Goal: Task Accomplishment & Management: Manage account settings

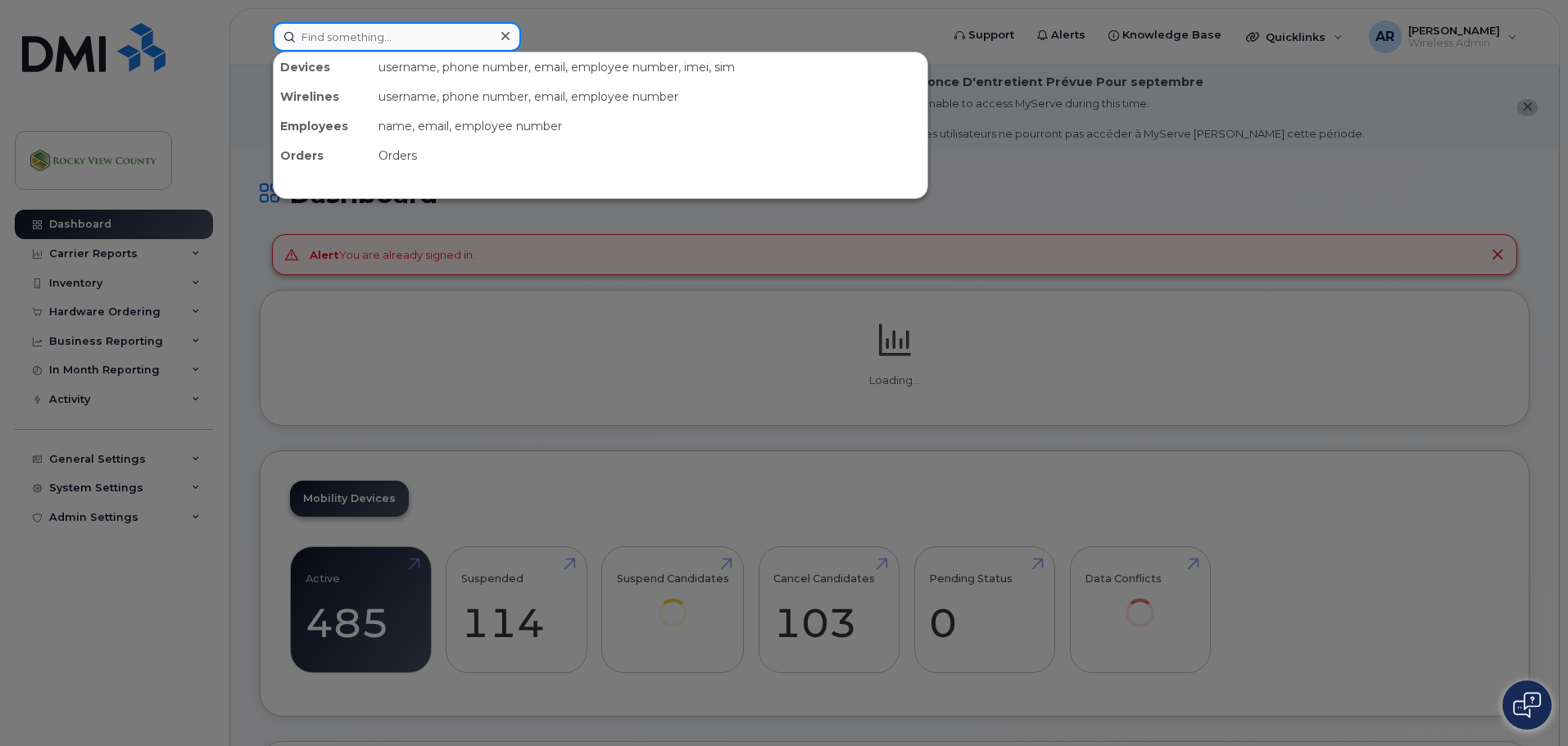
click at [322, 44] on input at bounding box center [397, 37] width 248 height 29
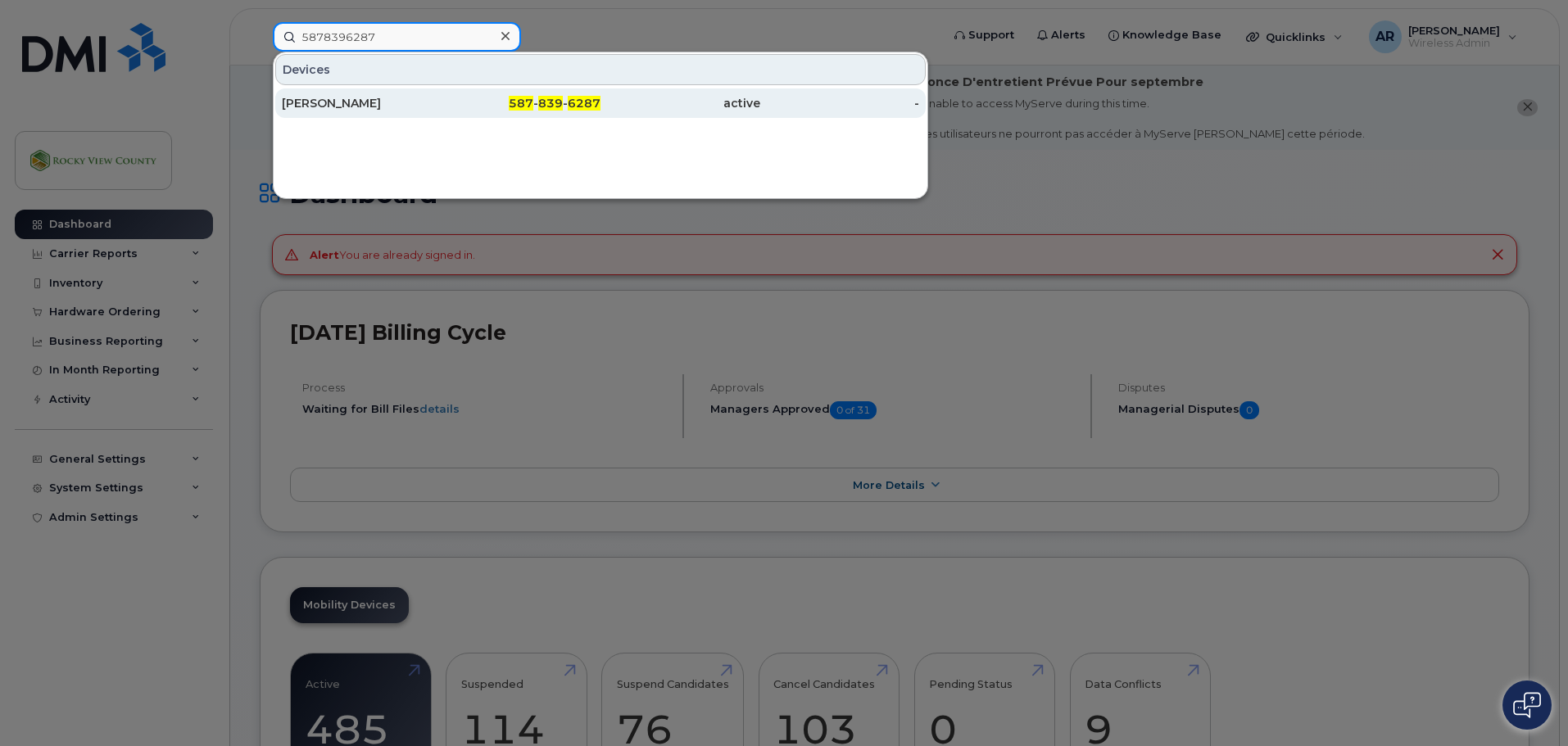
type input "5878396287"
click at [300, 106] on div "Rufus Keith" at bounding box center [361, 103] width 160 height 17
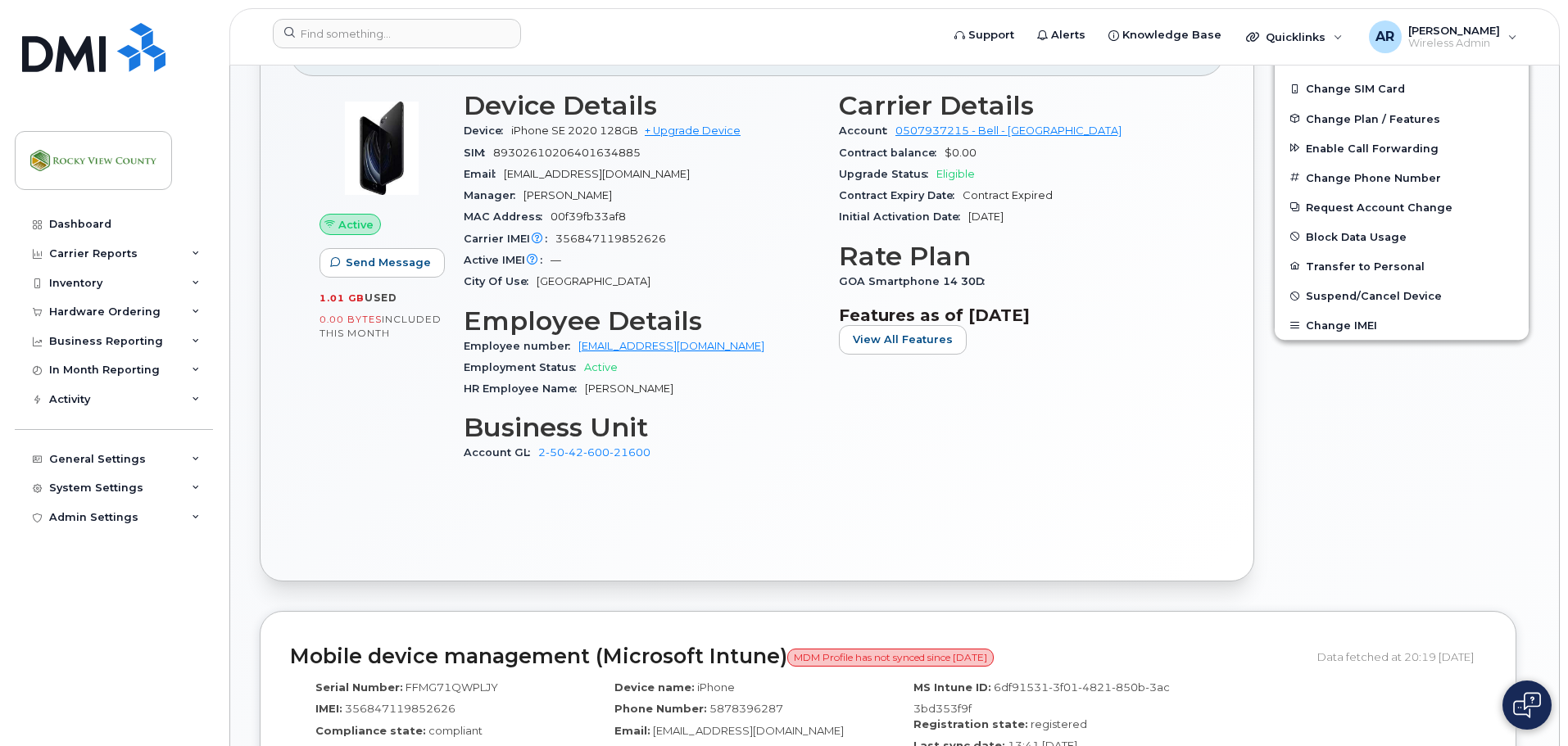
scroll to position [181, 0]
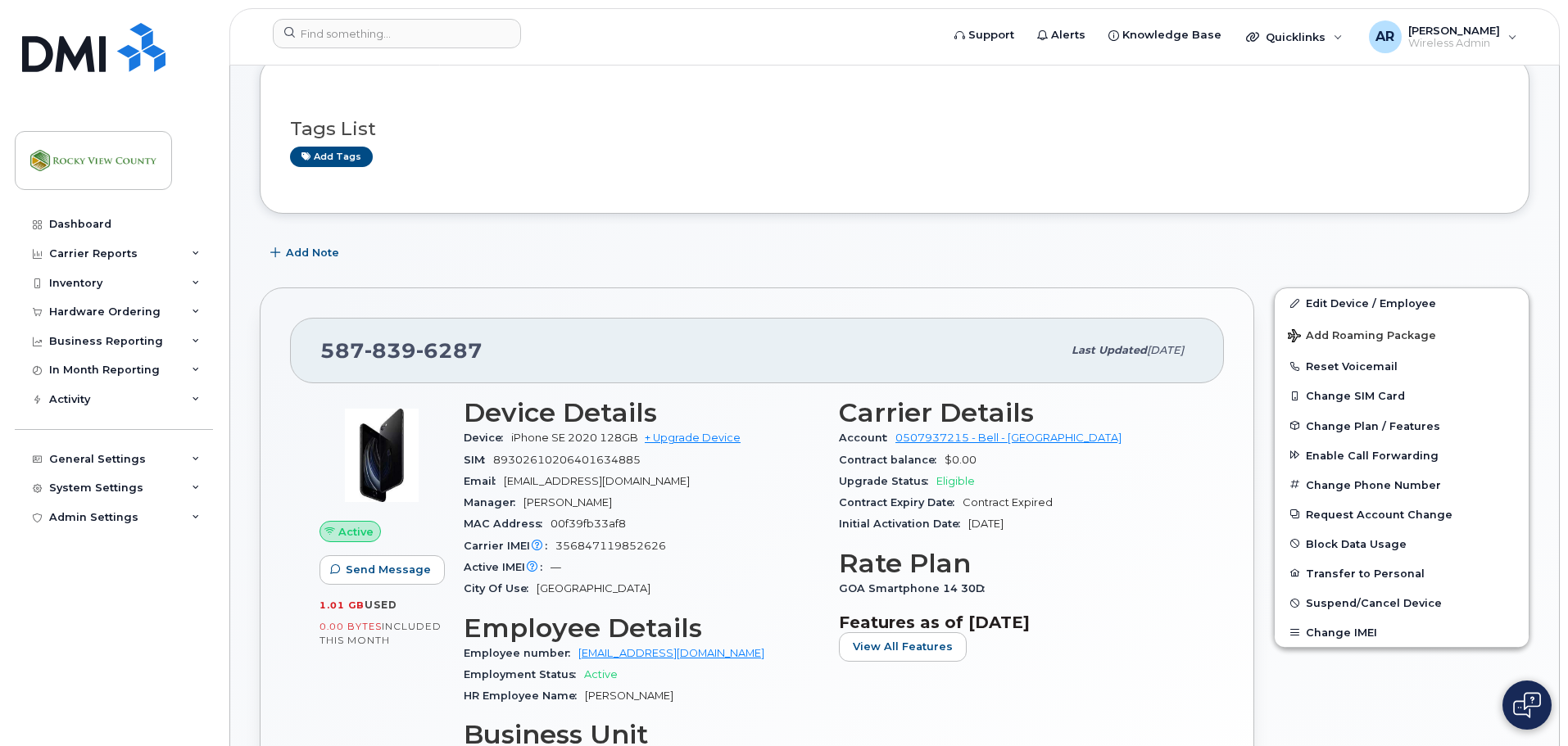
click at [557, 484] on span "rkeith@rockyview.ca" at bounding box center [597, 480] width 186 height 13
drag, startPoint x: 617, startPoint y: 479, endPoint x: 507, endPoint y: 483, distance: 110.1
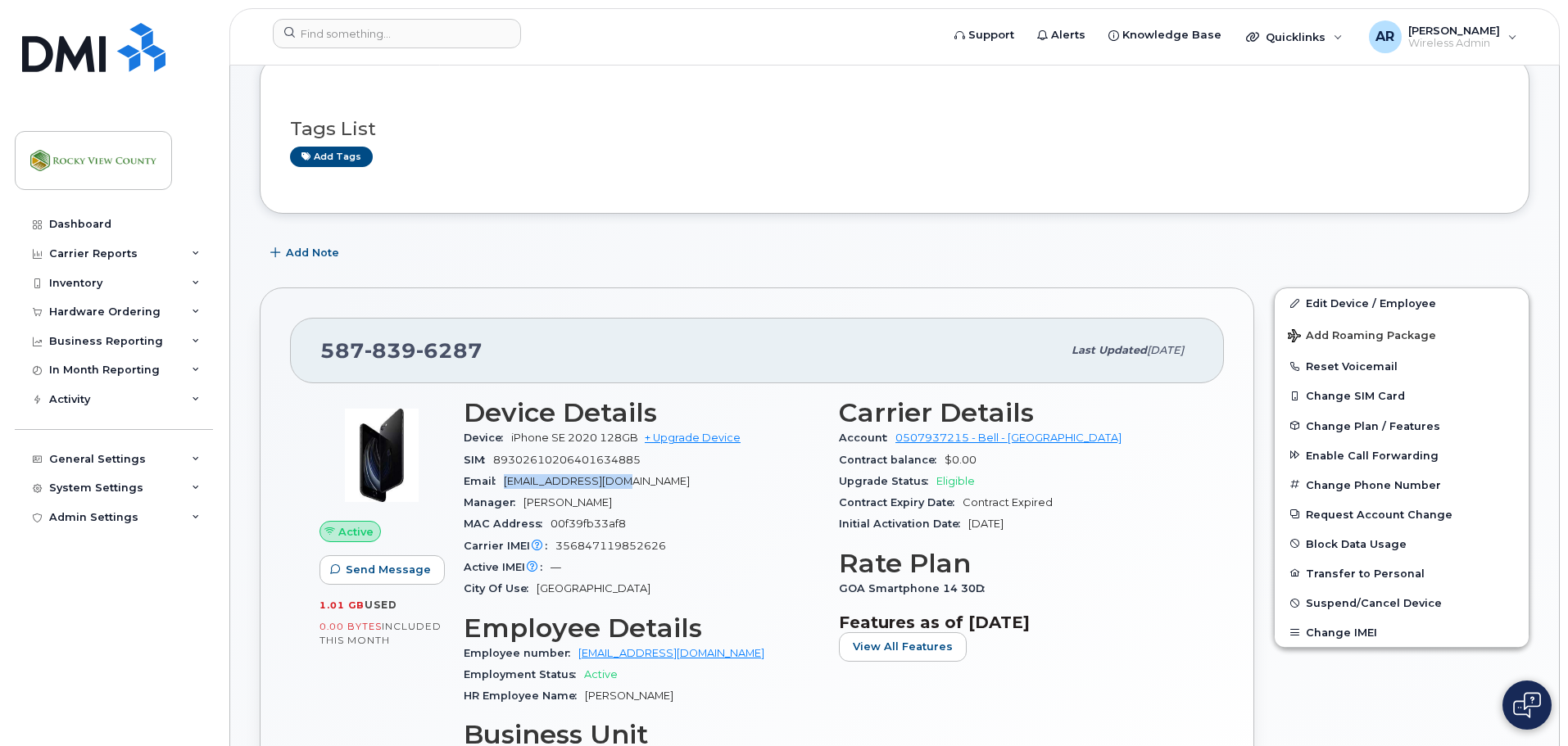
click at [507, 483] on div "Email rkeith@rockyview.ca" at bounding box center [642, 481] width 356 height 21
copy span "rkeith@rockyview.ca"
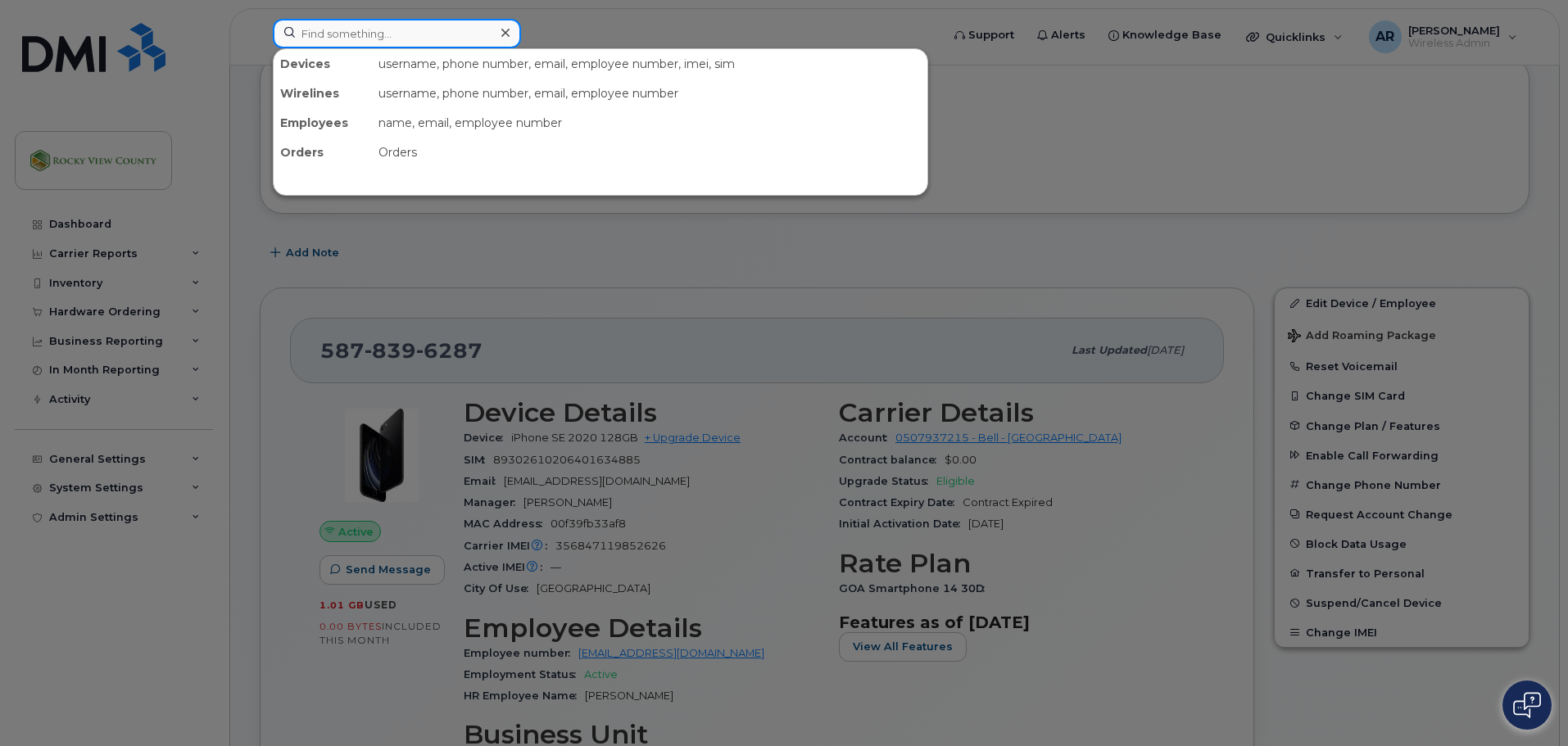
click at [343, 30] on input at bounding box center [397, 33] width 248 height 29
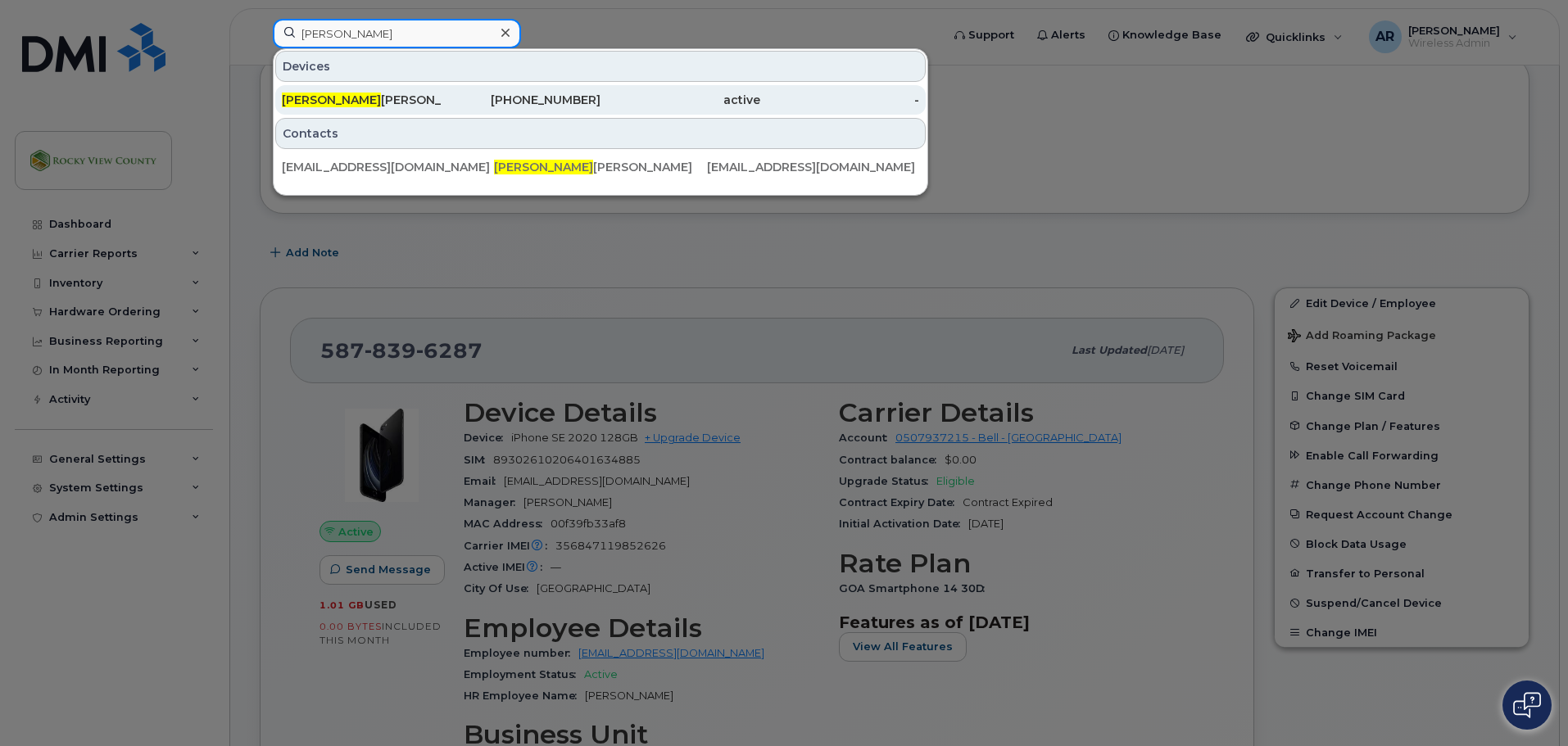
type input "rufus"
click at [399, 107] on div "Rufus Keith" at bounding box center [361, 100] width 160 height 17
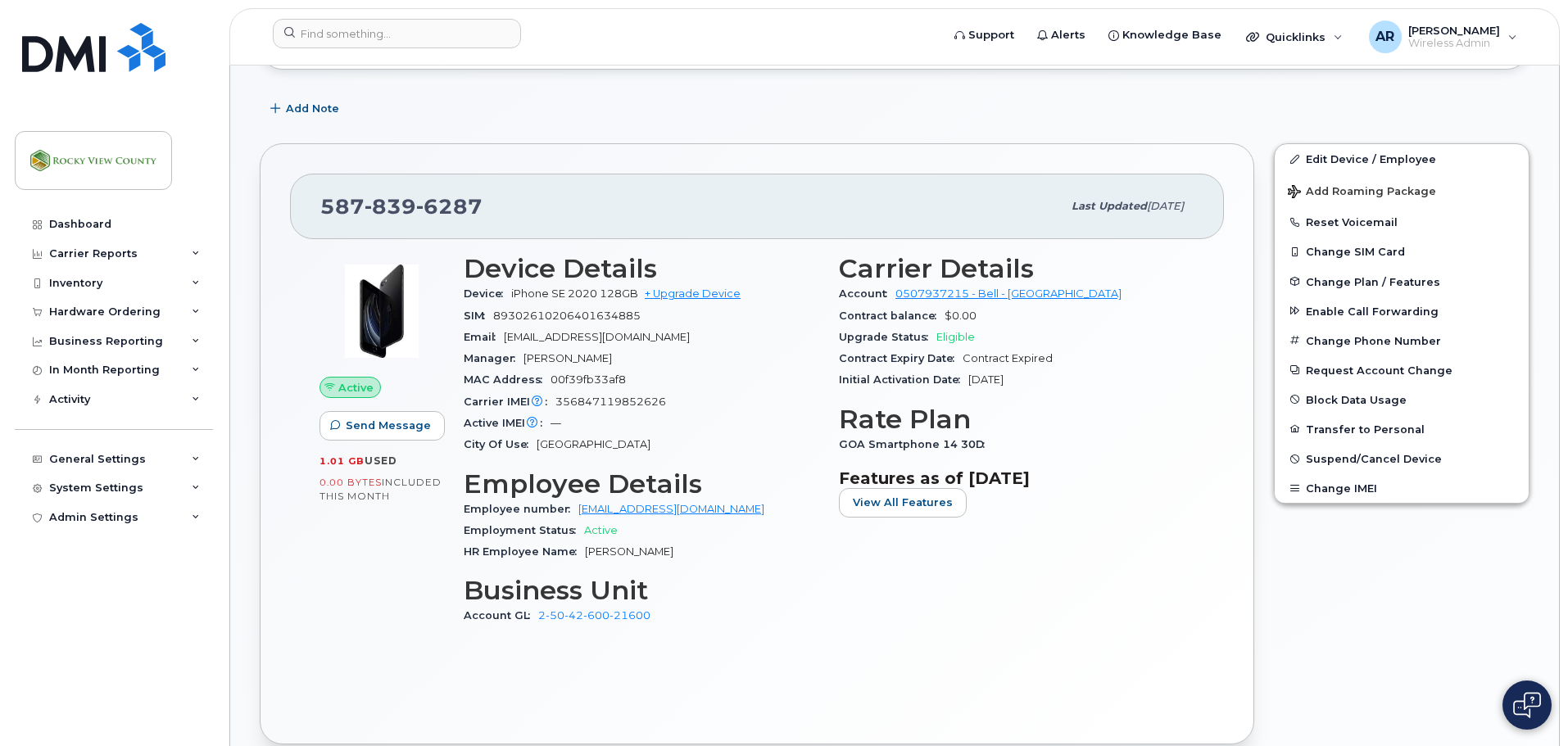
scroll to position [327, 0]
click at [363, 425] on span "Send Message" at bounding box center [388, 423] width 85 height 16
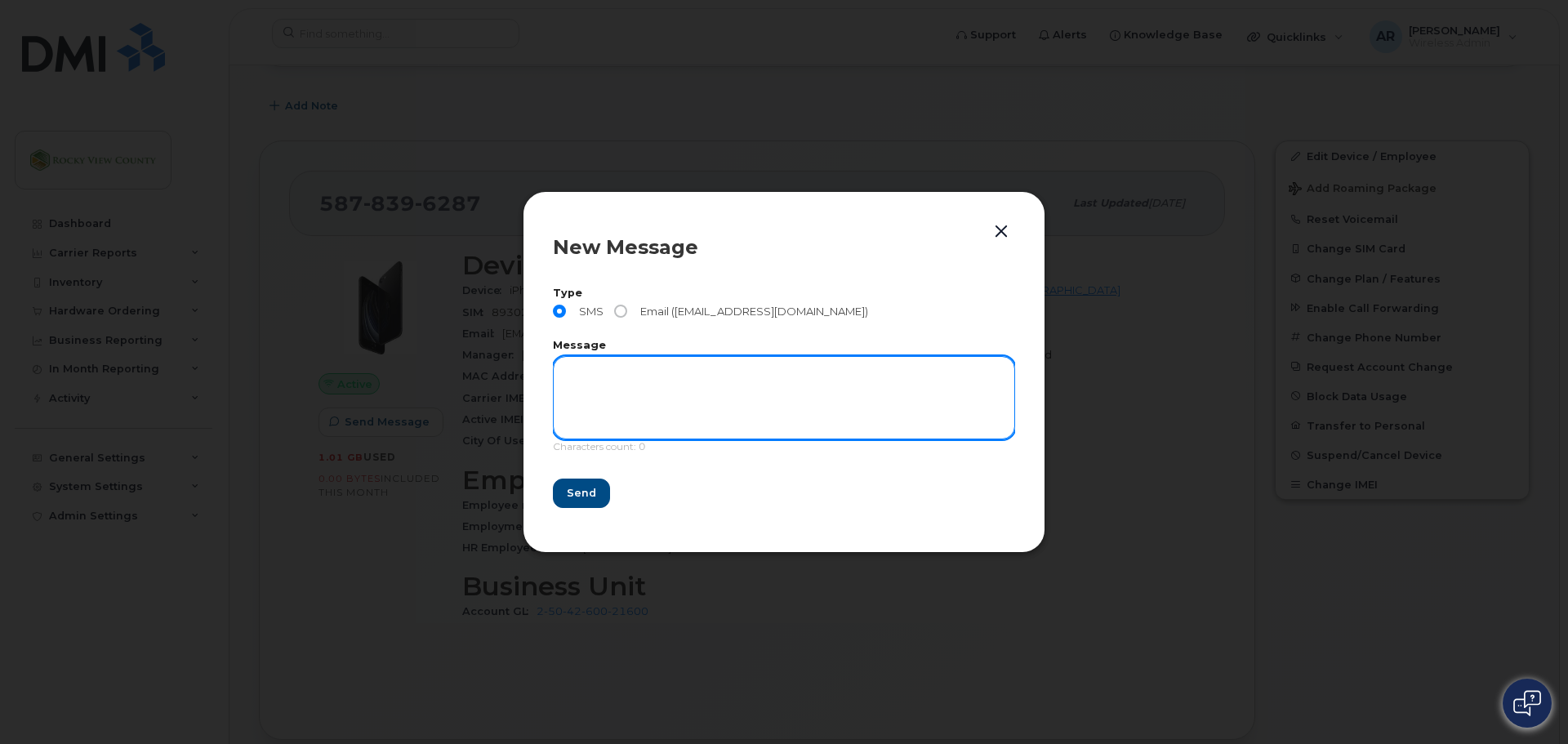
click at [605, 389] on textarea at bounding box center [784, 398] width 463 height 84
type textarea "hello"
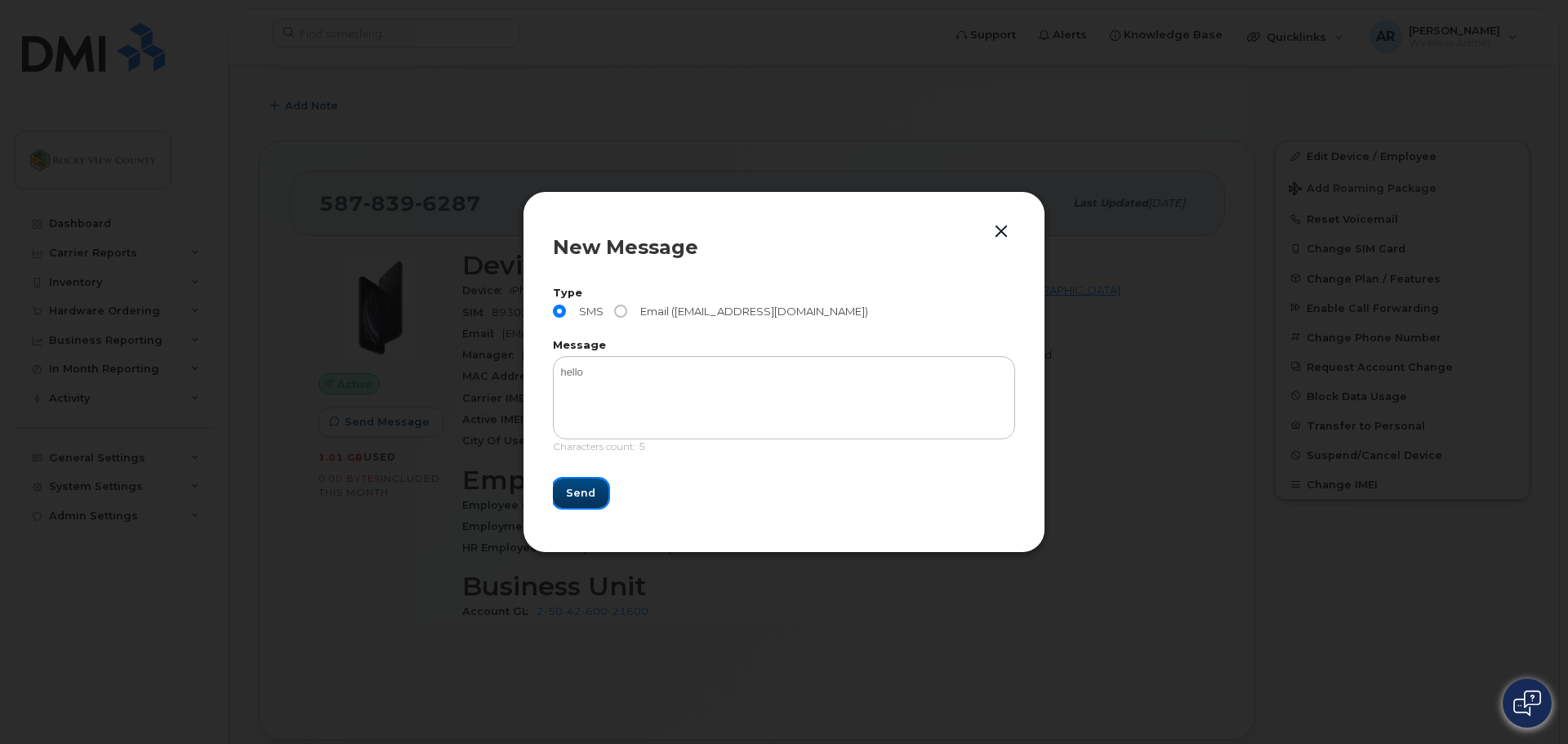
click at [594, 494] on button "Send" at bounding box center [580, 493] width 56 height 29
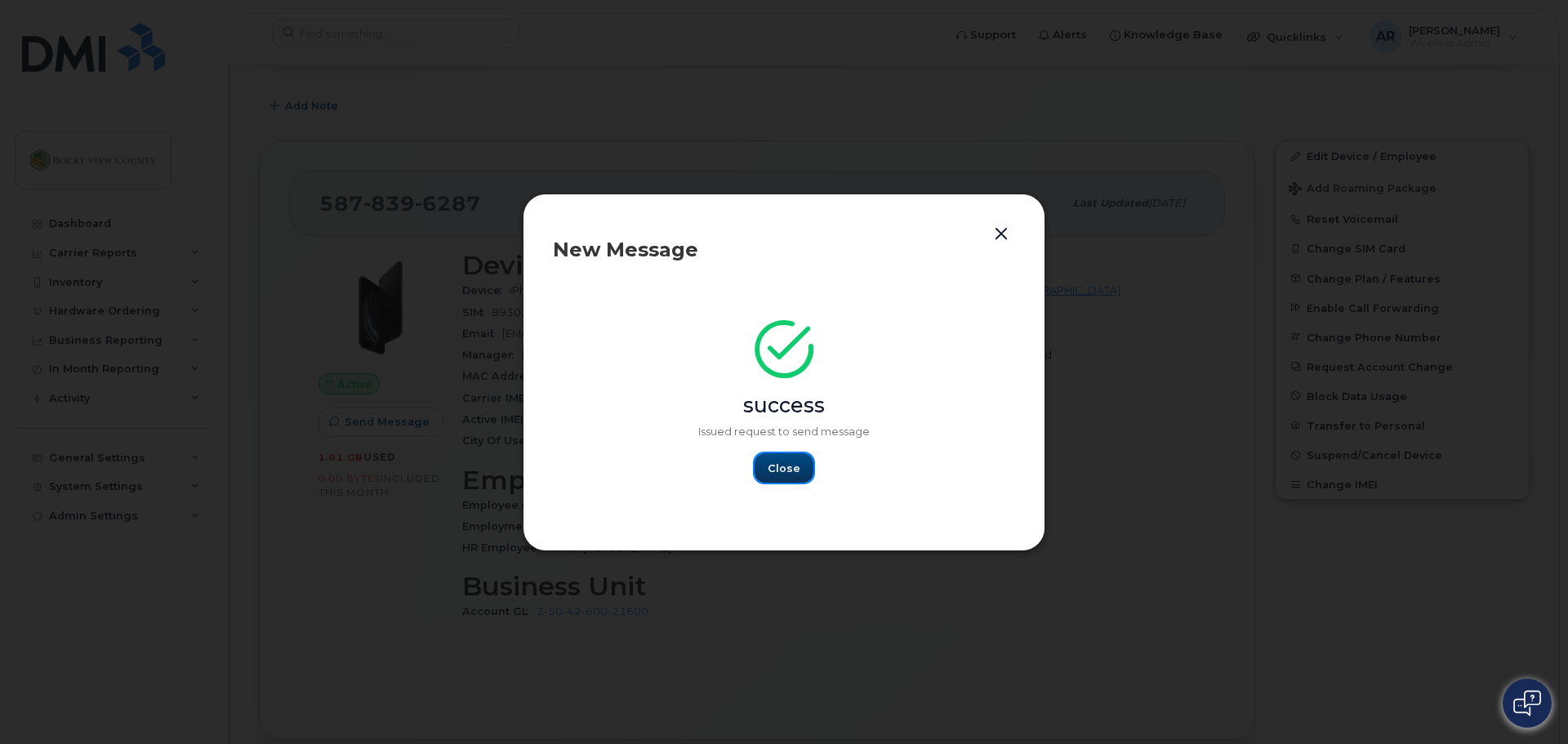
click at [768, 465] on button "Close" at bounding box center [784, 467] width 58 height 29
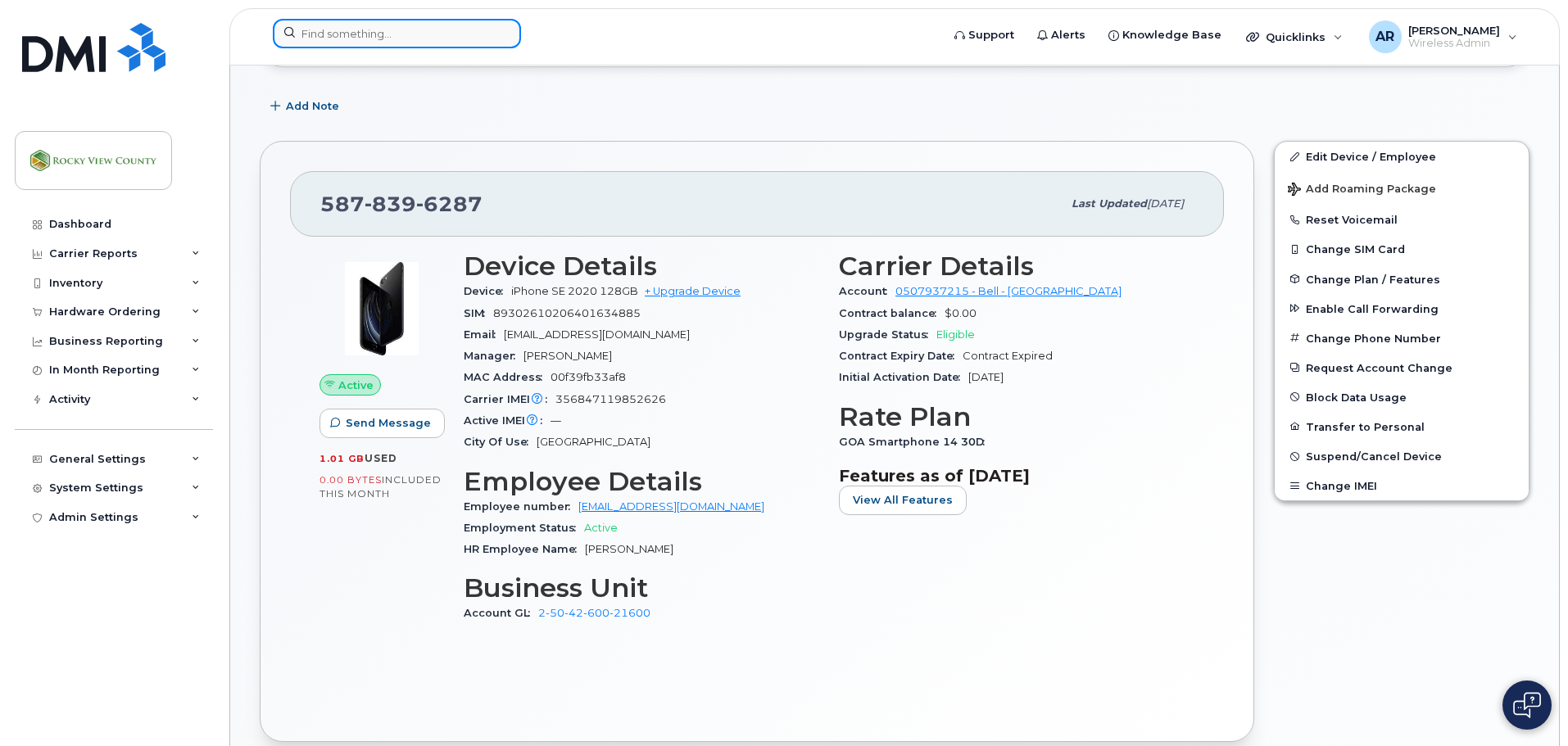
click at [437, 40] on input at bounding box center [397, 33] width 248 height 29
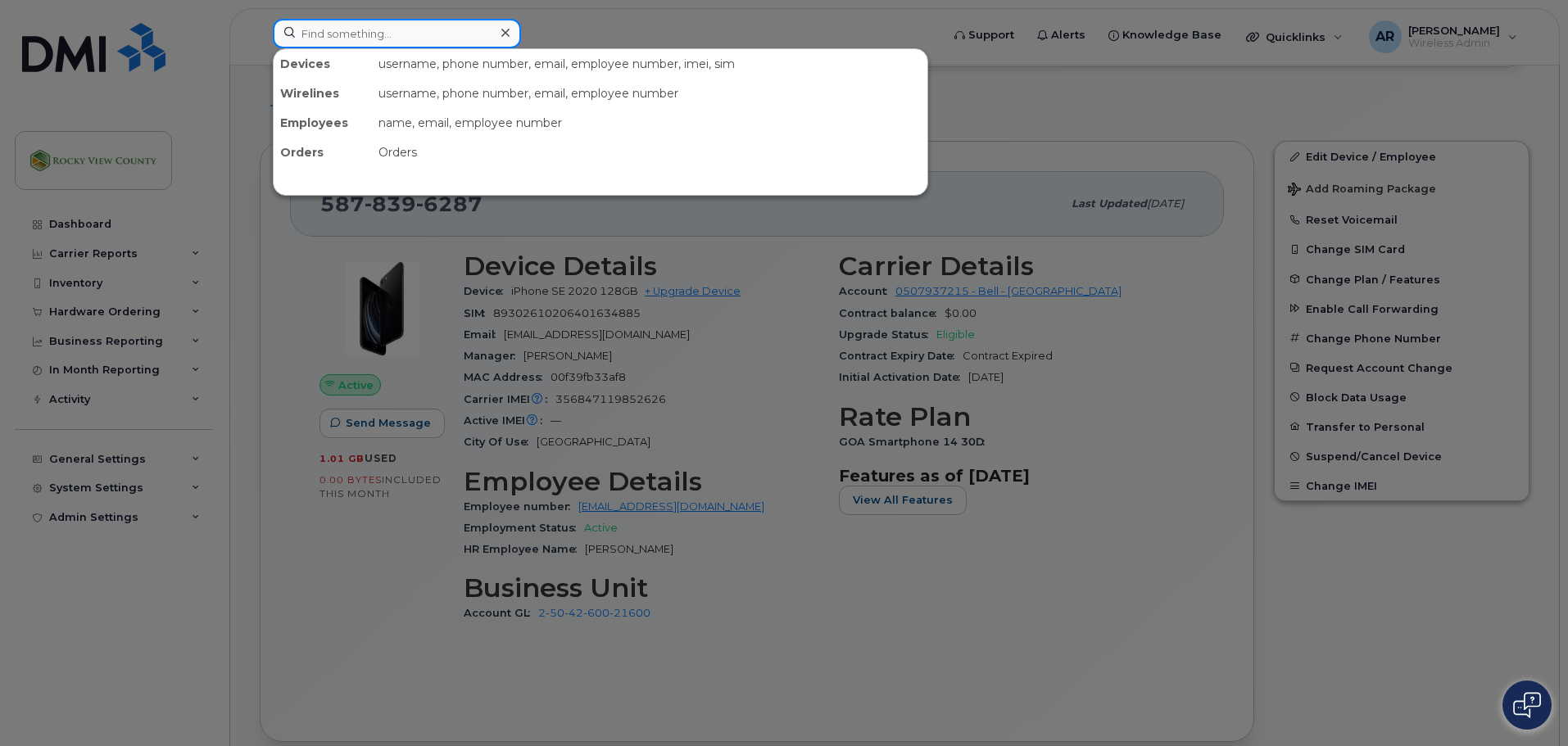
click at [452, 34] on input at bounding box center [397, 33] width 248 height 29
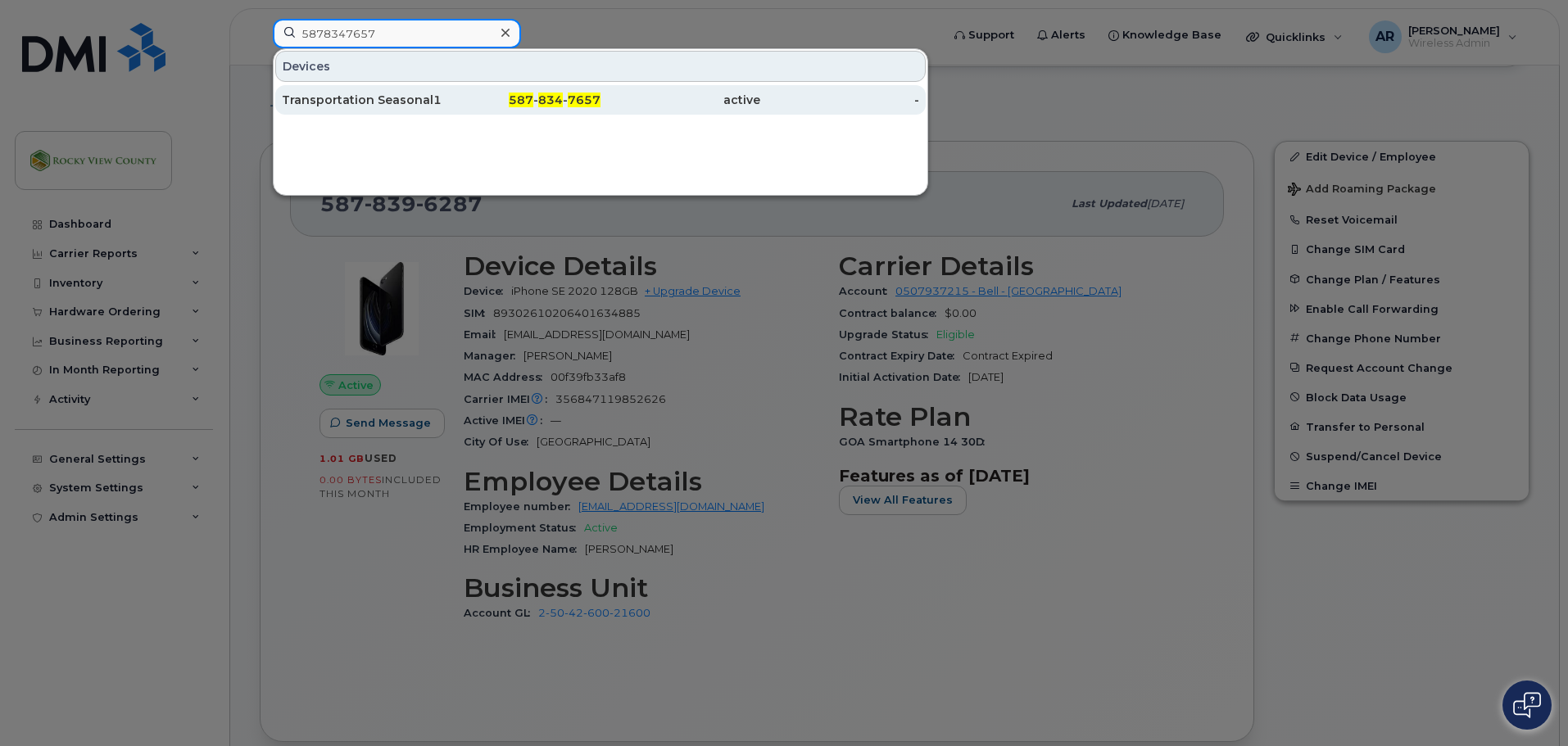
type input "5878347657"
click at [368, 97] on div "Transportation Seasonal1" at bounding box center [361, 100] width 160 height 17
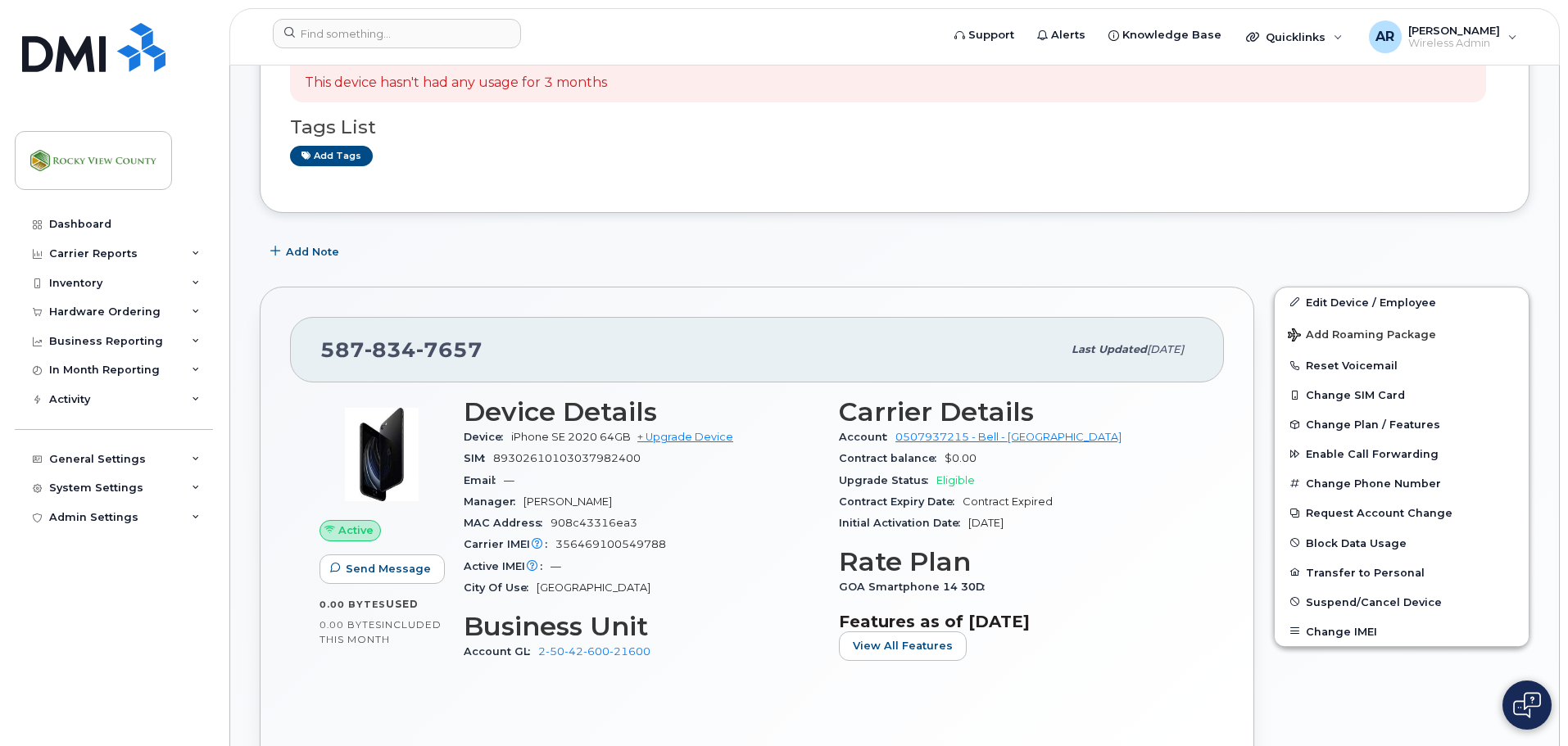
scroll to position [246, 0]
click at [1341, 302] on link "Edit Device / Employee" at bounding box center [1402, 301] width 254 height 29
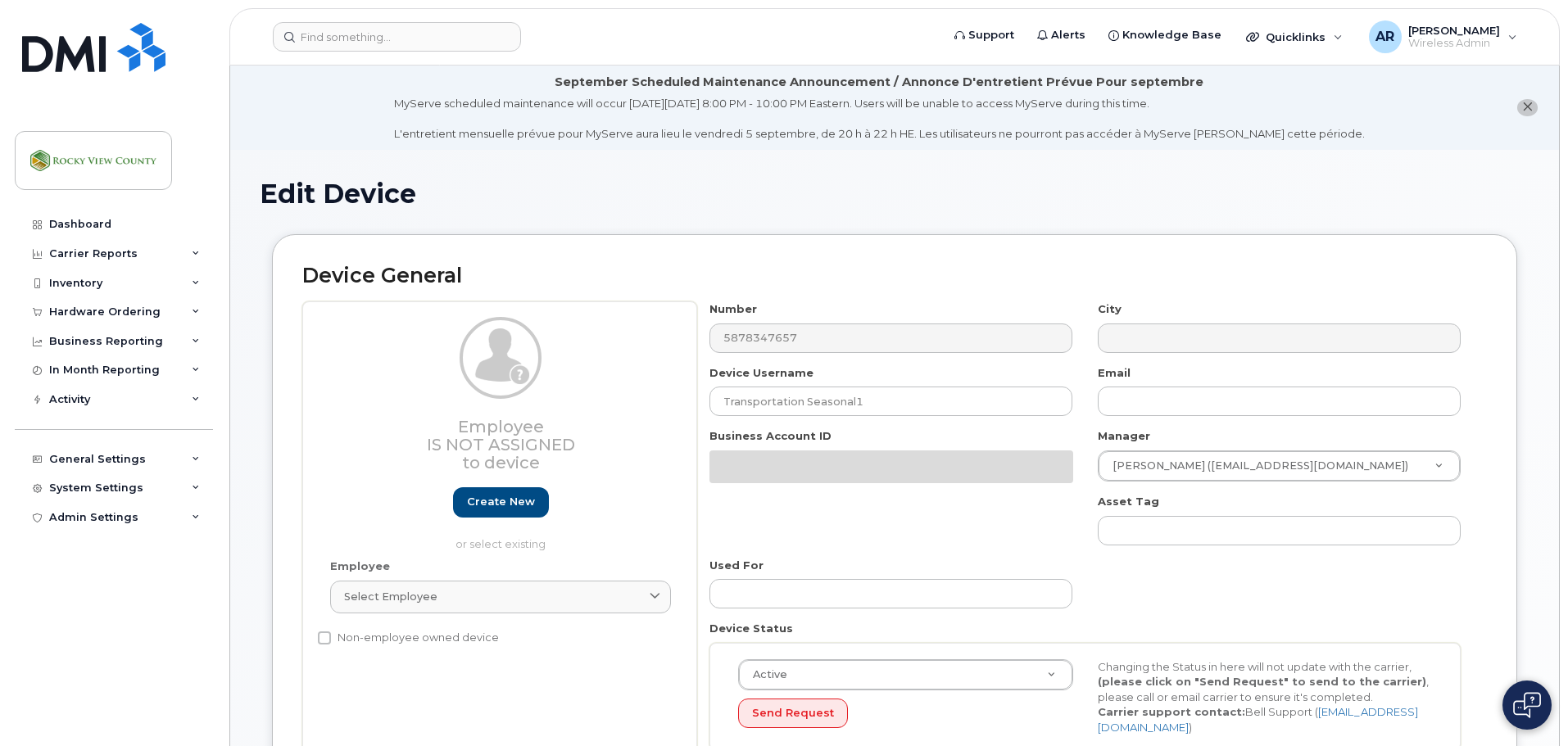
select select "29629296"
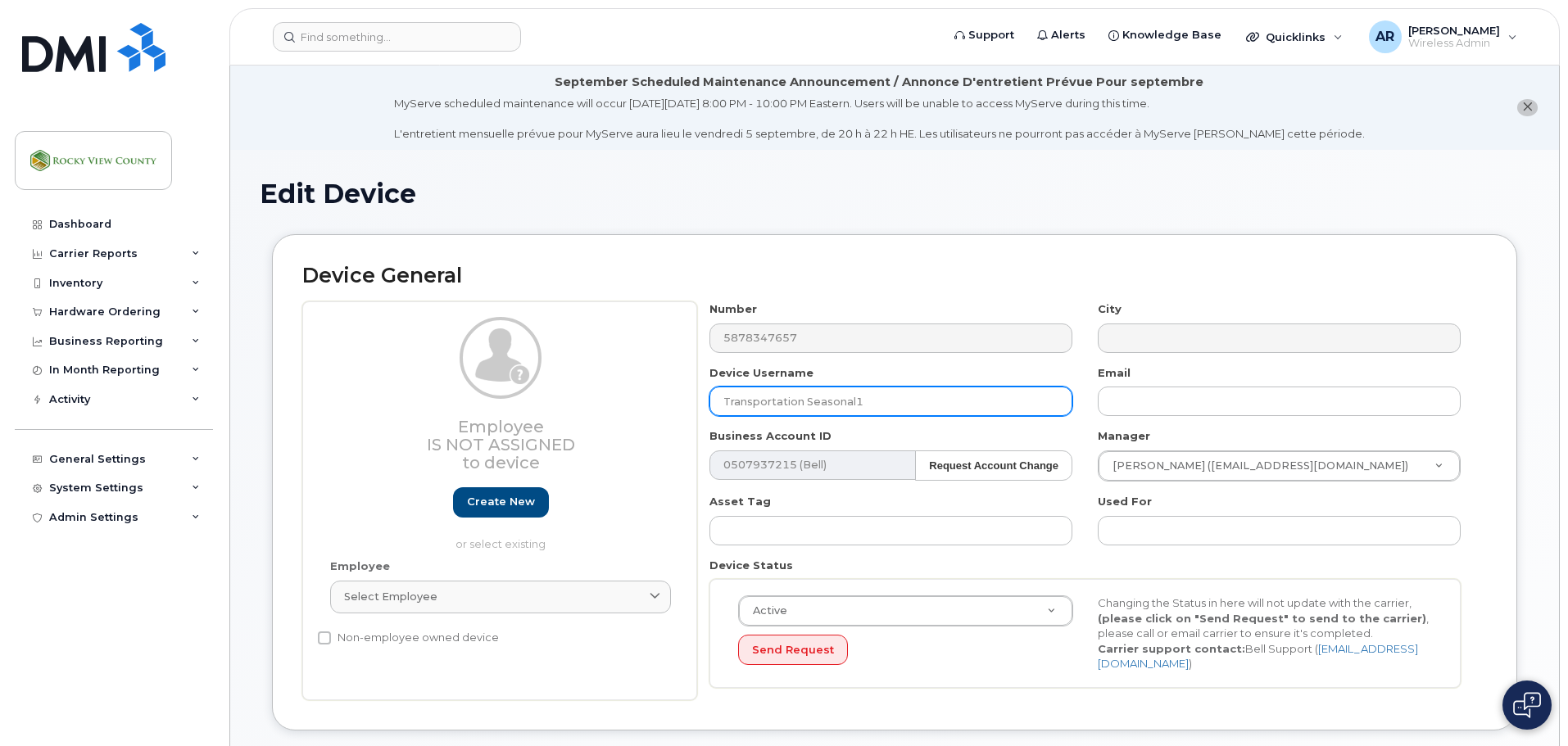
drag, startPoint x: 864, startPoint y: 396, endPoint x: 677, endPoint y: 394, distance: 187.0
click at [677, 394] on div "Employee Is not assigned to device Create new or select existing Employee Selec…" at bounding box center [894, 501] width 1185 height 398
type input "[PERSON_NAME]"
click at [510, 577] on div "Employee Select employee Type first three symbols or more" at bounding box center [500, 593] width 365 height 69
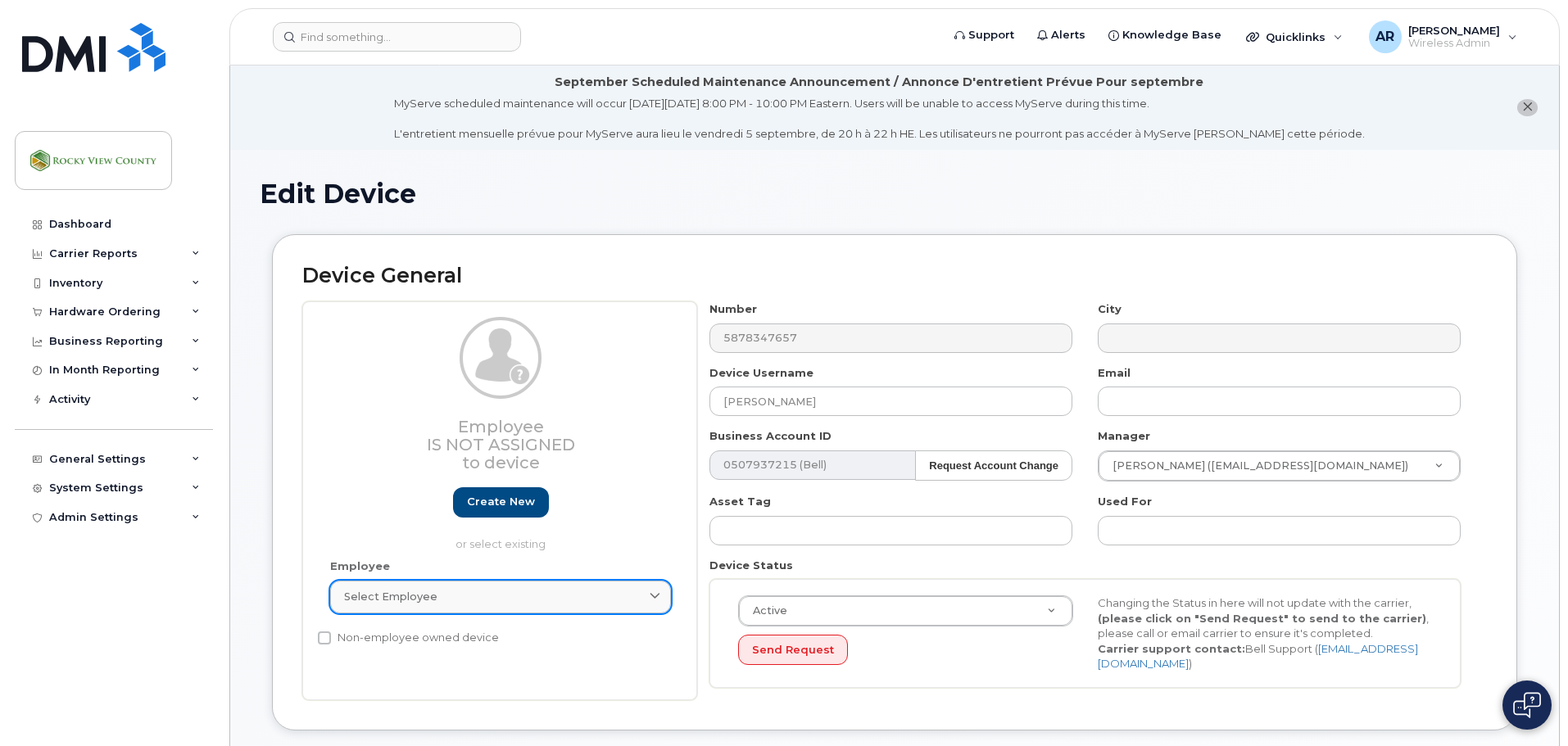
click at [510, 586] on link "Select employee" at bounding box center [500, 598] width 341 height 33
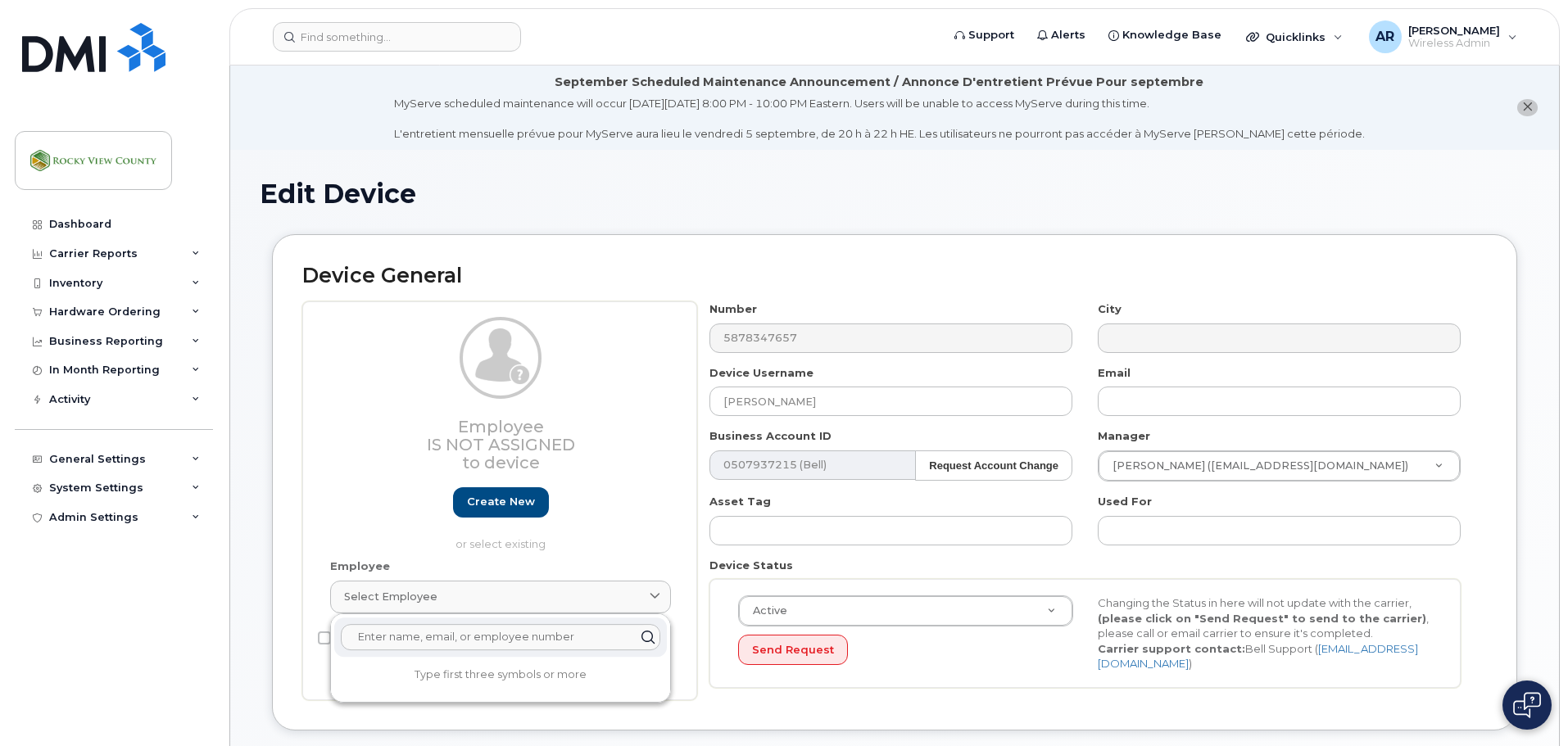
click at [493, 637] on input "text" at bounding box center [500, 637] width 319 height 26
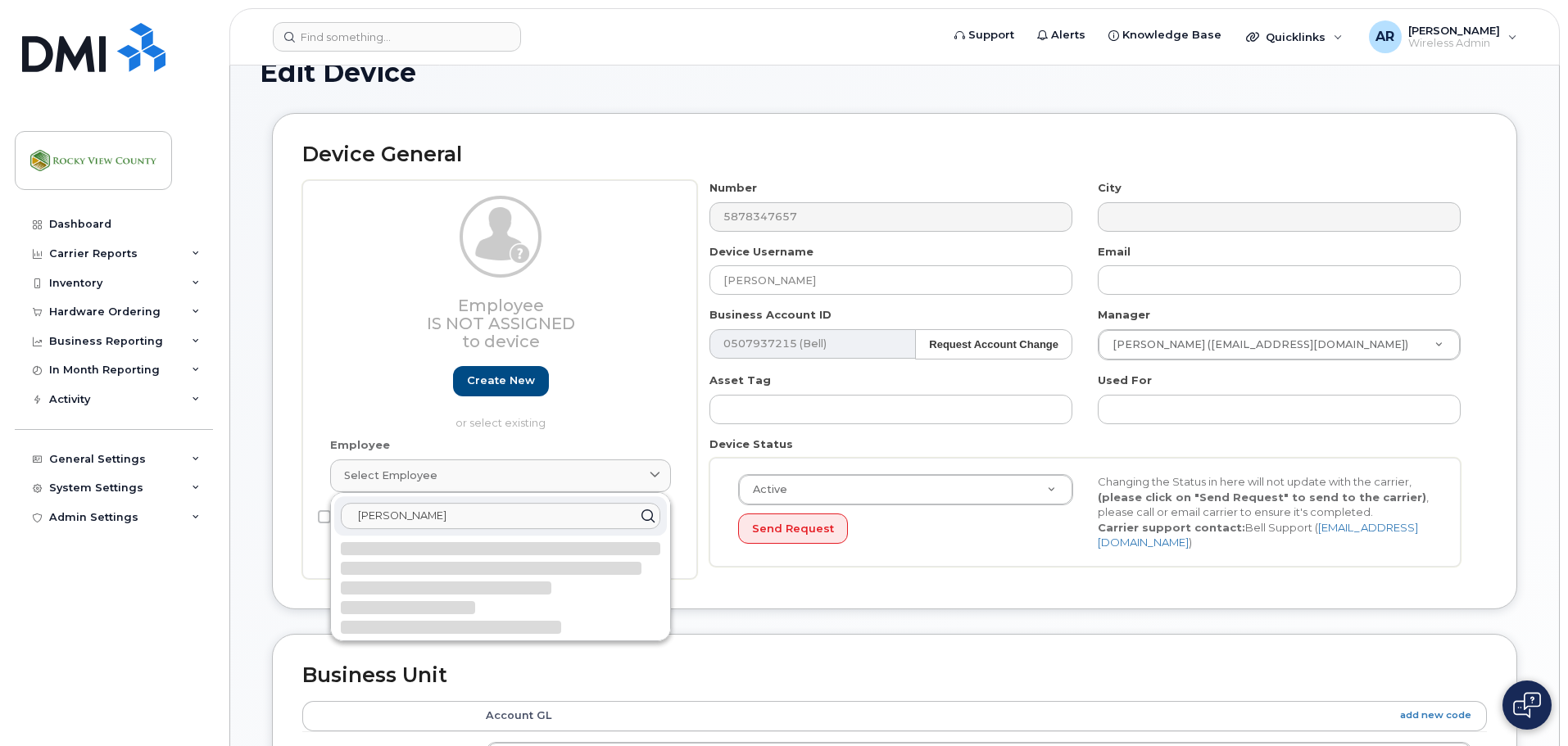
scroll to position [164, 0]
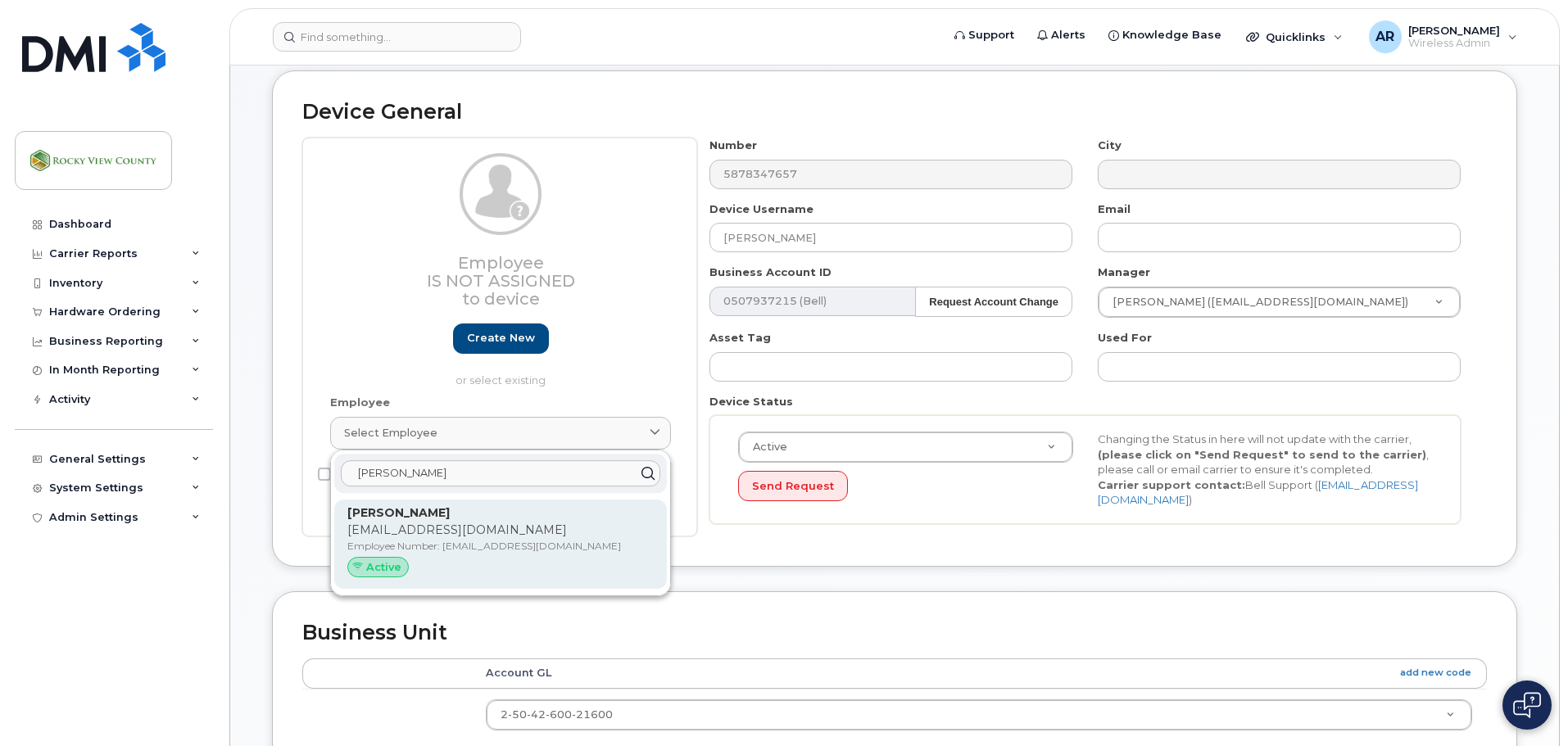
type input "tim"
click at [485, 550] on p "Employee Number: tbutler@rockyview.ca" at bounding box center [501, 546] width 307 height 15
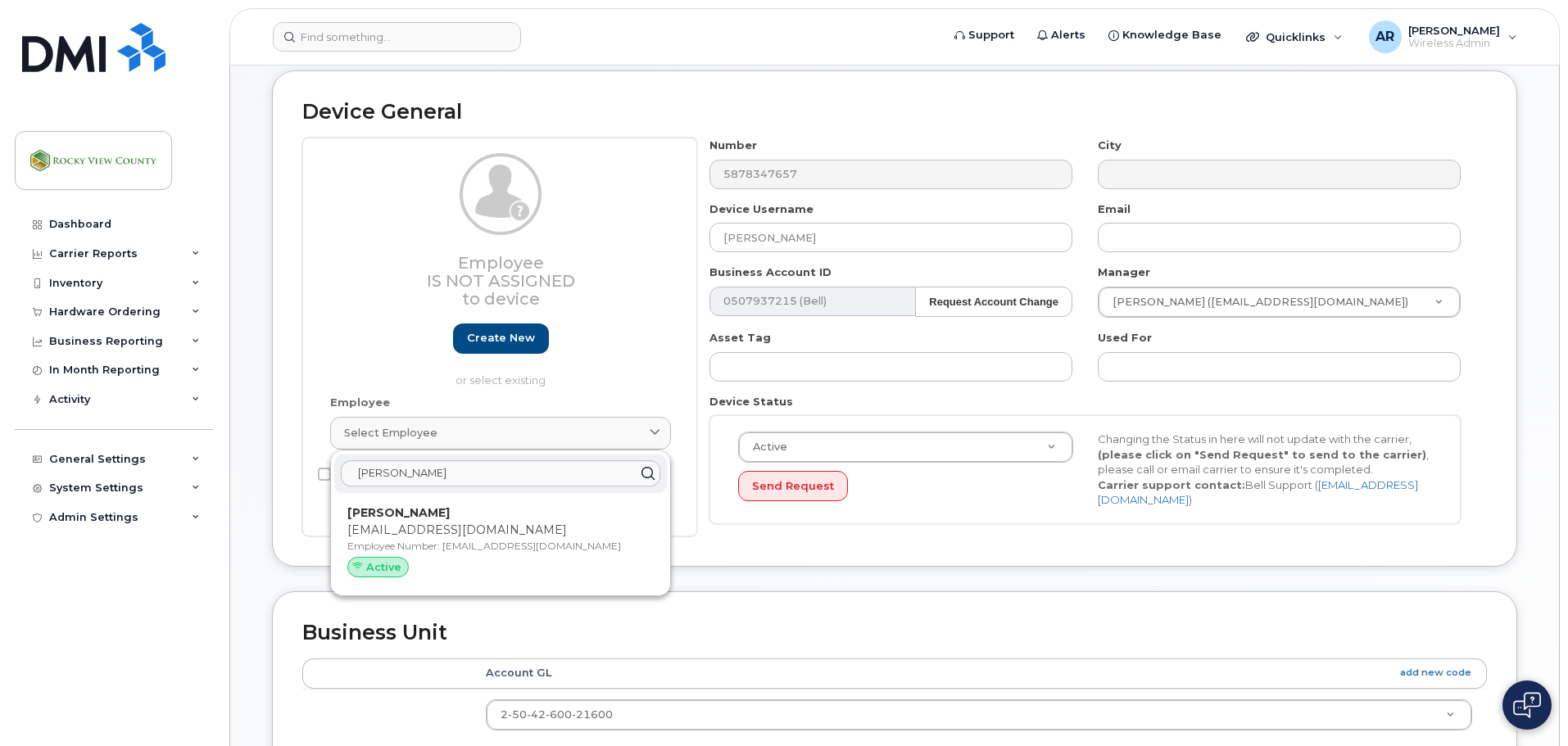
type input "[EMAIL_ADDRESS][DOMAIN_NAME]"
select select "29629316"
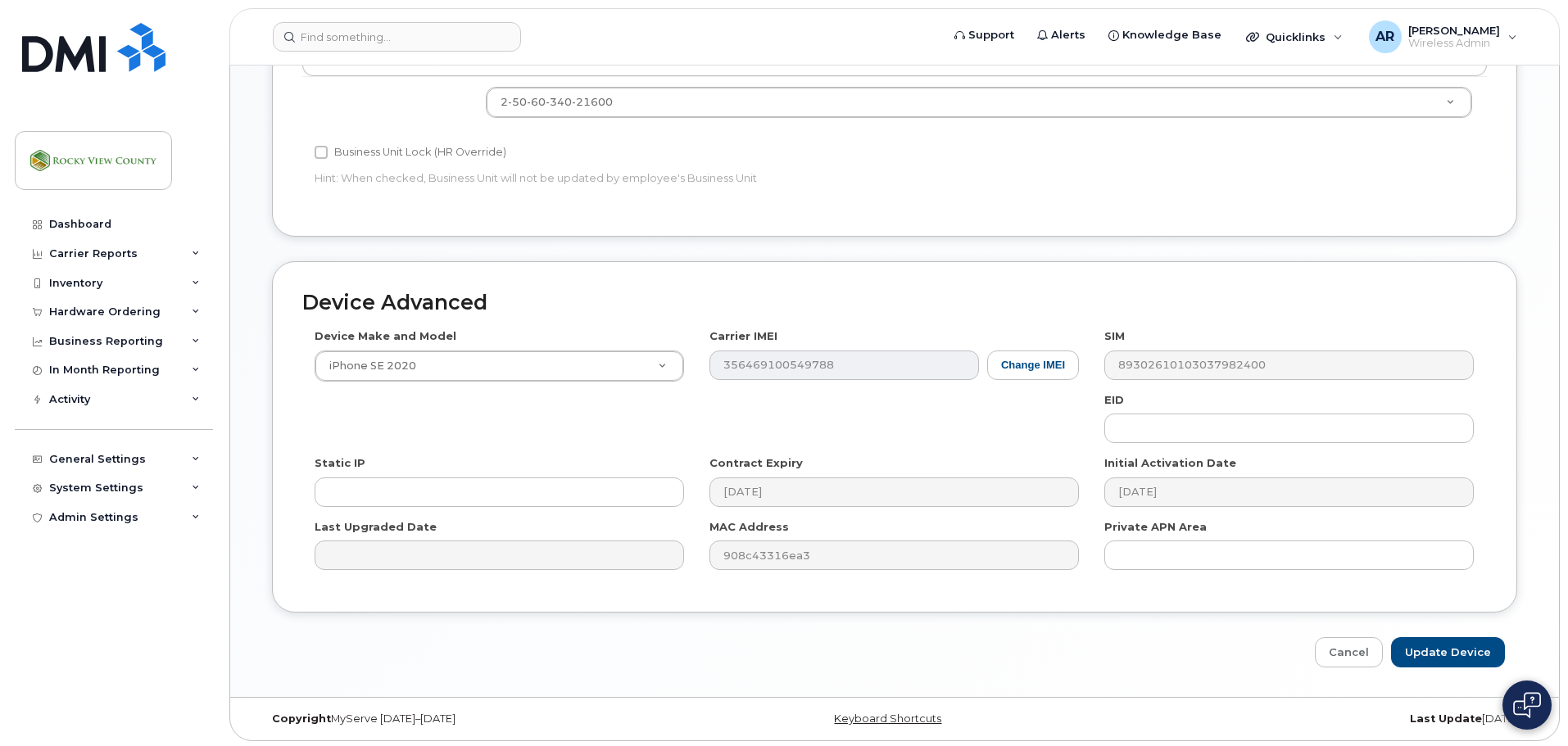
scroll to position [824, 0]
click at [1413, 655] on input "Update Device" at bounding box center [1448, 648] width 114 height 30
type input "Saving..."
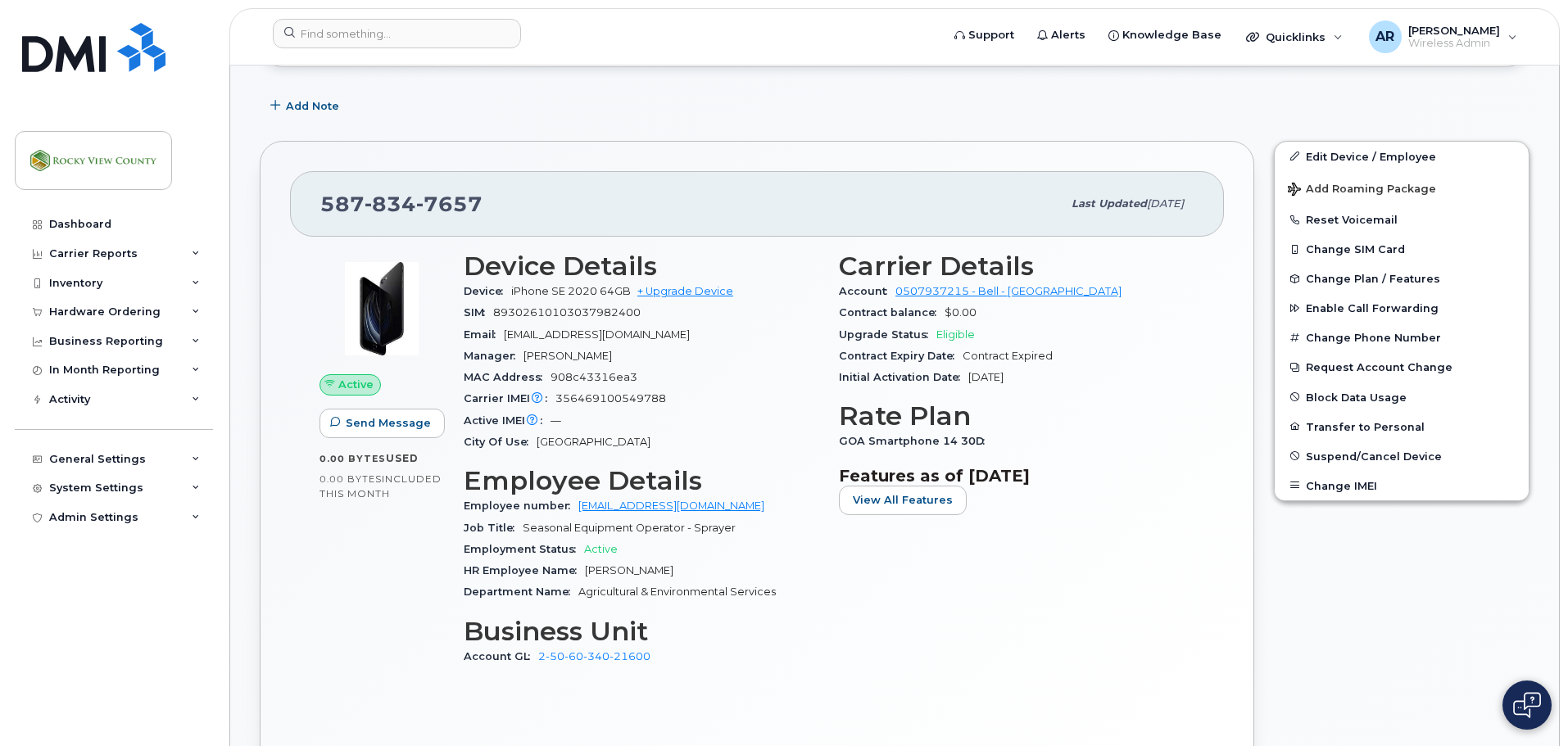
scroll to position [409, 0]
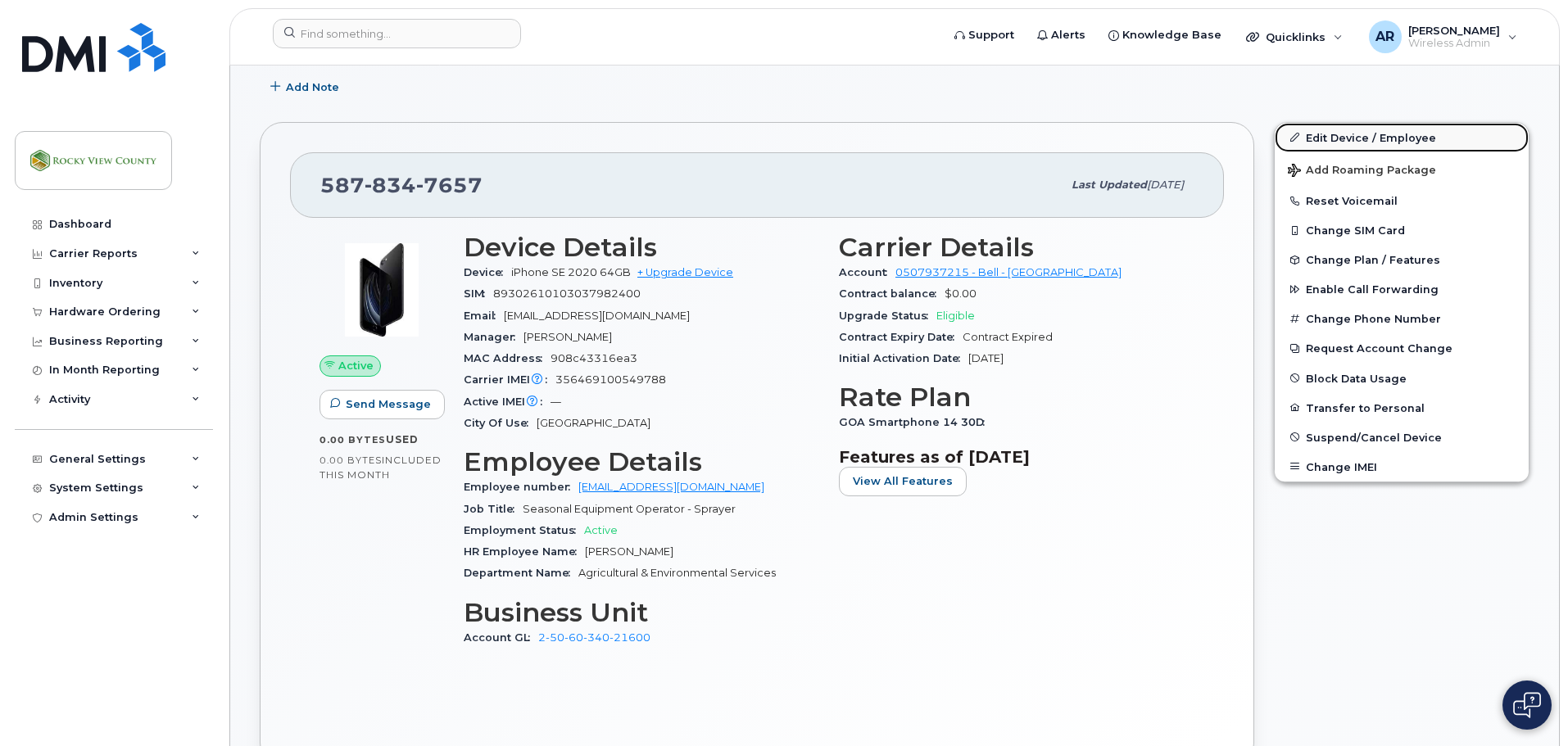
click at [1344, 137] on link "Edit Device / Employee" at bounding box center [1402, 138] width 254 height 29
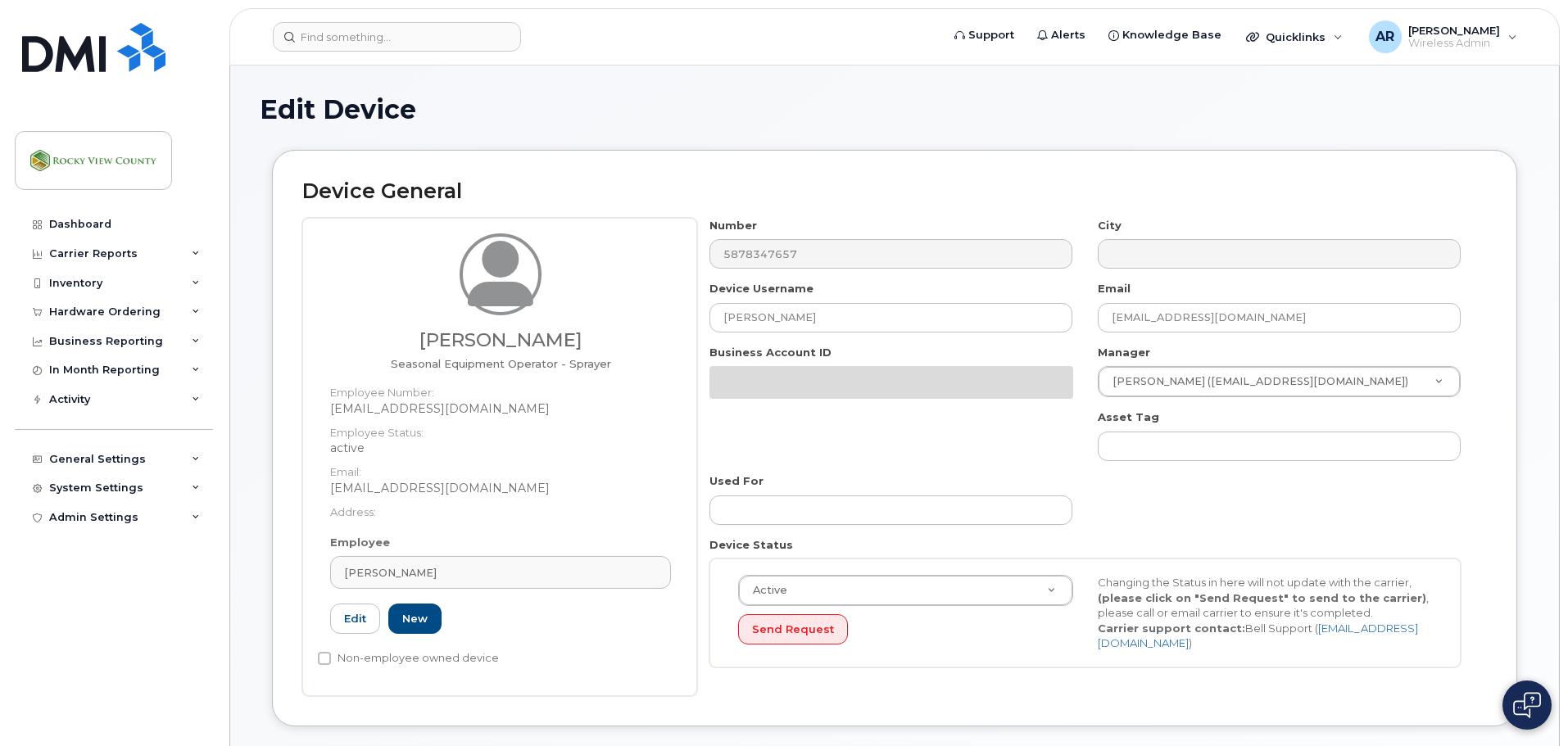
select select "29629316"
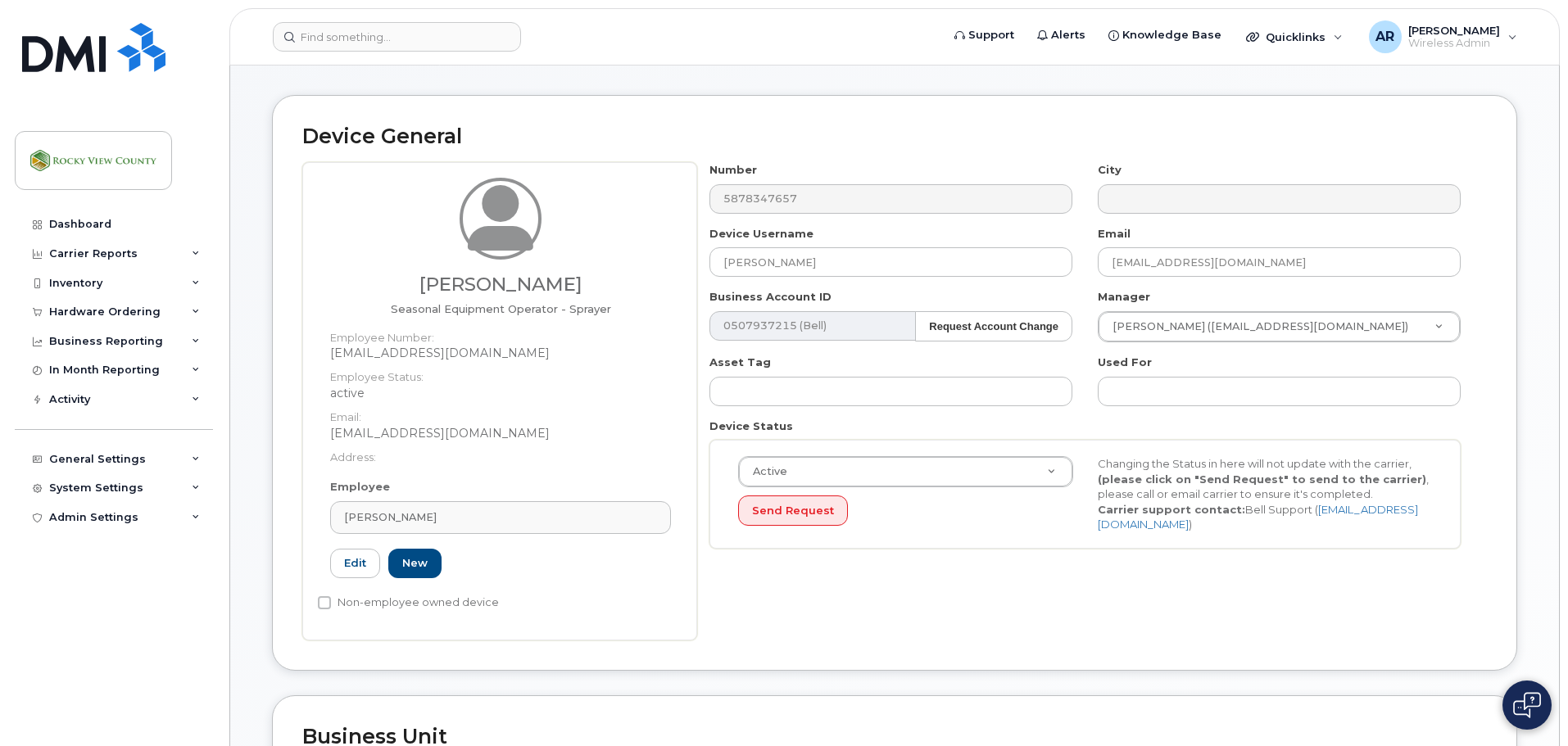
scroll to position [164, 0]
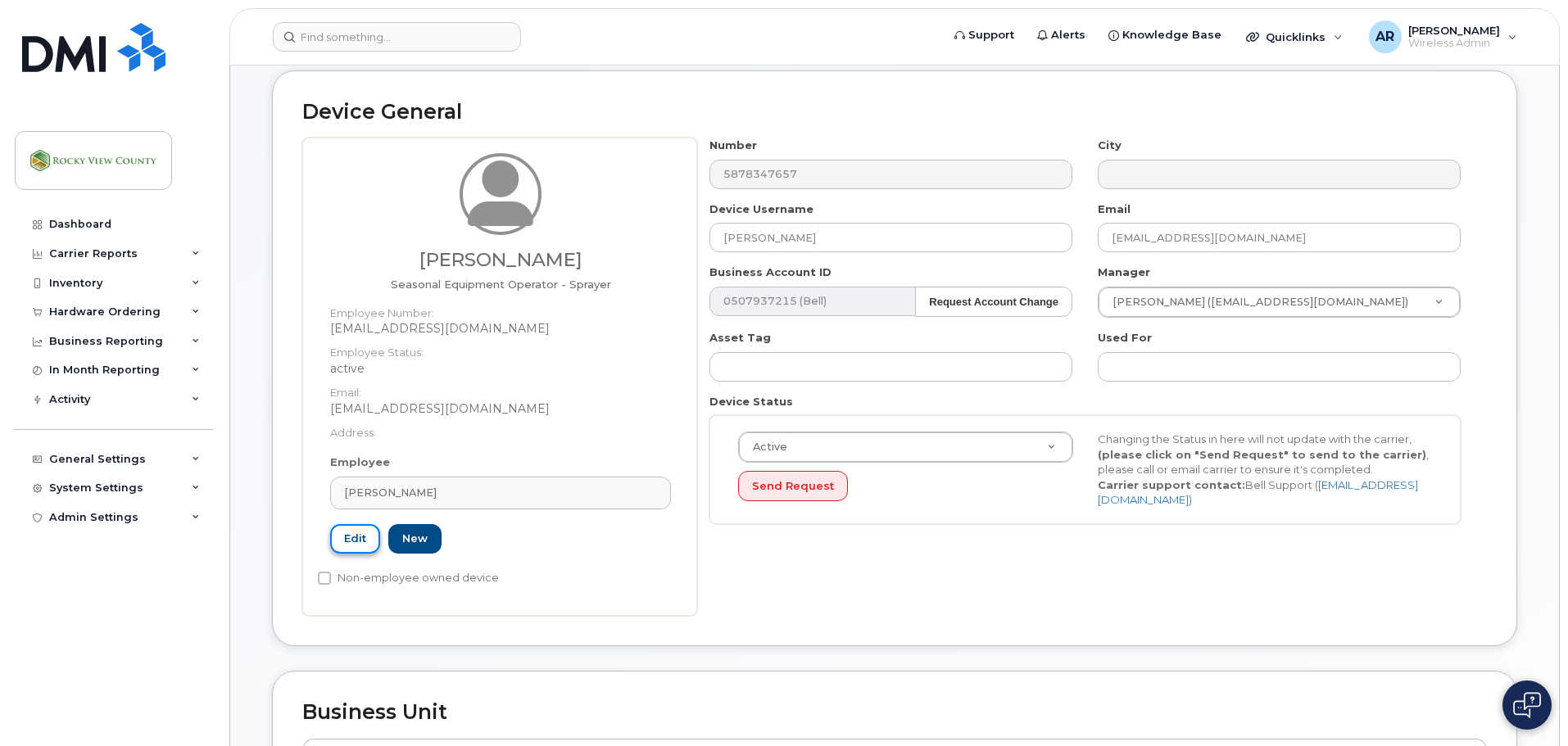
click at [355, 552] on link "Edit" at bounding box center [355, 539] width 50 height 30
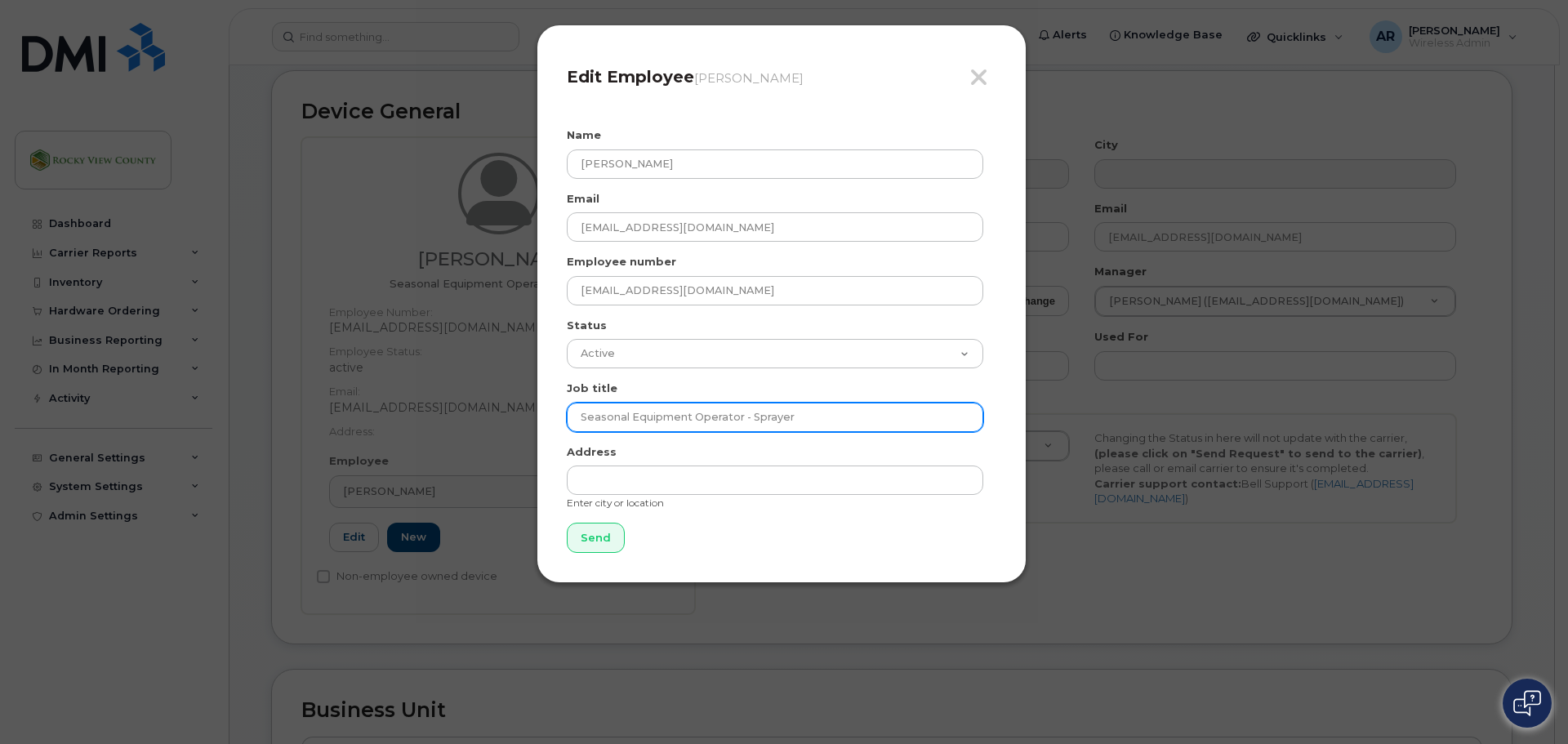
drag, startPoint x: 829, startPoint y: 418, endPoint x: 448, endPoint y: 386, distance: 382.3
click at [448, 386] on div "Close Edit Employee Tim Butler Name Tim Butler Email tbutler@rockyview.ca Emplo…" at bounding box center [784, 372] width 1568 height 744
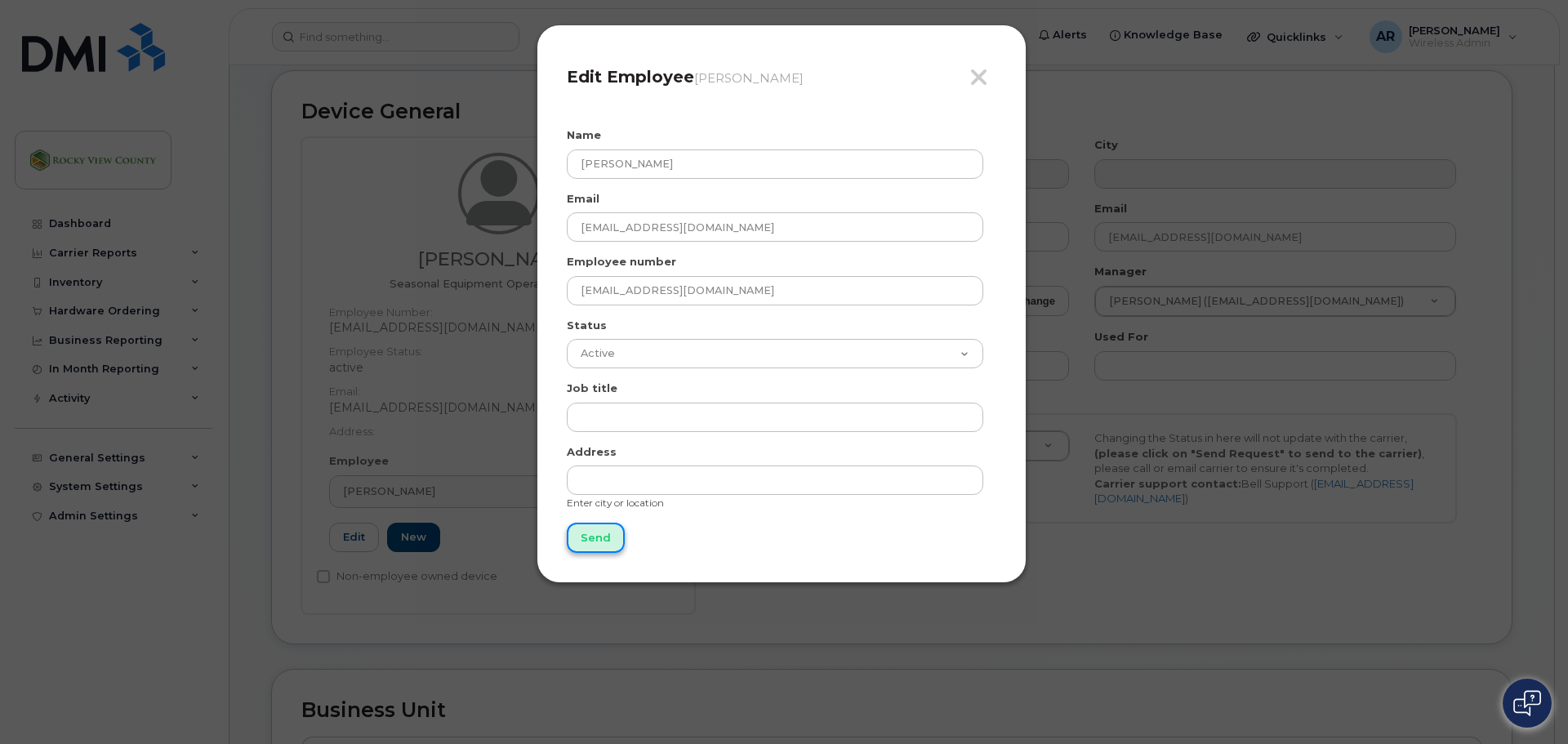
click at [600, 536] on input "Send" at bounding box center [596, 538] width 58 height 30
type input "Send"
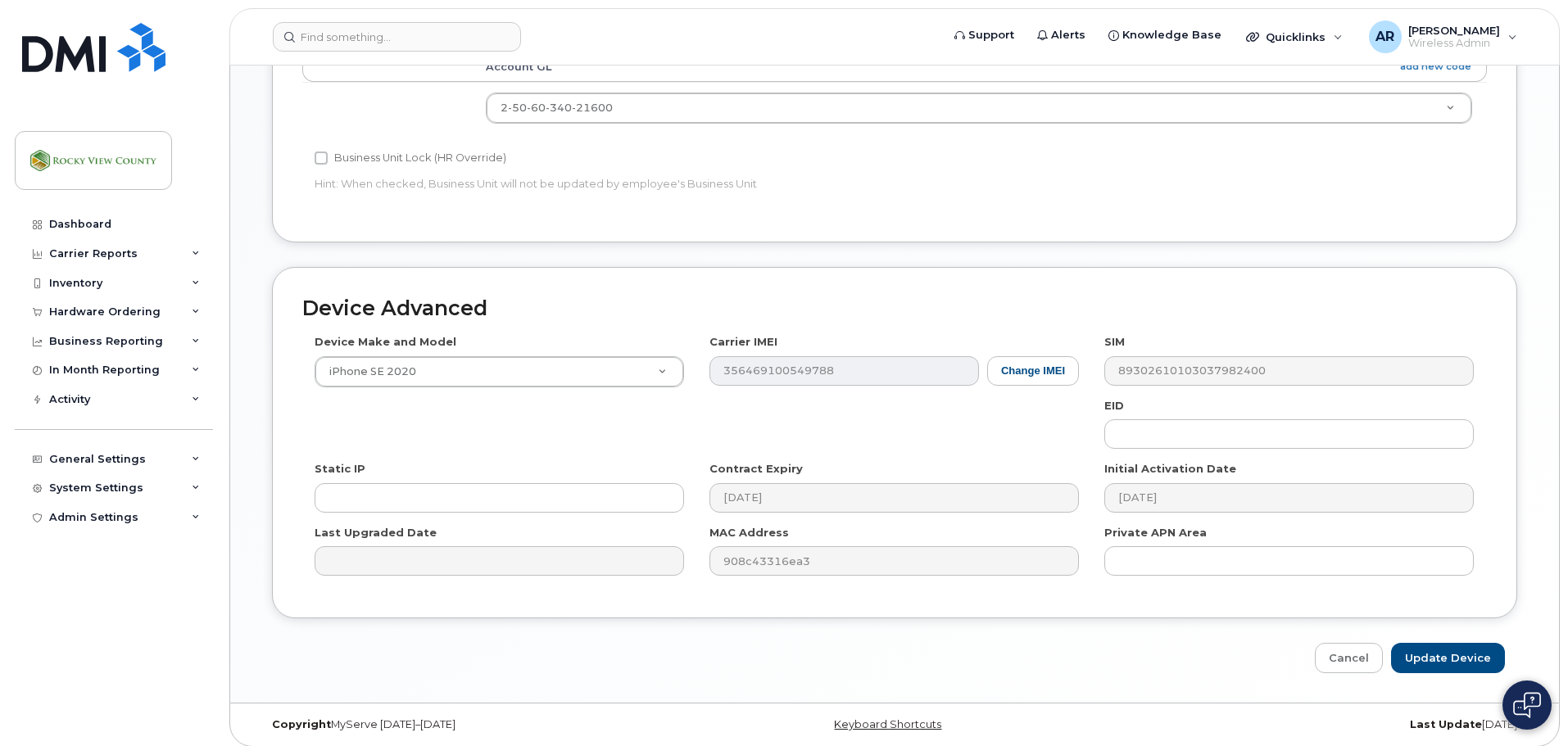
scroll to position [840, 0]
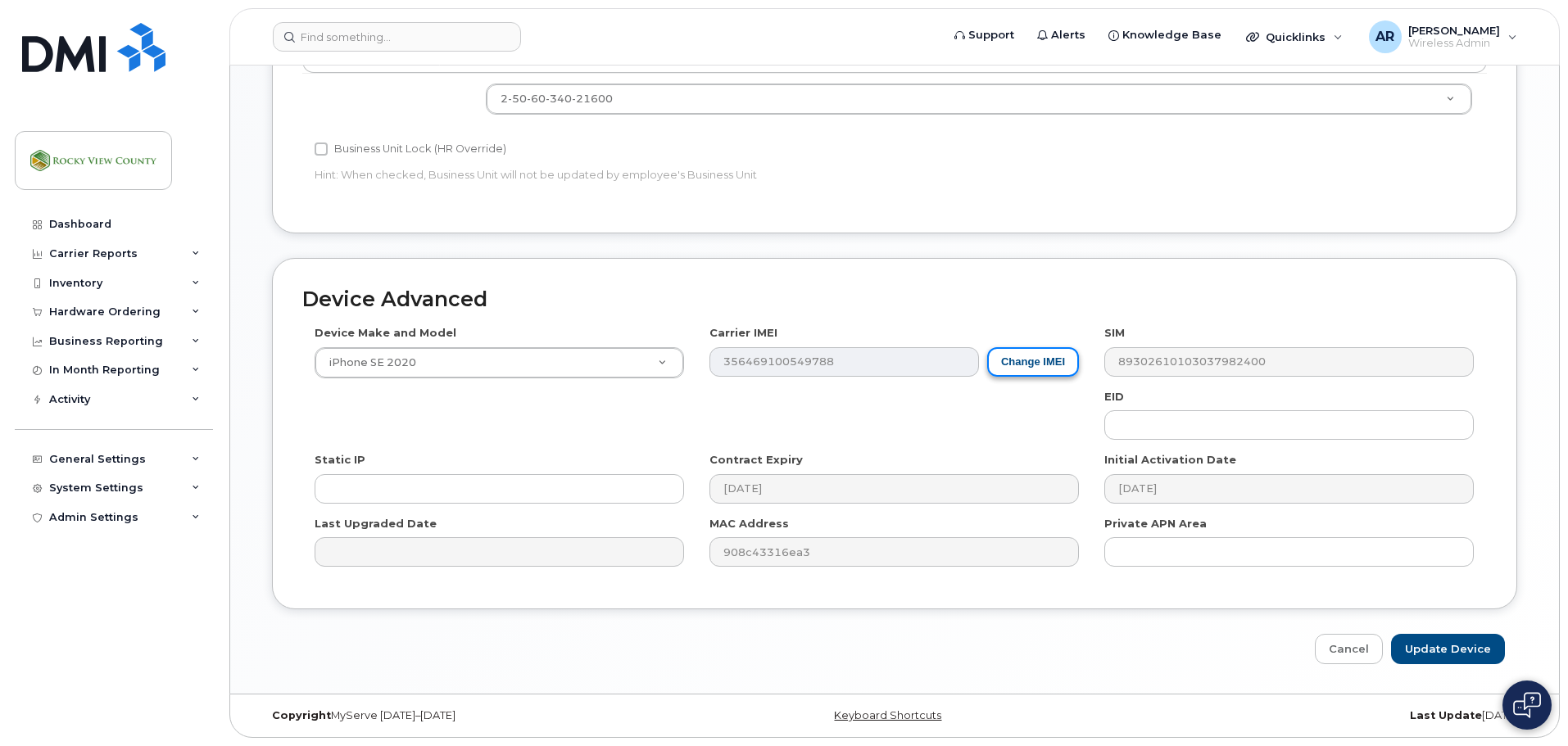
click at [1028, 375] on button "Change IMEI" at bounding box center [1033, 362] width 92 height 30
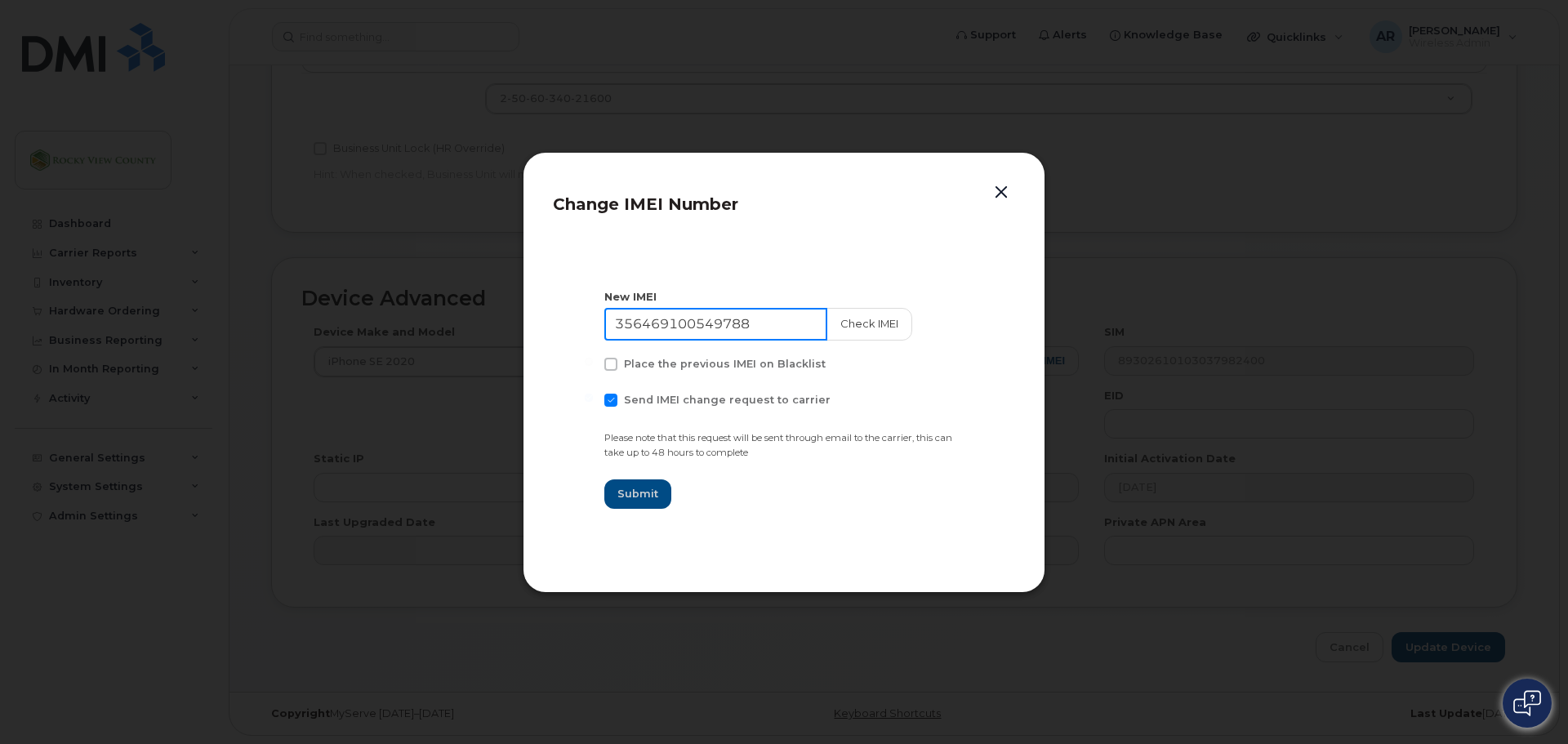
click at [733, 326] on input "356469100549788" at bounding box center [716, 324] width 223 height 33
click at [747, 316] on input at bounding box center [716, 324] width 223 height 33
type input "351594952552351"
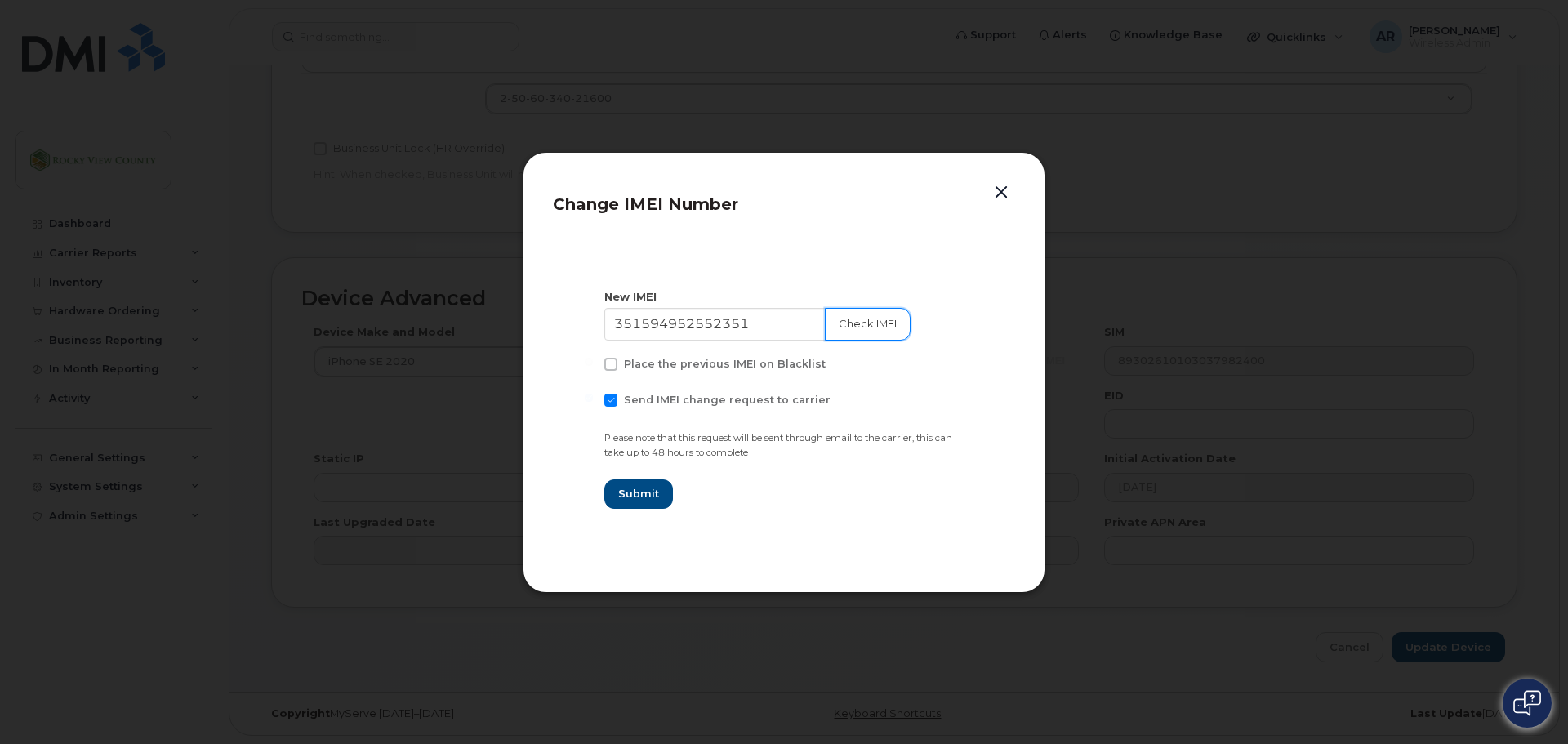
click at [850, 325] on button "Check IMEI" at bounding box center [868, 324] width 86 height 33
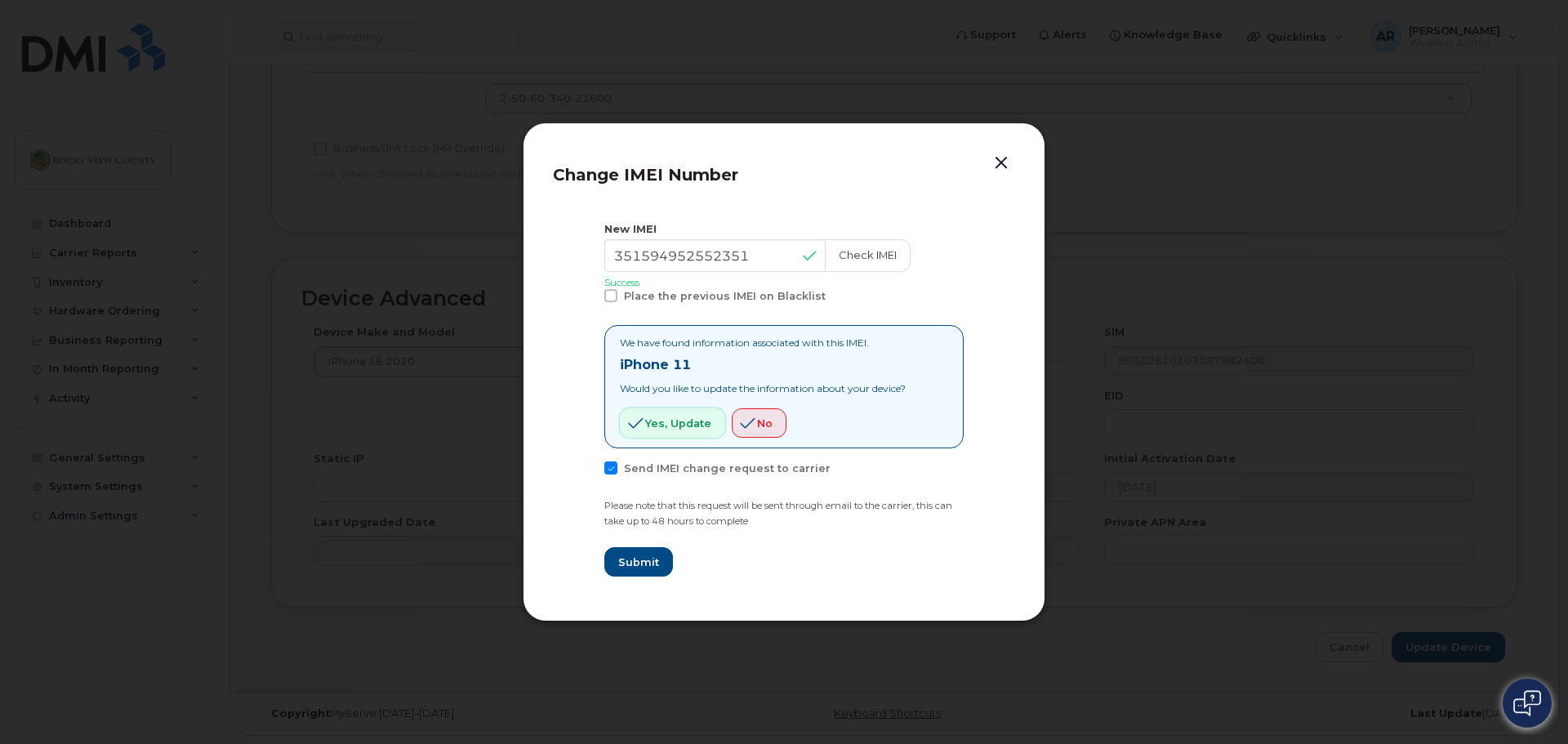
click at [705, 431] on button "Yes, update" at bounding box center [672, 423] width 105 height 29
click at [653, 564] on span "Submit" at bounding box center [638, 562] width 41 height 16
type input "351594952552351"
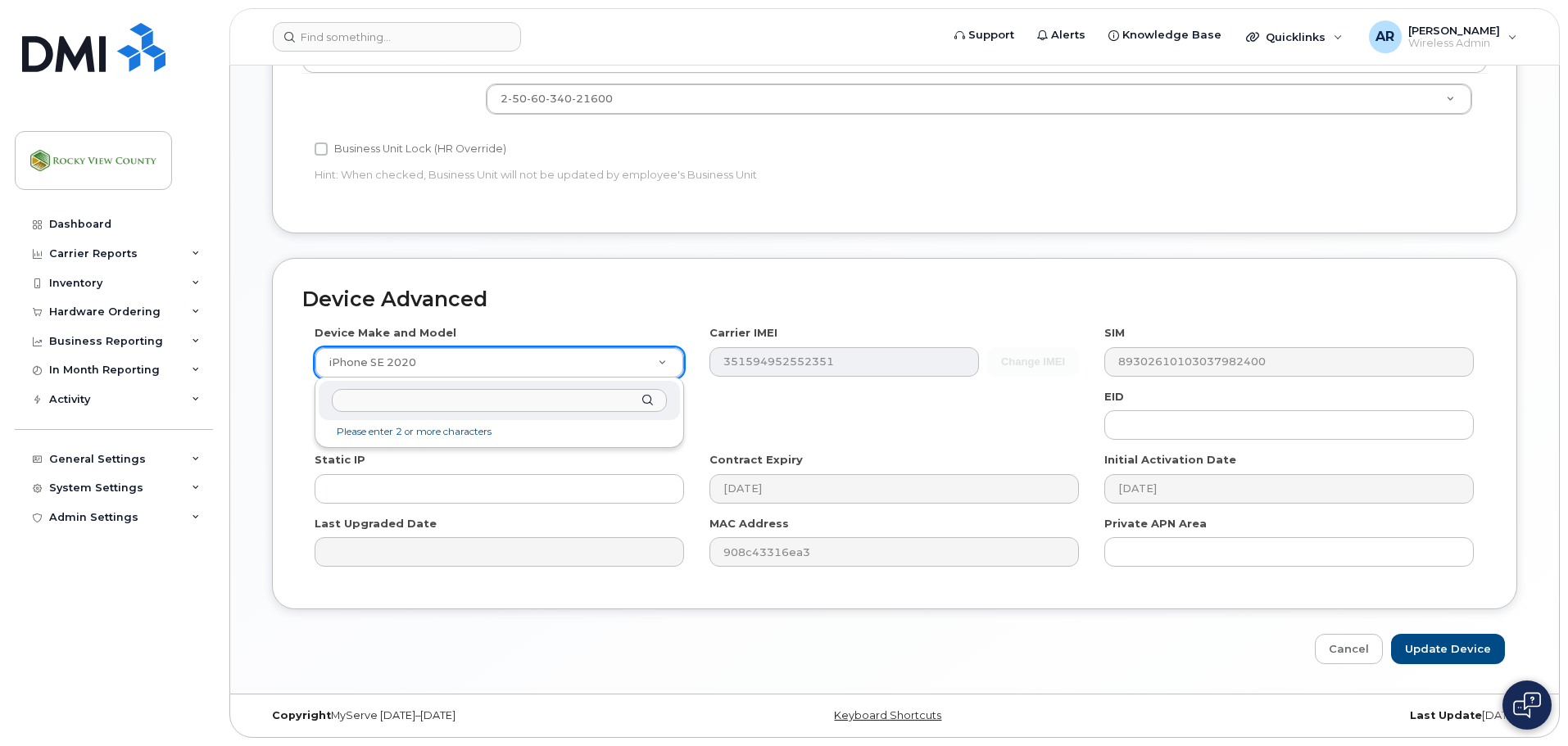
click at [572, 394] on input "text" at bounding box center [499, 400] width 335 height 23
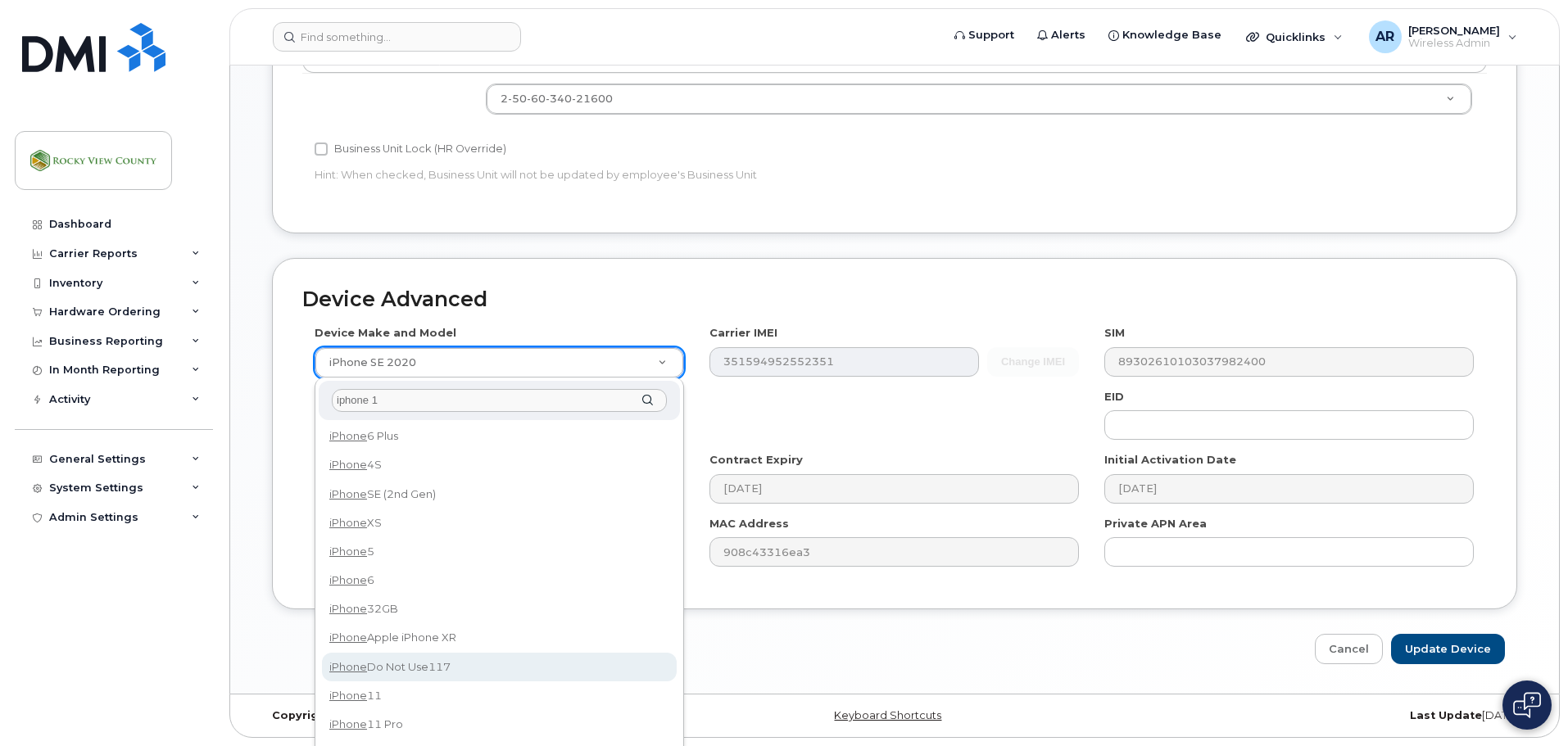
scroll to position [0, 0]
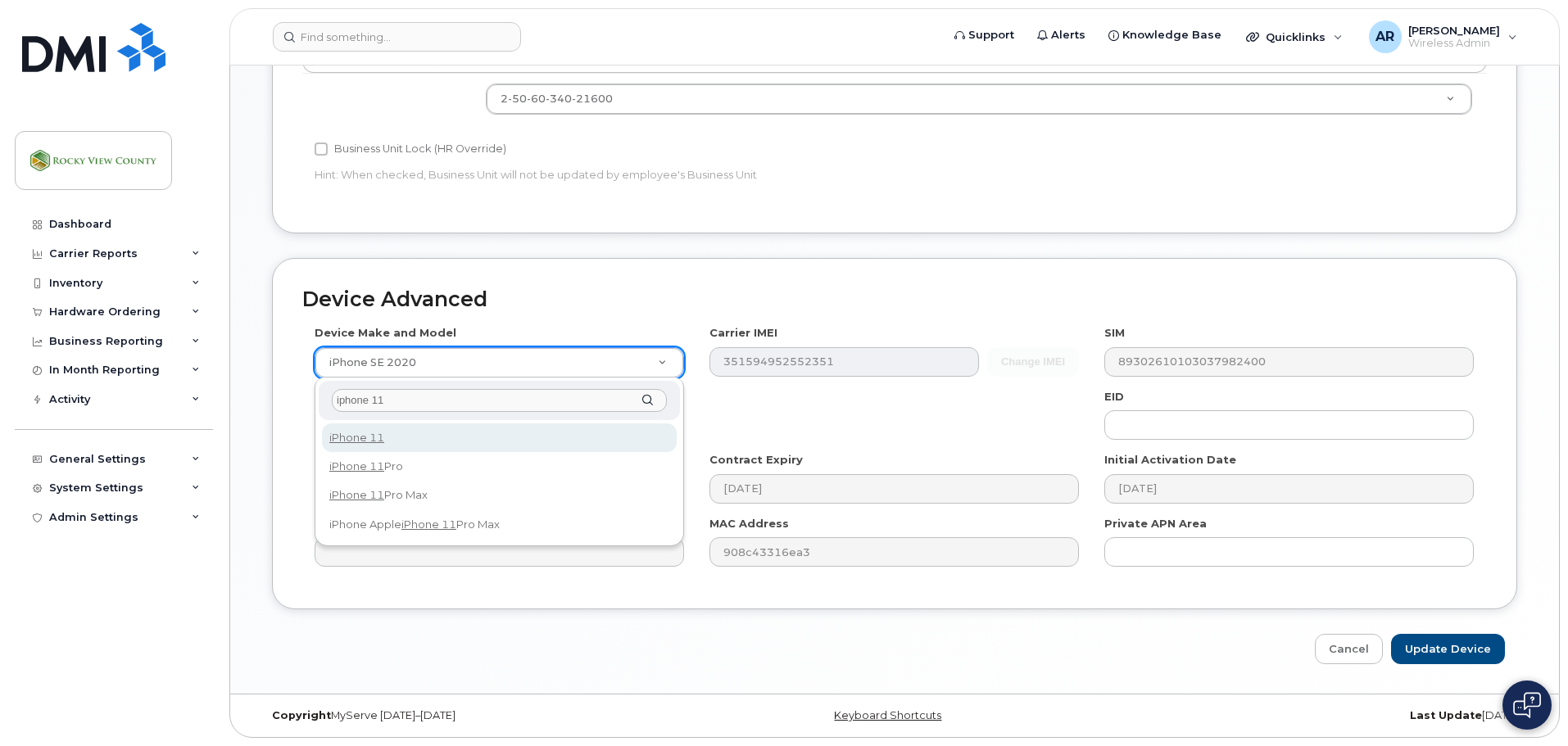
type input "iphone 11"
select select "1698"
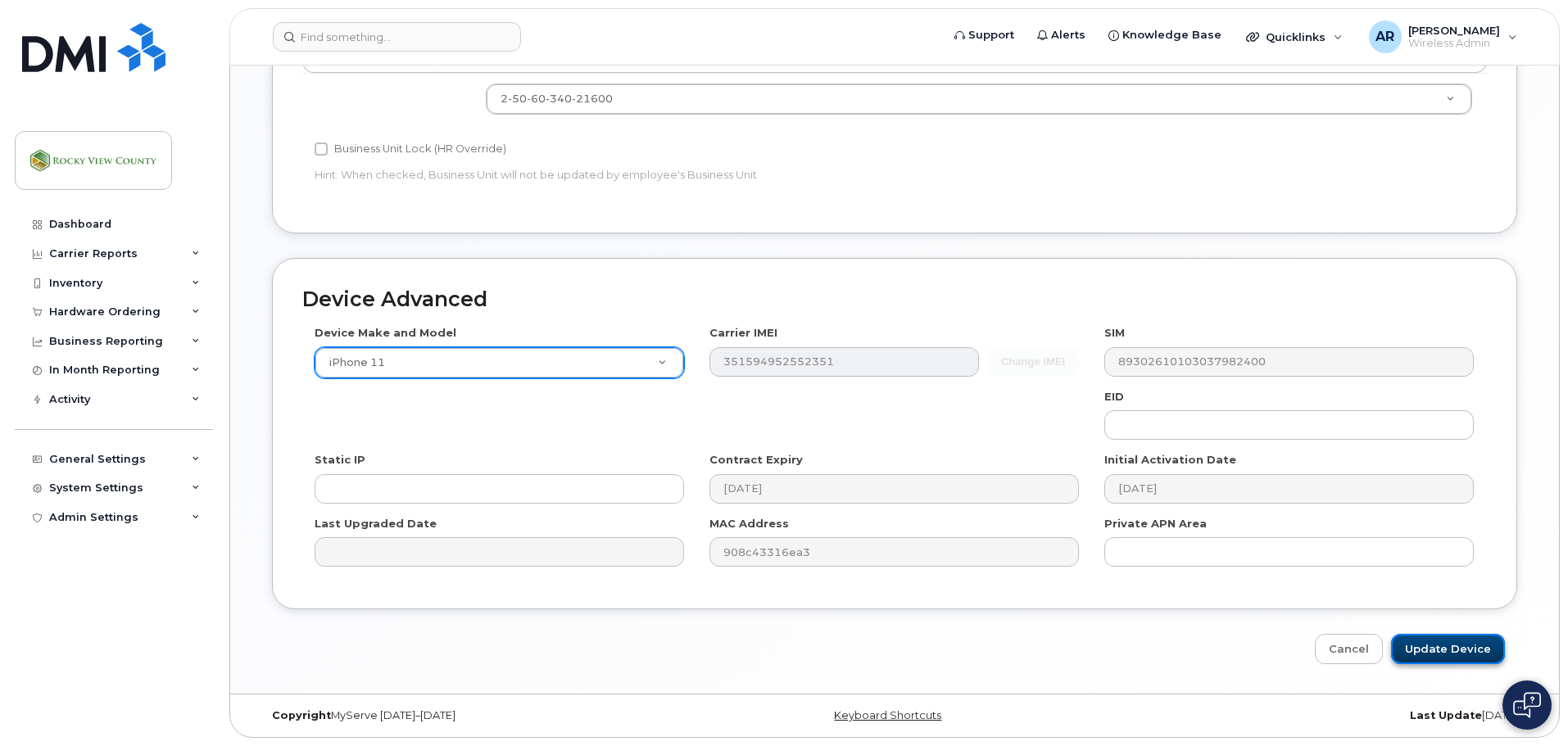
click at [1448, 648] on input "Update Device" at bounding box center [1448, 648] width 114 height 30
type input "Saving..."
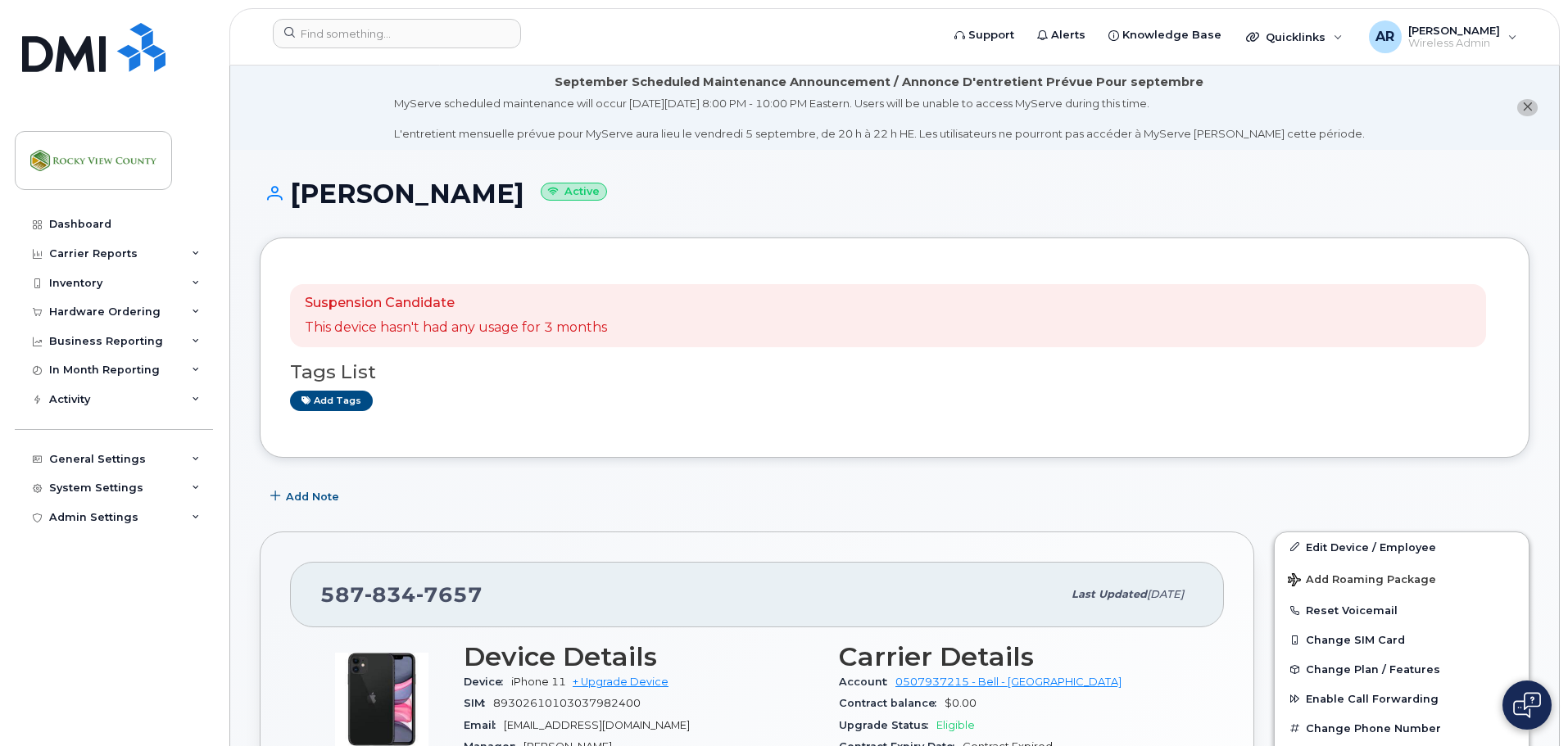
click at [349, 129] on li "September Scheduled Maintenance Announcement / Annonce D'entretient Prévue Pour…" at bounding box center [895, 107] width 1329 height 84
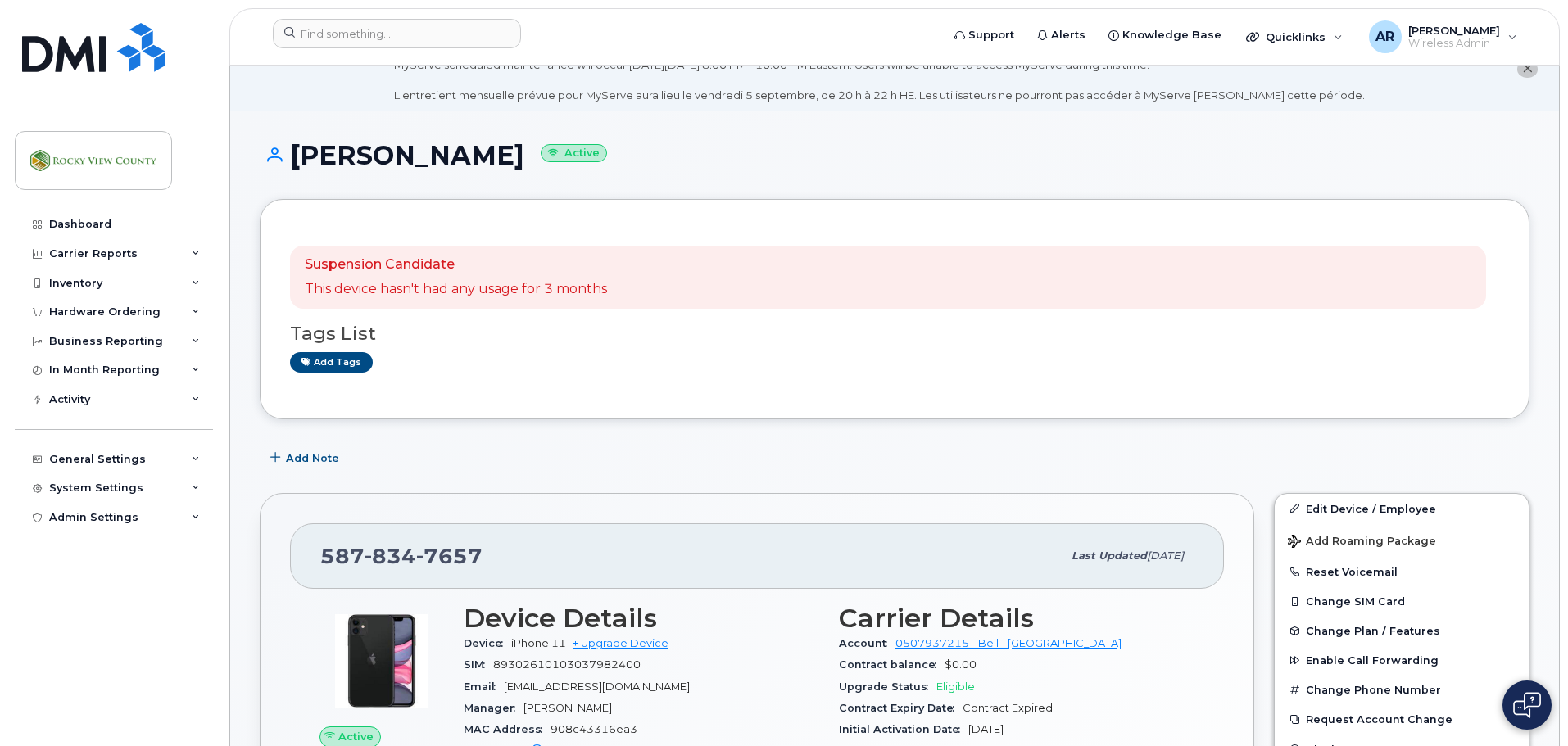
scroll to position [164, 0]
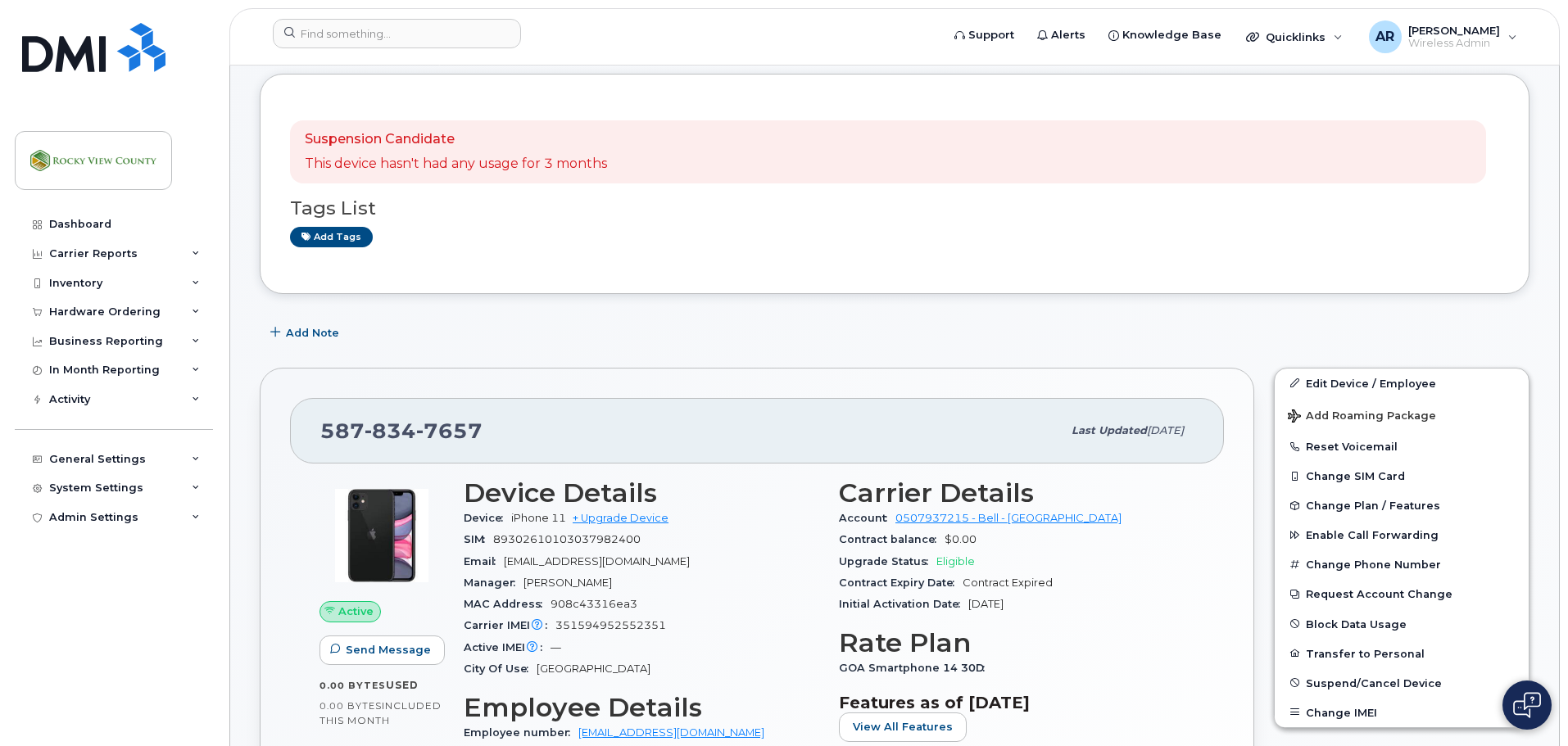
drag, startPoint x: 644, startPoint y: 327, endPoint x: 515, endPoint y: 373, distance: 137.0
click at [515, 373] on div "587 834 7657 Last updated Sep 05, 2025 Active Send Message 0.00 Bytes  used 0.0…" at bounding box center [757, 679] width 995 height 622
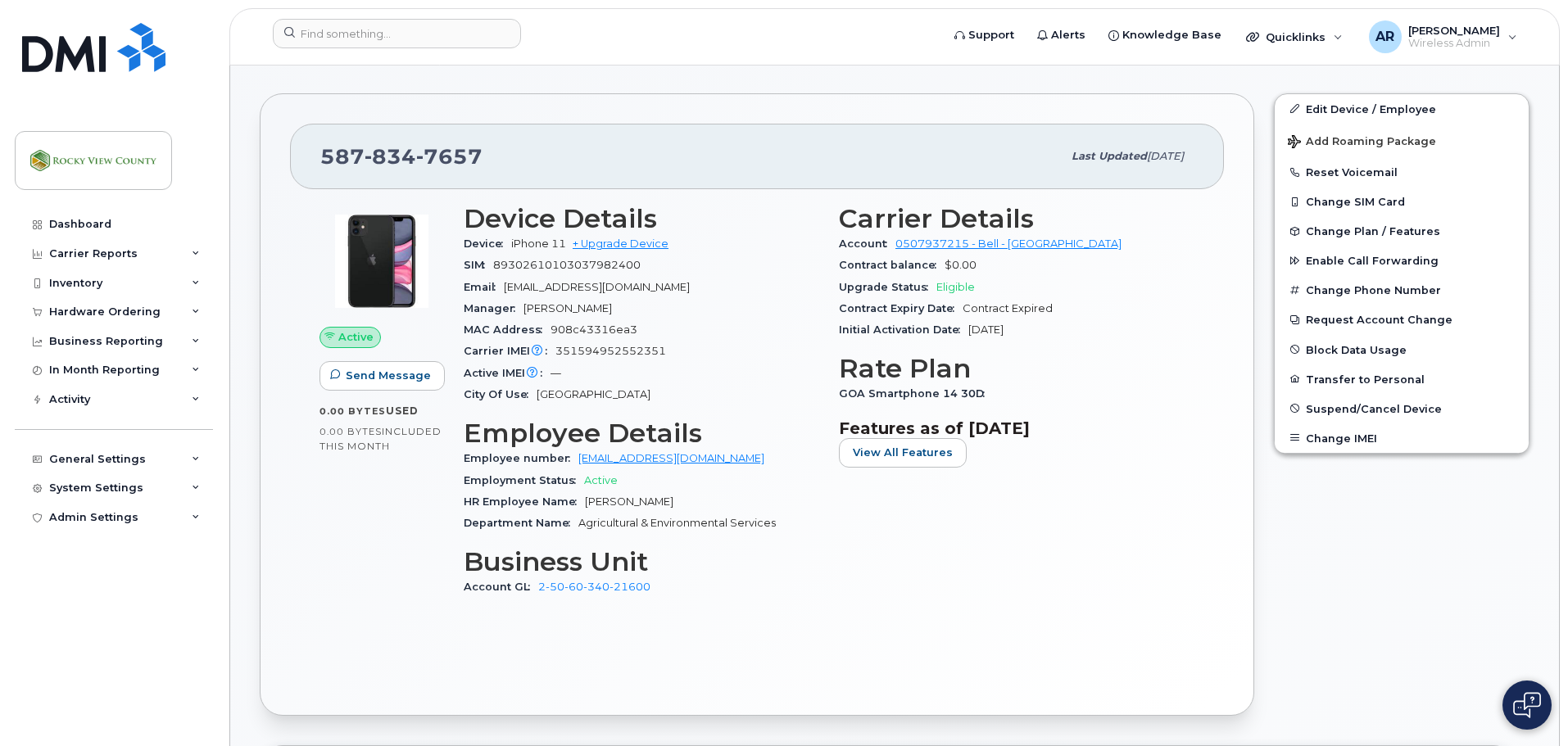
scroll to position [491, 0]
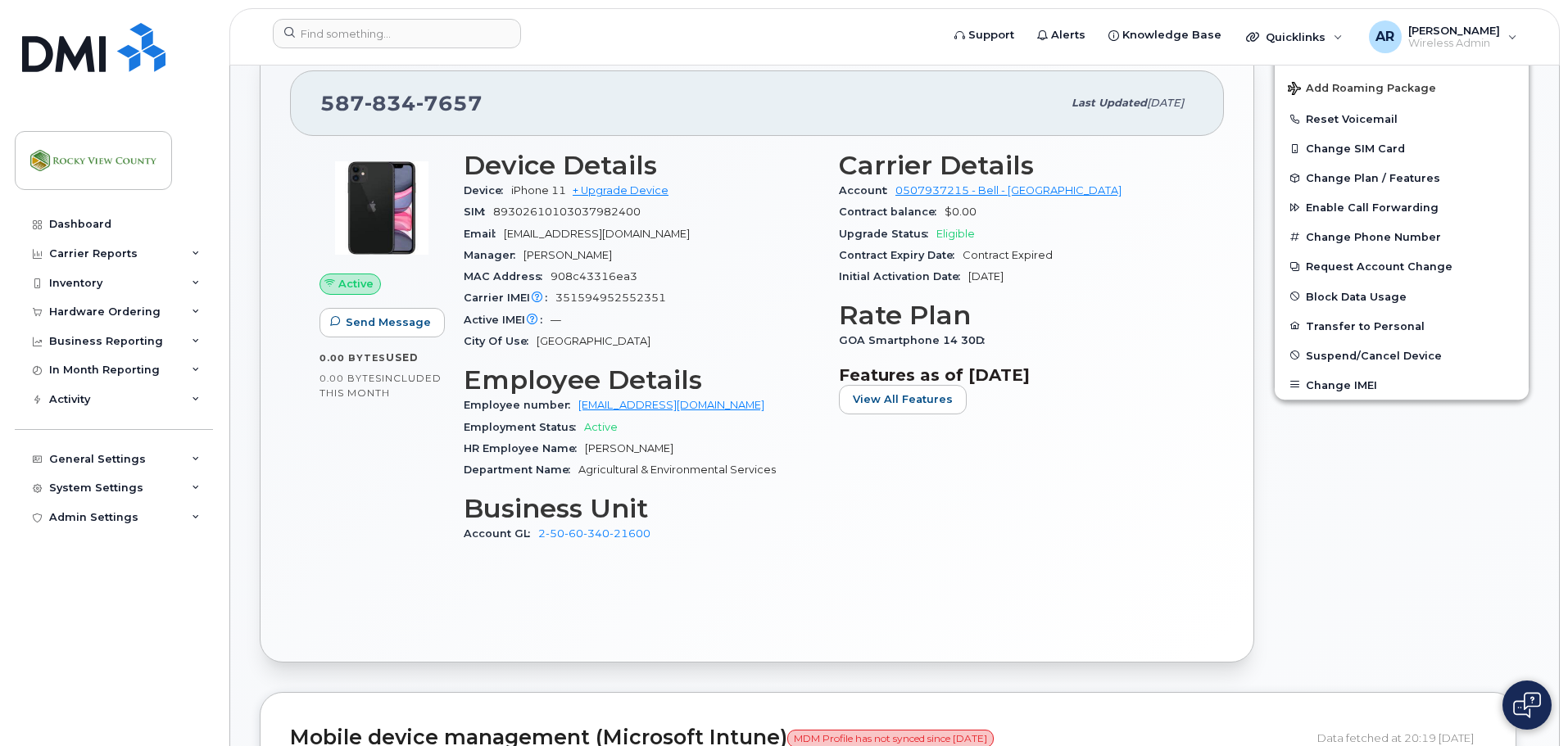
click at [582, 469] on span "Agricultural & Environmental Services" at bounding box center [677, 470] width 197 height 13
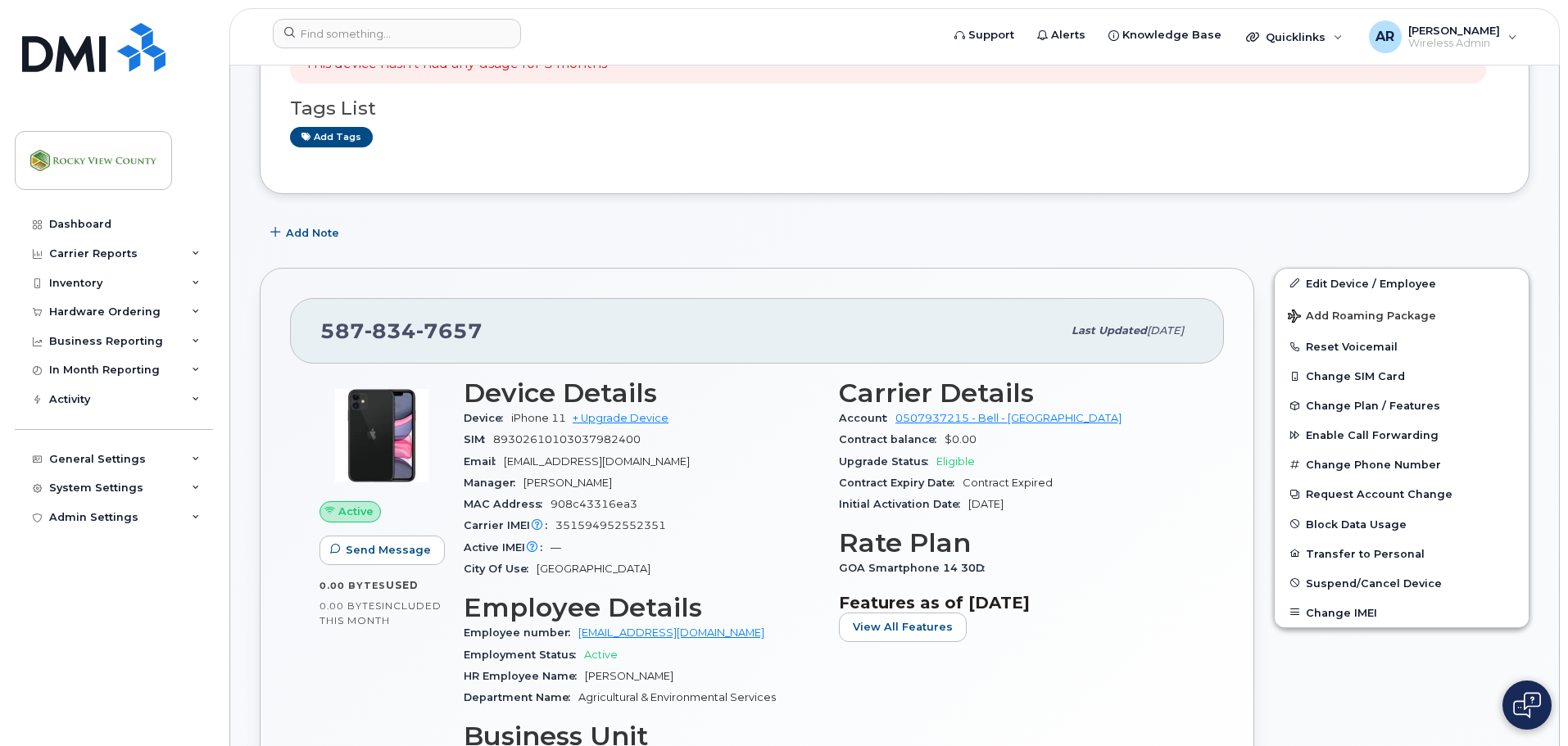
scroll to position [0, 0]
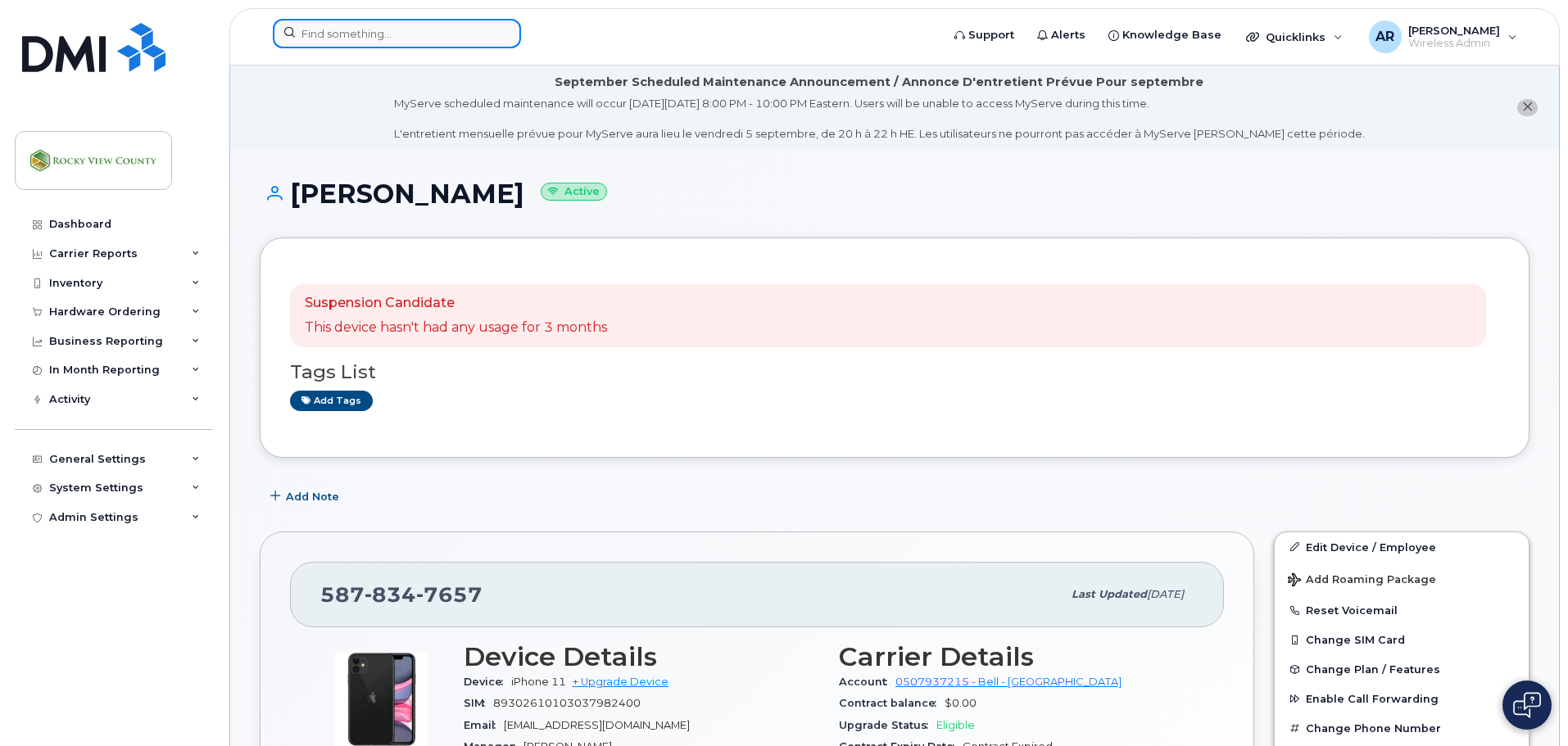
click at [339, 25] on input at bounding box center [397, 33] width 248 height 29
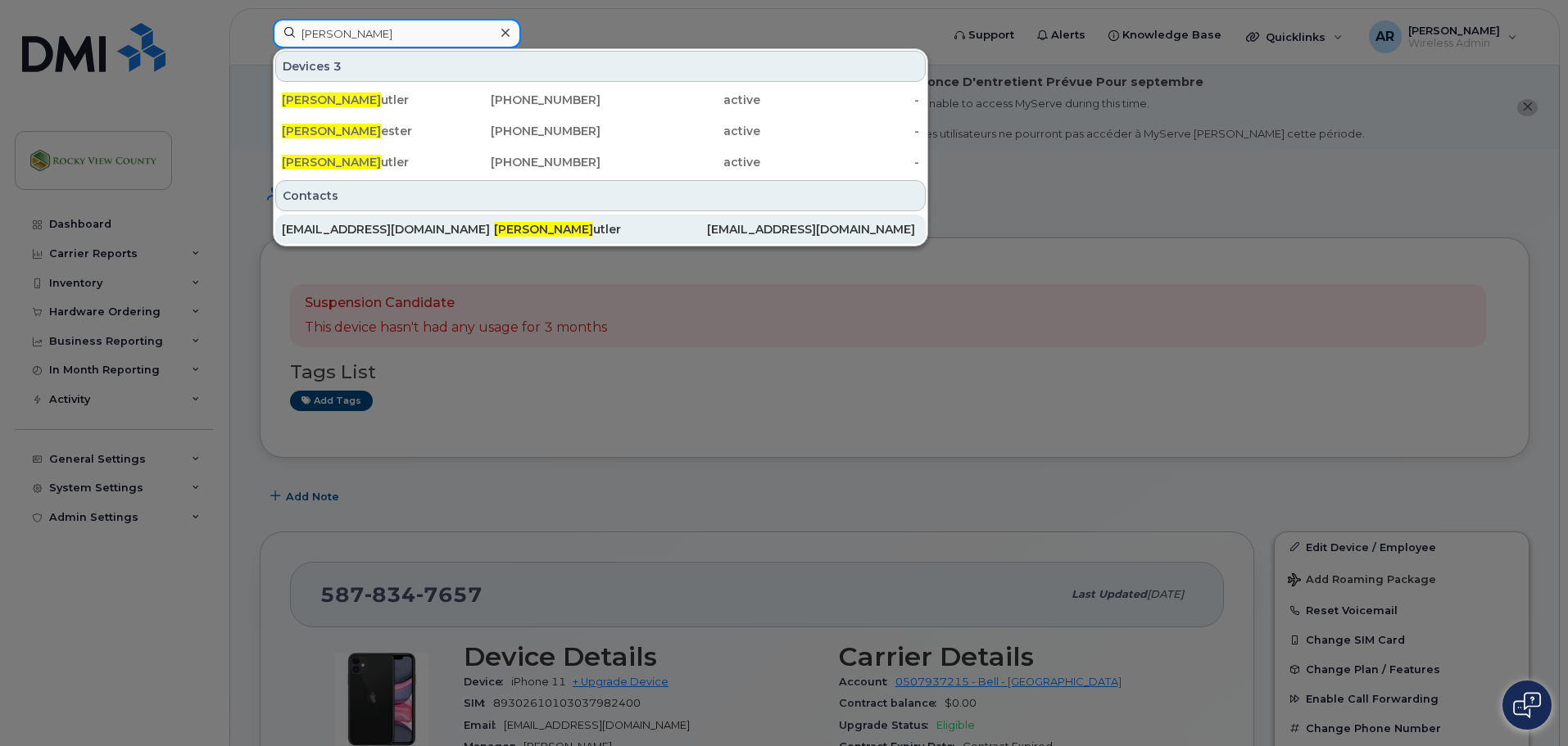
type input "tim b"
click at [379, 229] on div "tbutler@rockyview.ca" at bounding box center [387, 228] width 212 height 17
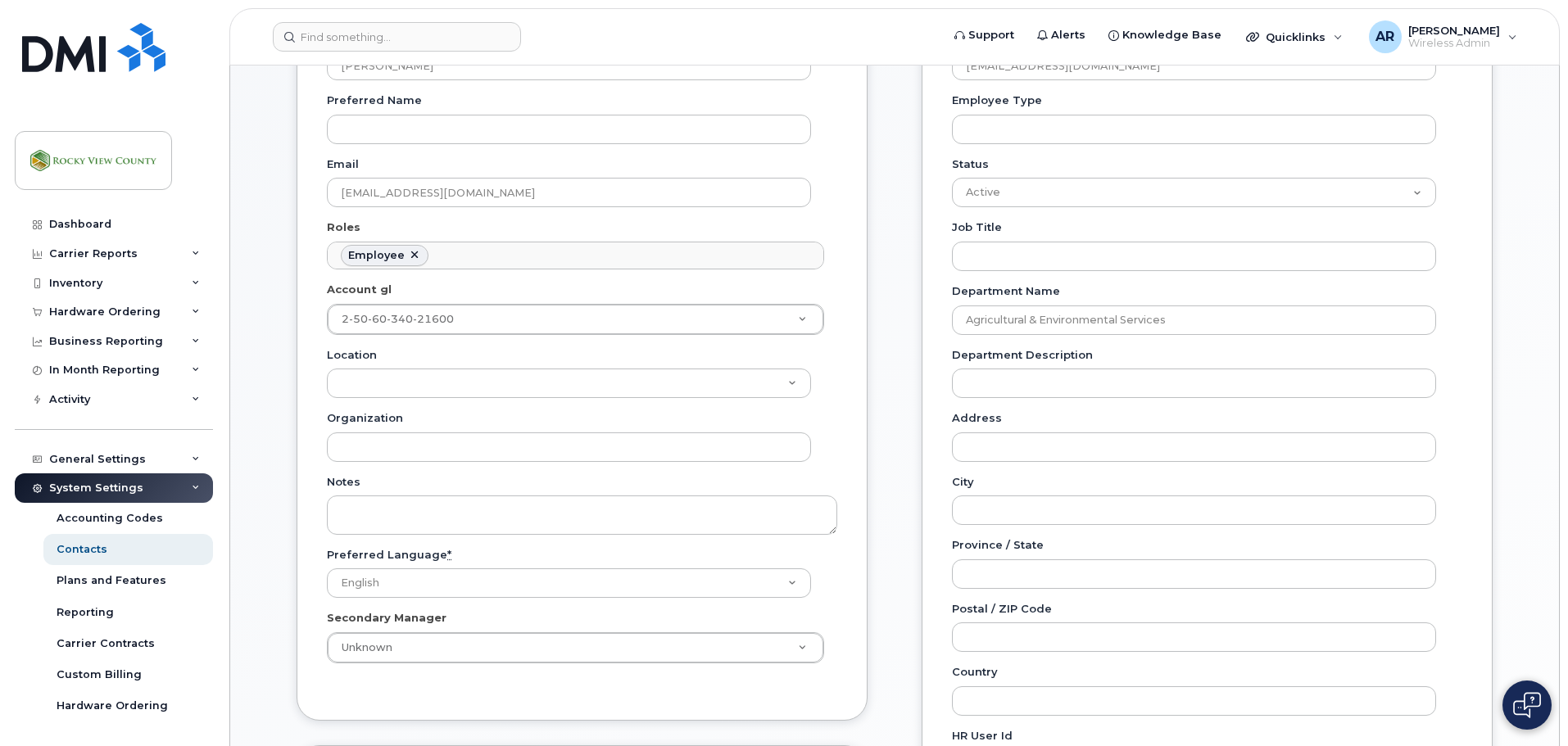
scroll to position [409, 0]
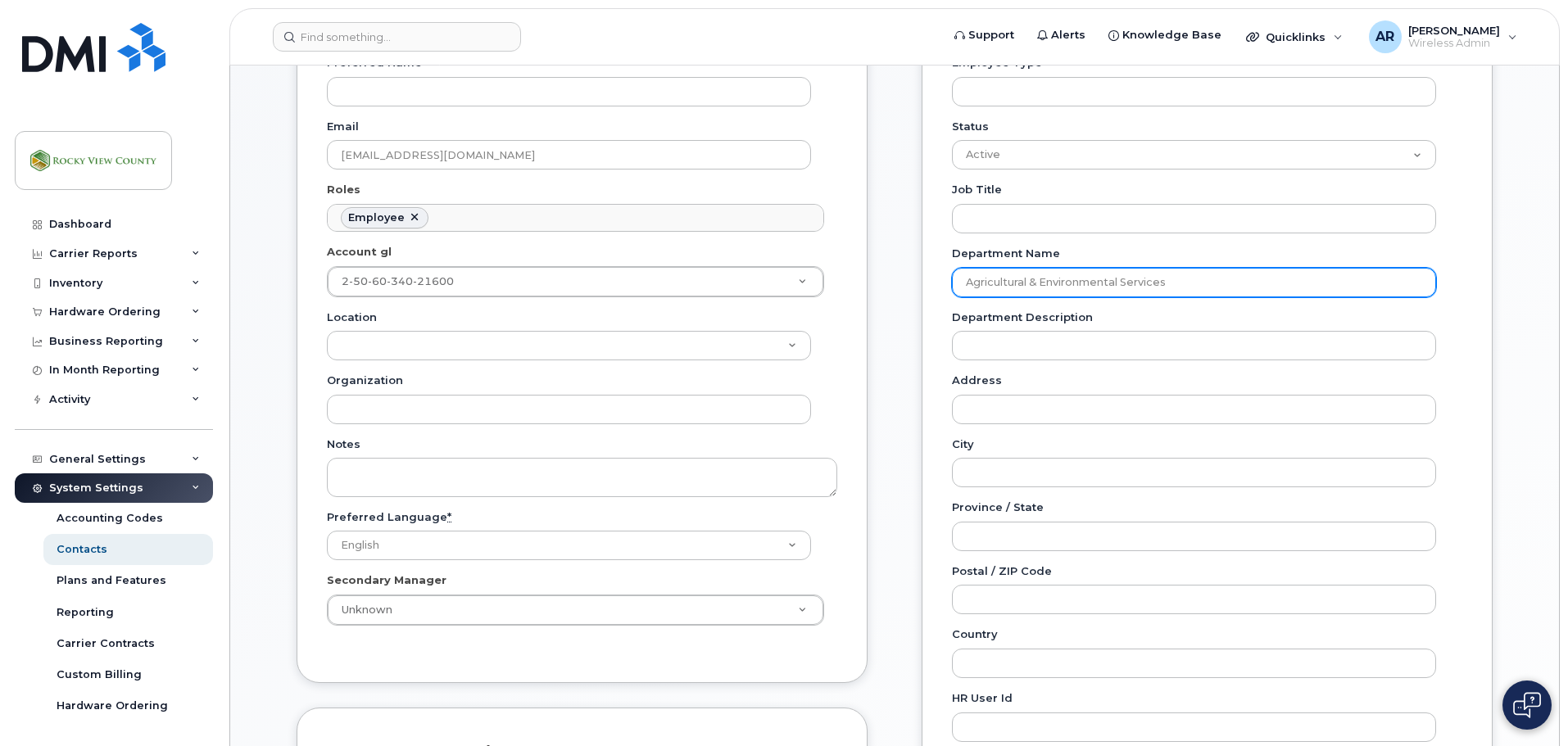
click at [1037, 281] on input "Agricultural & Environmental Services" at bounding box center [1194, 282] width 485 height 29
click at [1036, 282] on input "Agricultural & Environmental Services" at bounding box center [1194, 282] width 485 height 29
click at [1035, 282] on input "Agricultural & Environmental Services" at bounding box center [1194, 282] width 485 height 29
click at [1034, 282] on input "Agricultural & Environmental Services" at bounding box center [1194, 282] width 485 height 29
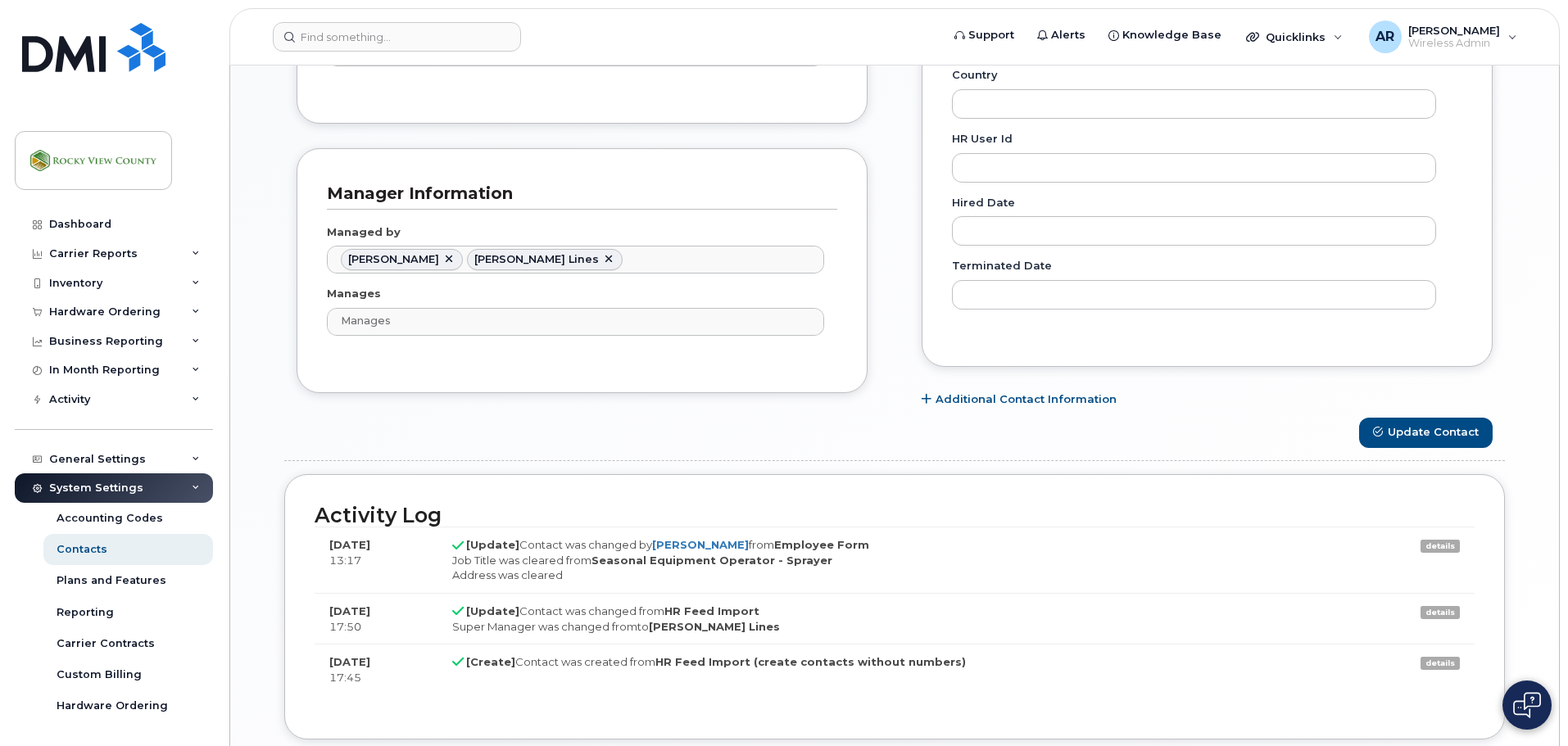
scroll to position [982, 0]
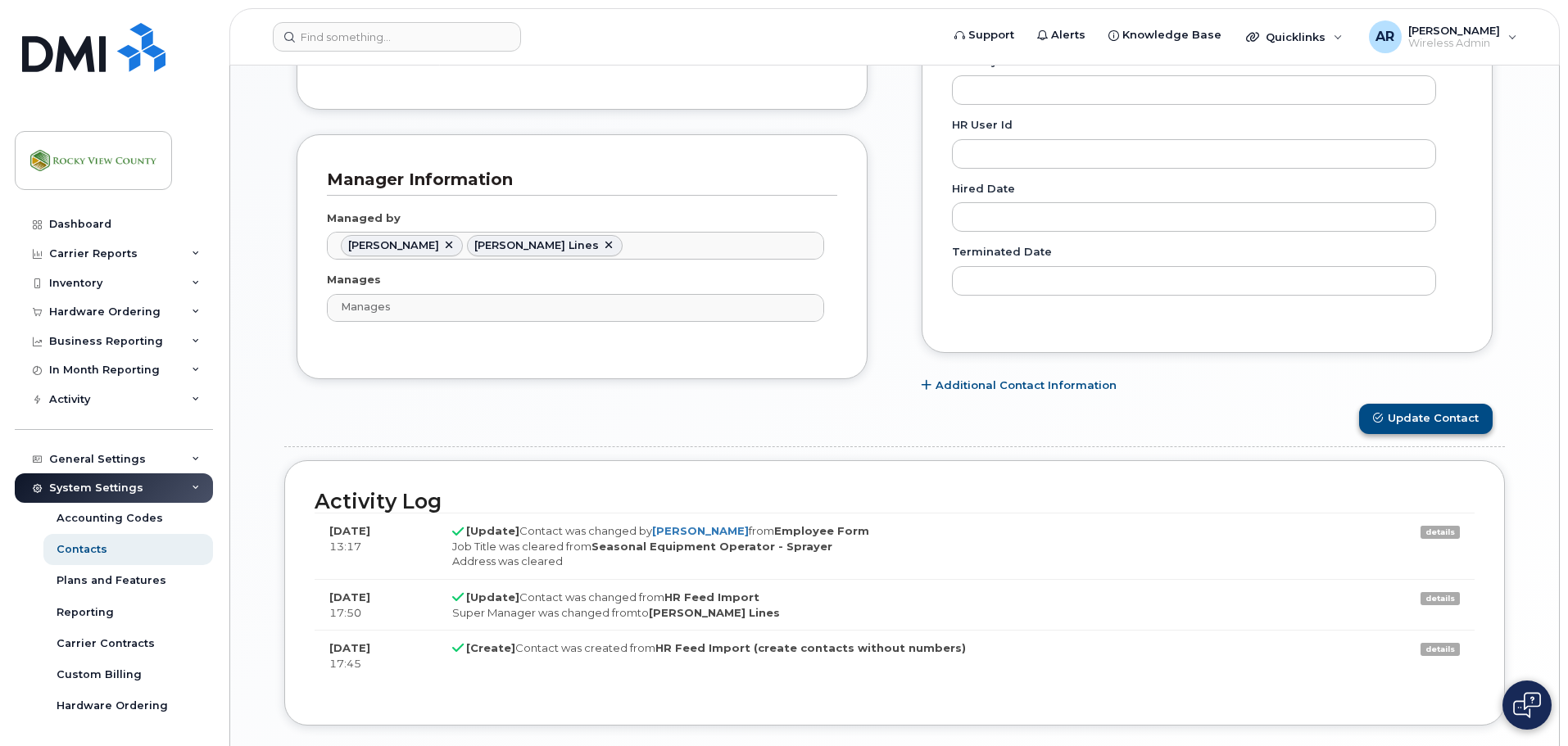
type input "Transportation Services"
click at [1460, 417] on button "Update Contact" at bounding box center [1425, 418] width 134 height 30
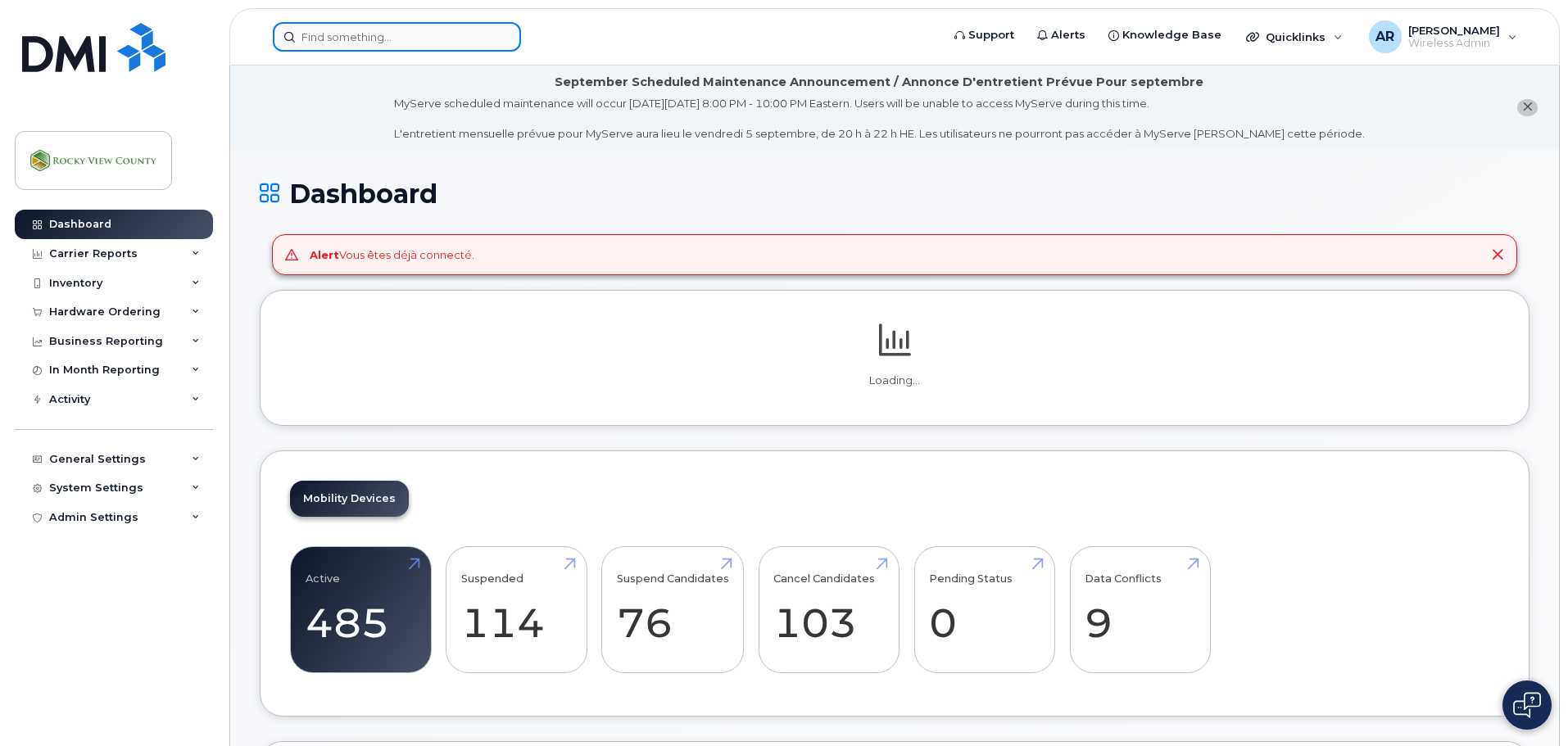
click at [318, 47] on input at bounding box center [397, 37] width 248 height 29
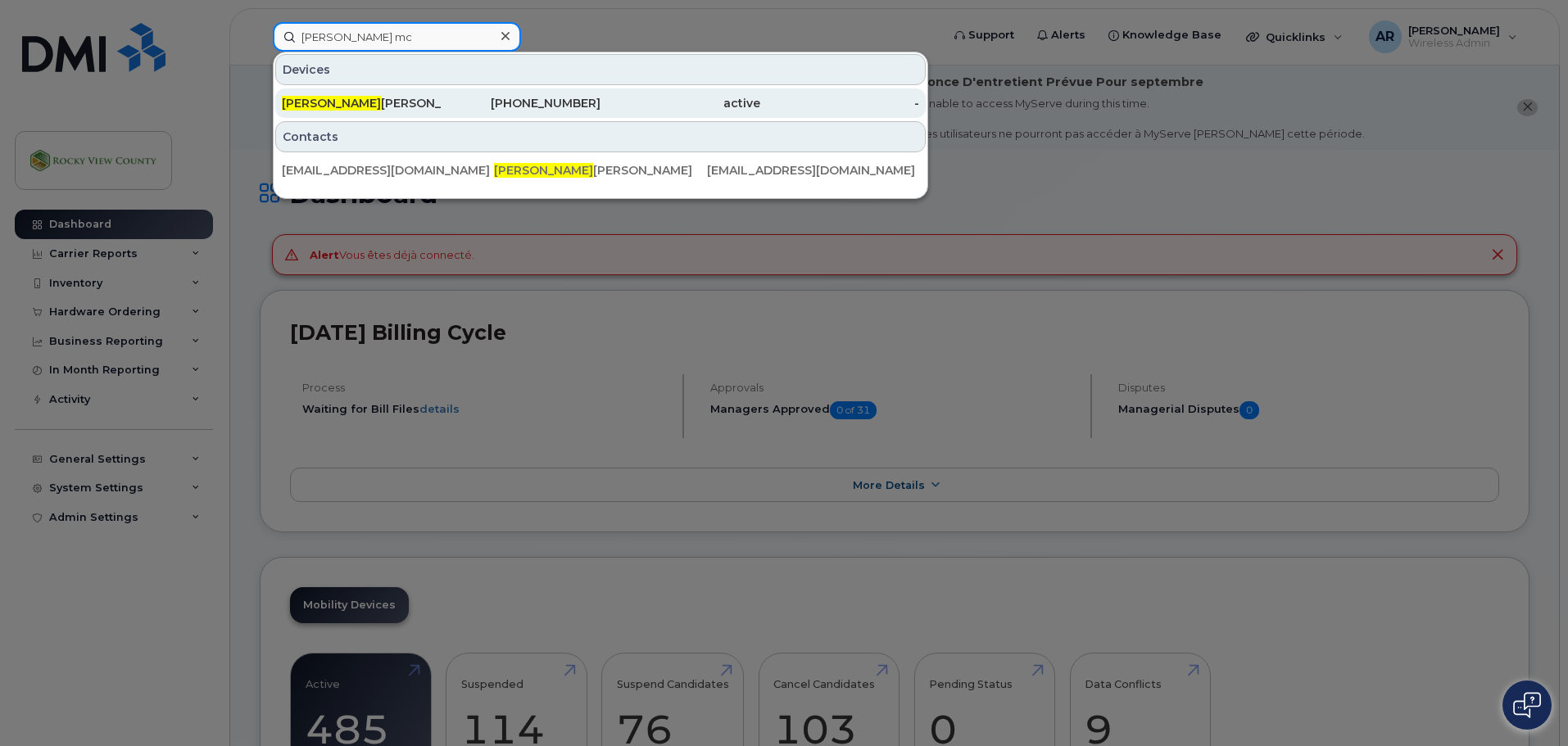
type input "[PERSON_NAME] mc"
click at [355, 96] on div "Jordan Mc Ginnis" at bounding box center [361, 103] width 160 height 17
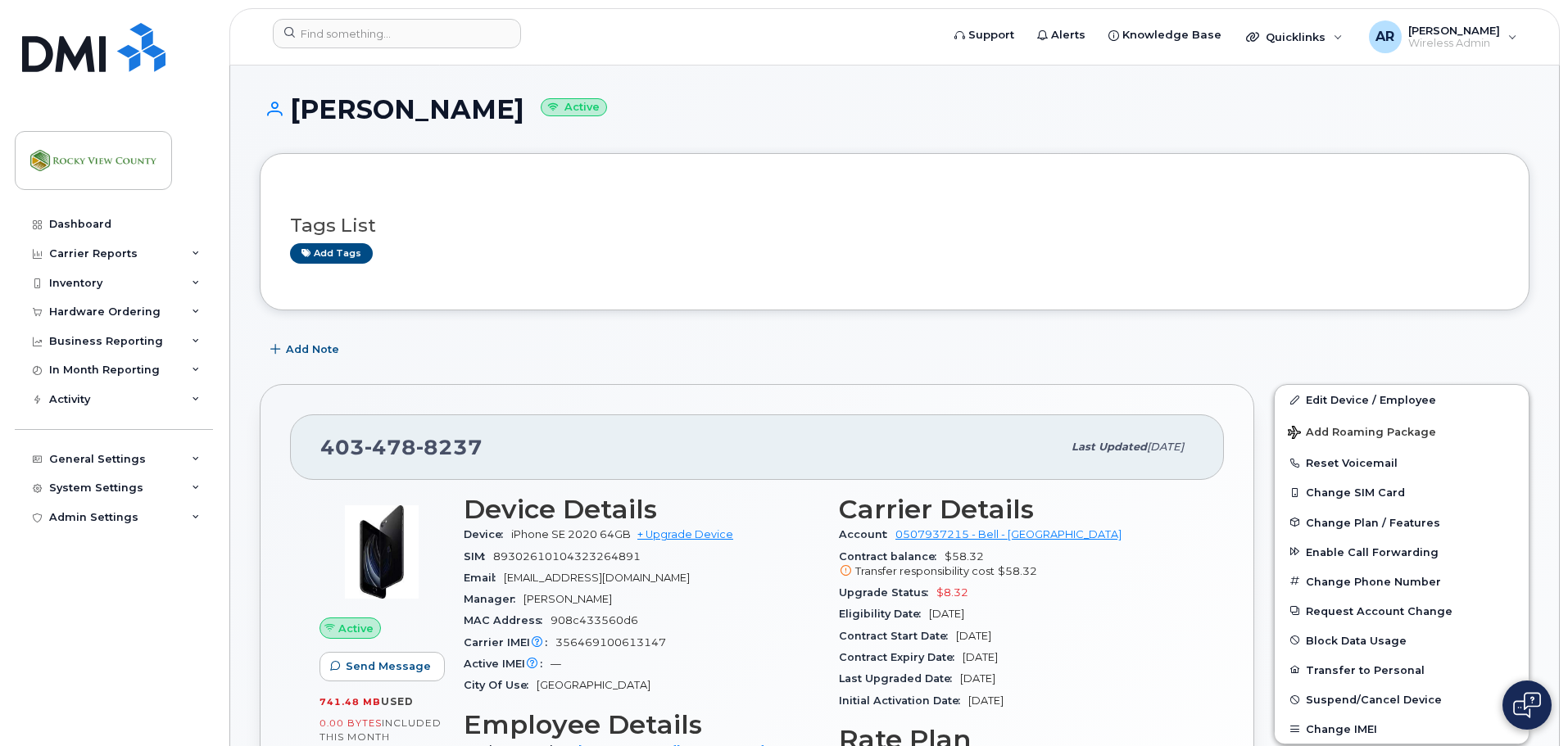
scroll to position [164, 0]
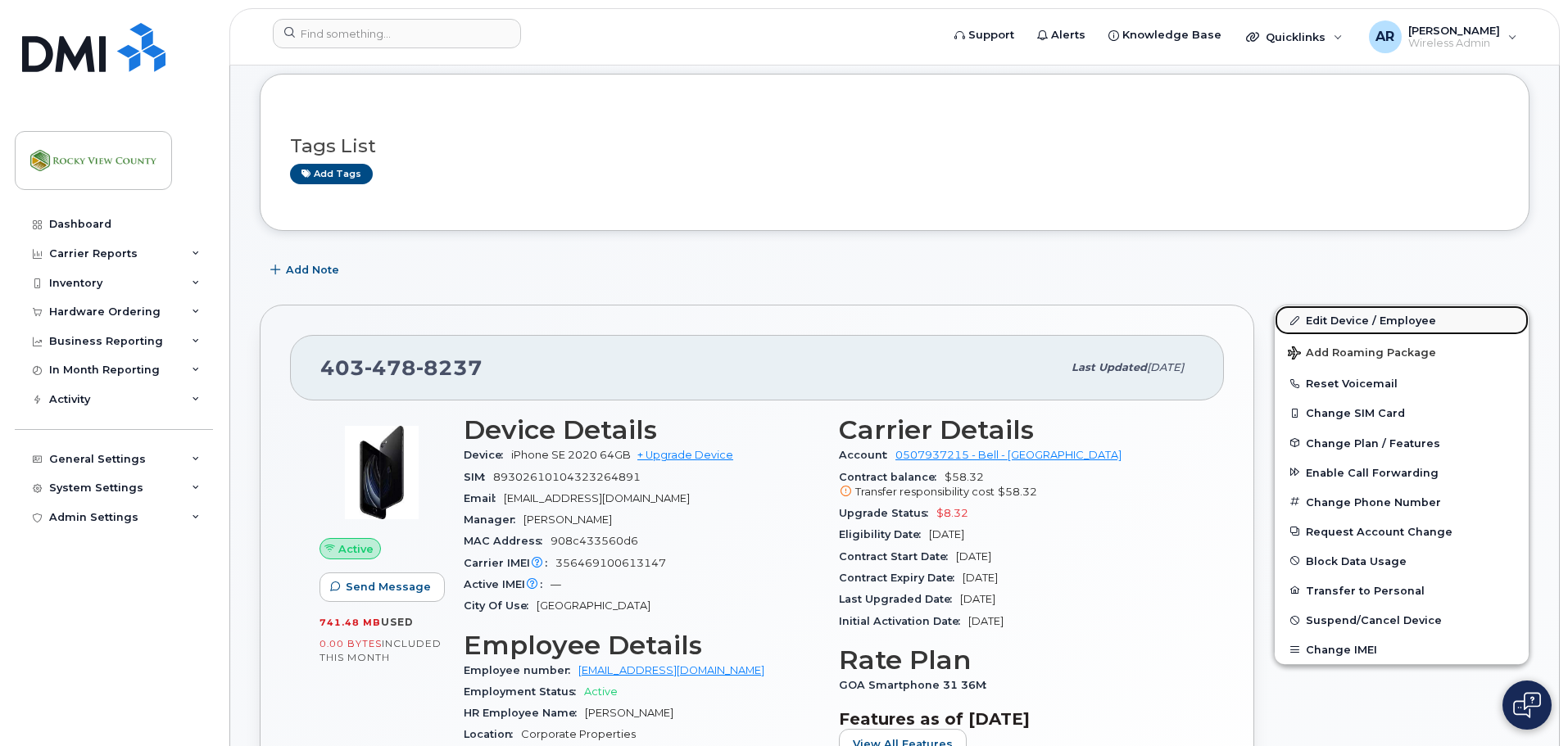
click at [1349, 322] on link "Edit Device / Employee" at bounding box center [1402, 320] width 254 height 29
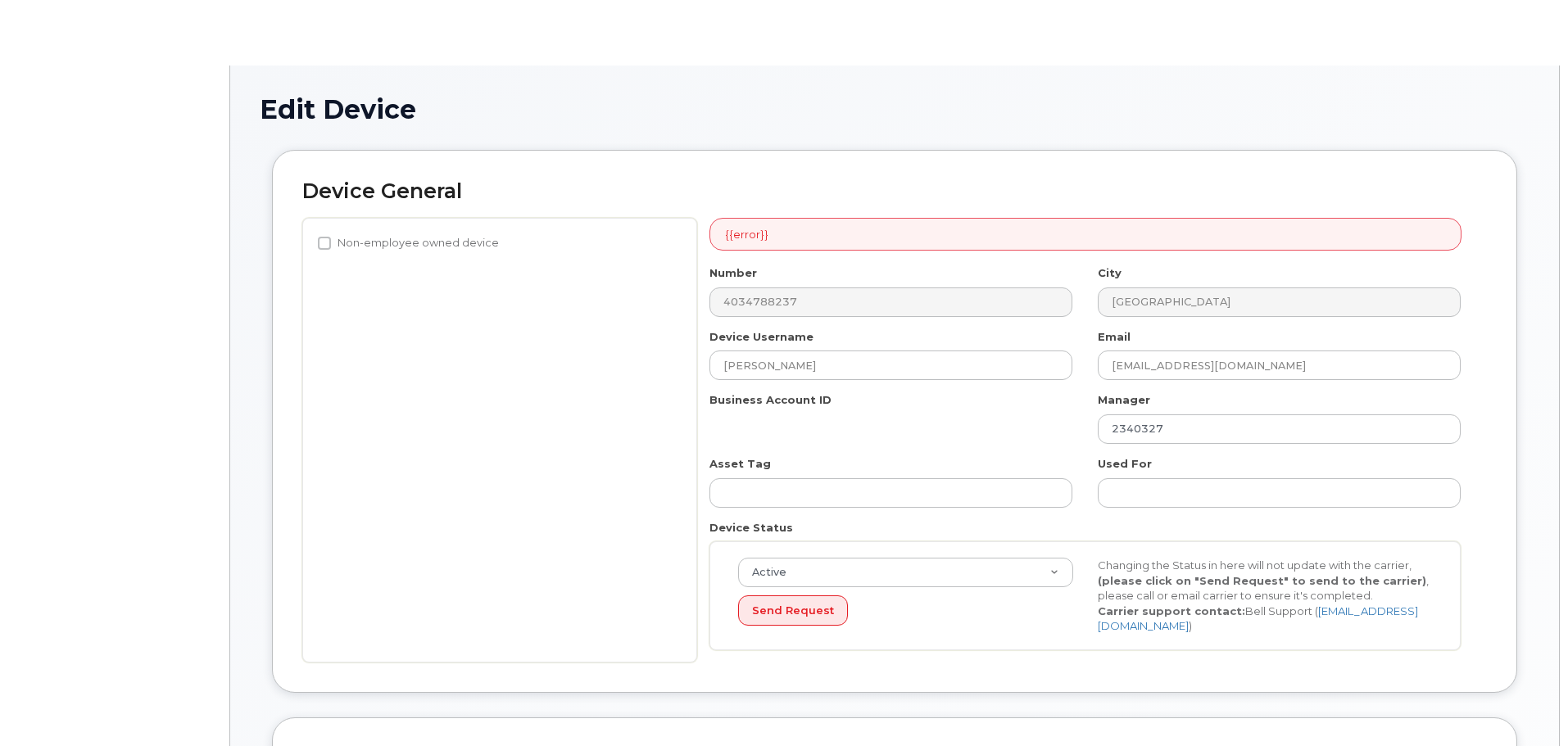
select select "29629296"
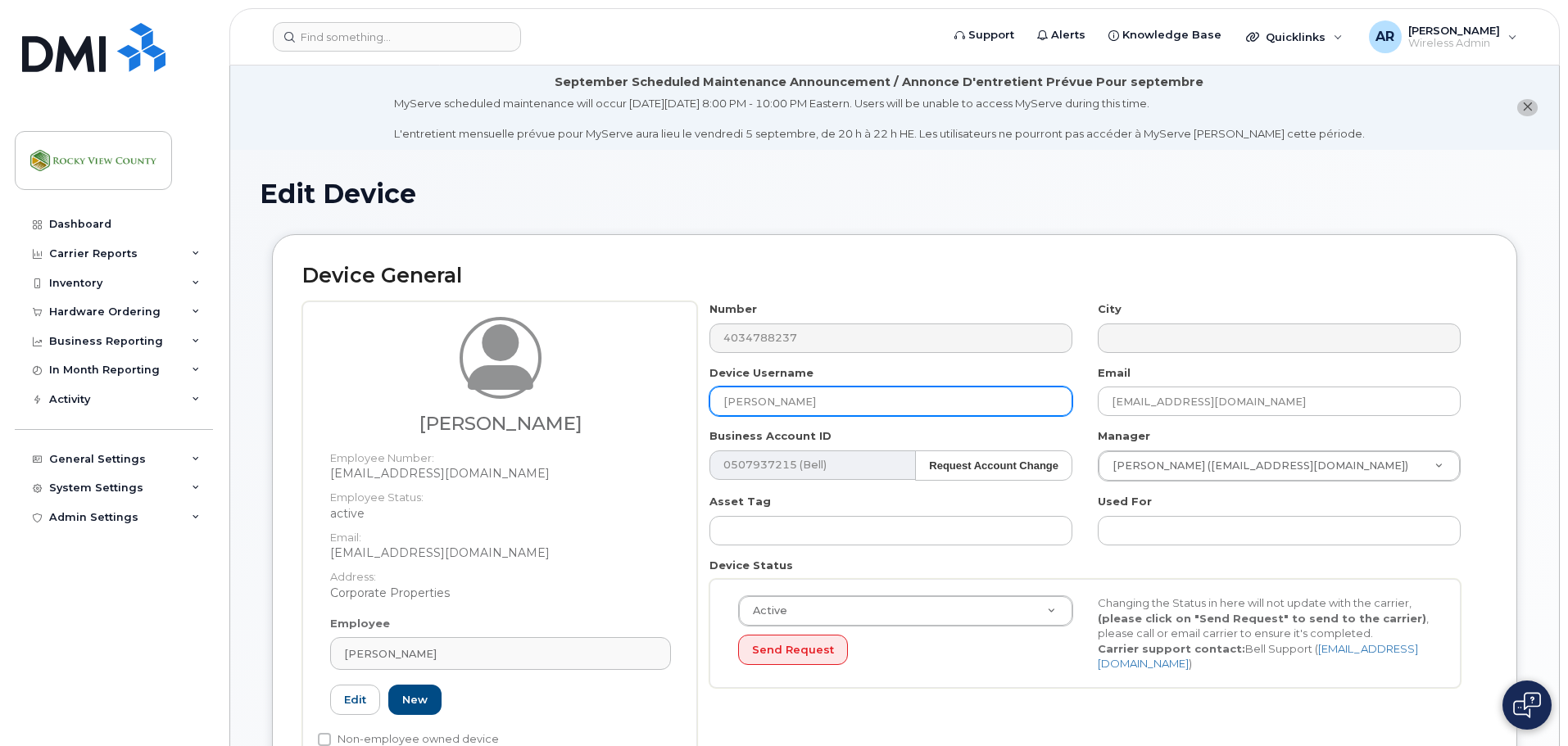
click at [784, 407] on input "[PERSON_NAME]" at bounding box center [890, 401] width 362 height 29
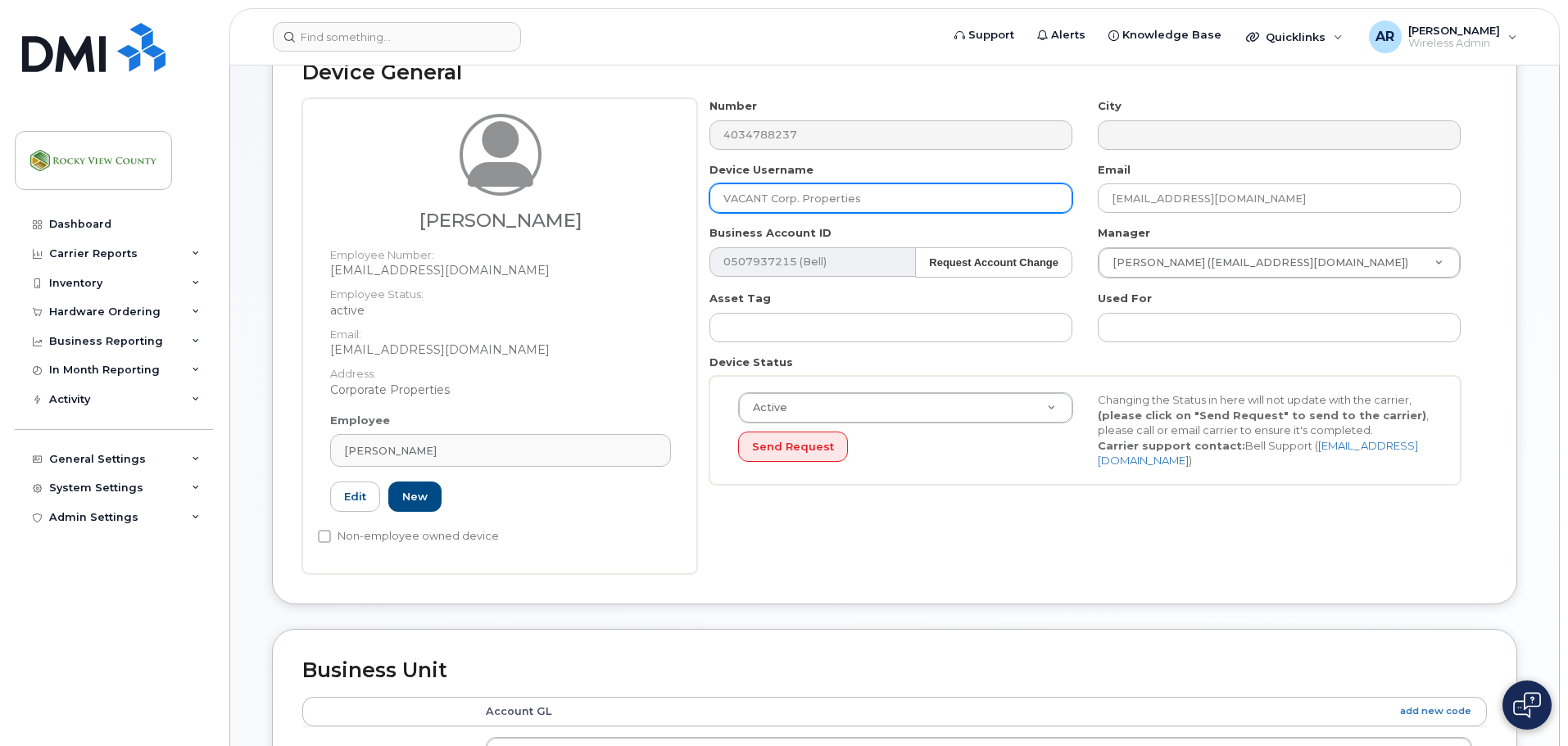
scroll to position [164, 0]
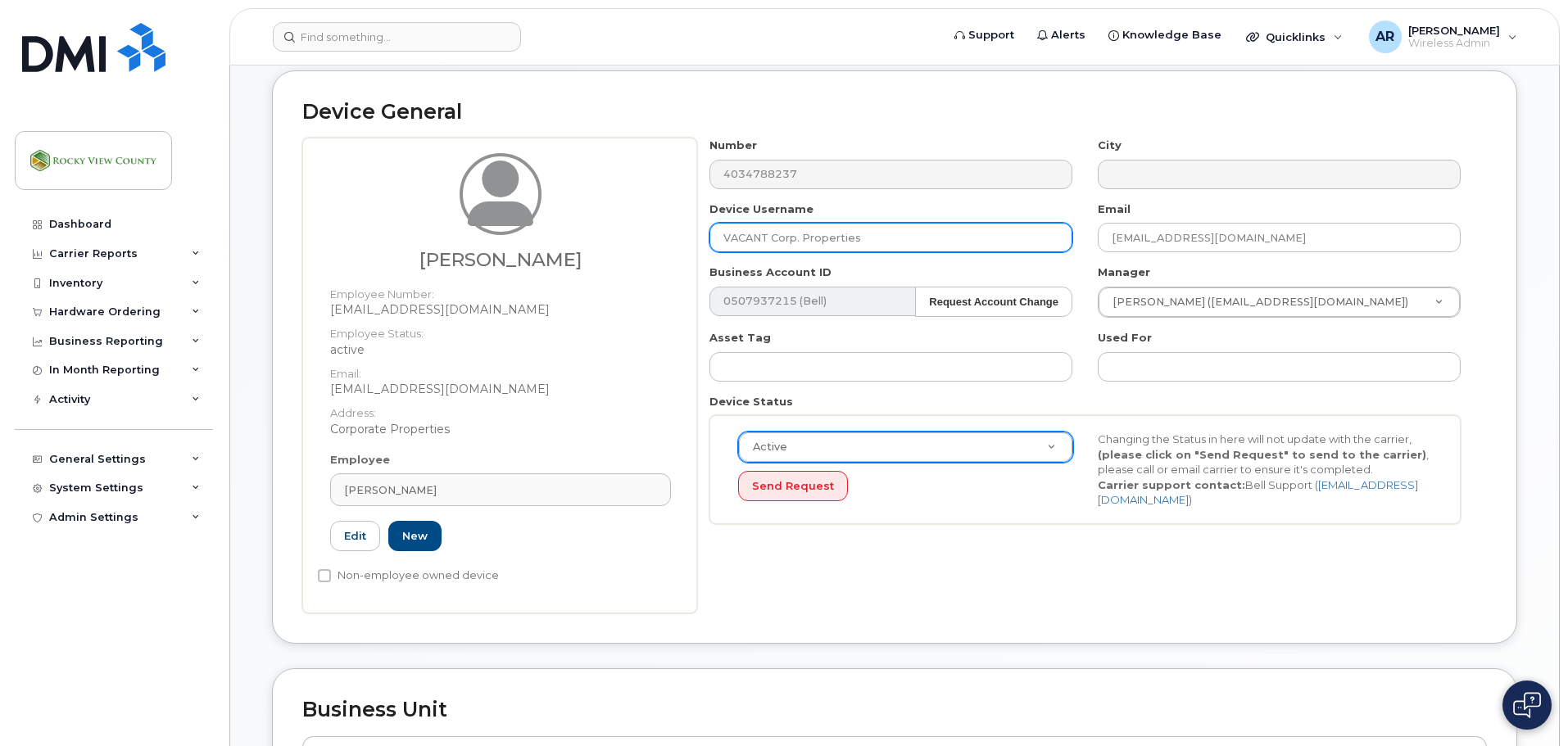
type input "VACANT Corp. Properties"
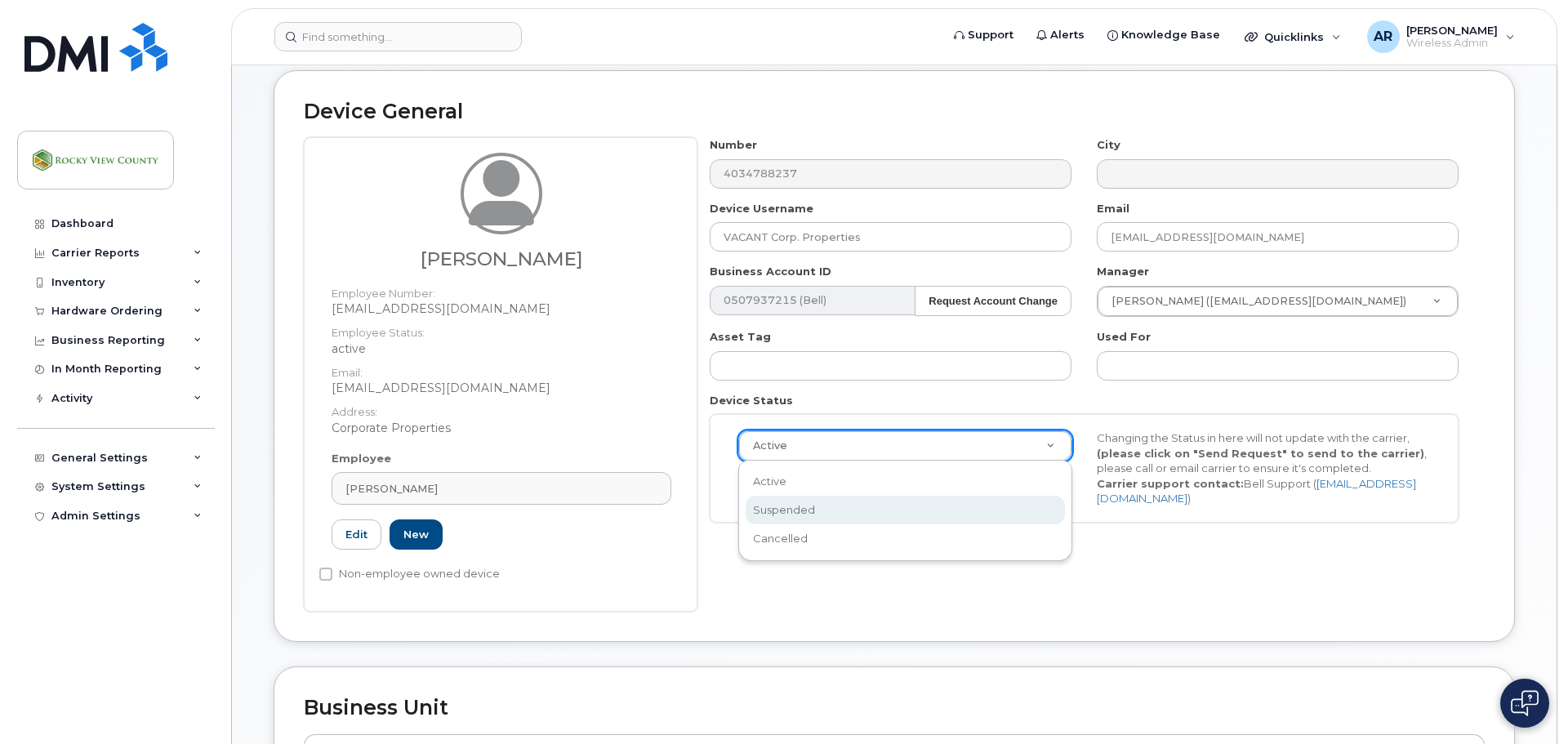
scroll to position [0, 5]
select select "suspended"
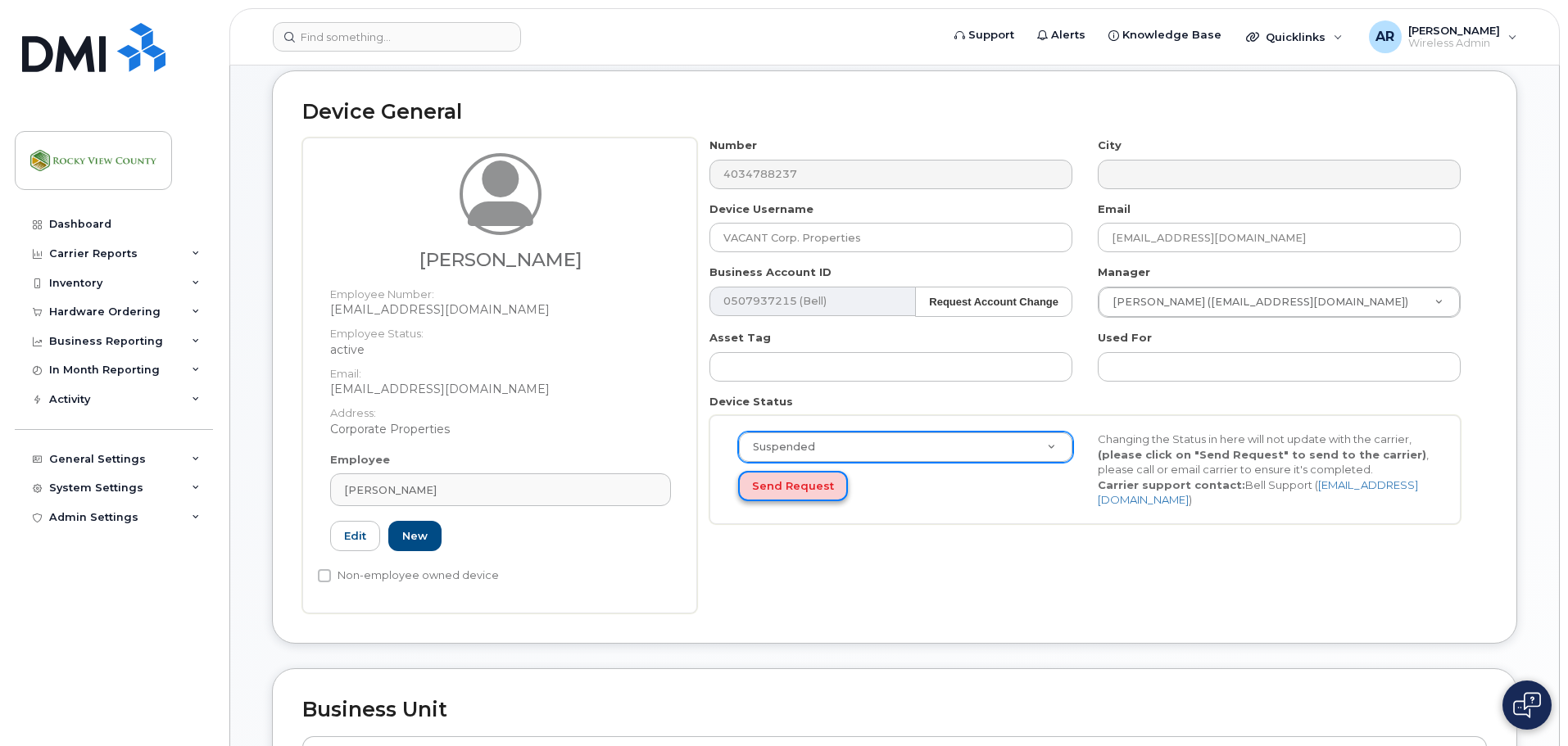
click at [815, 490] on button "Send Request" at bounding box center [793, 485] width 109 height 30
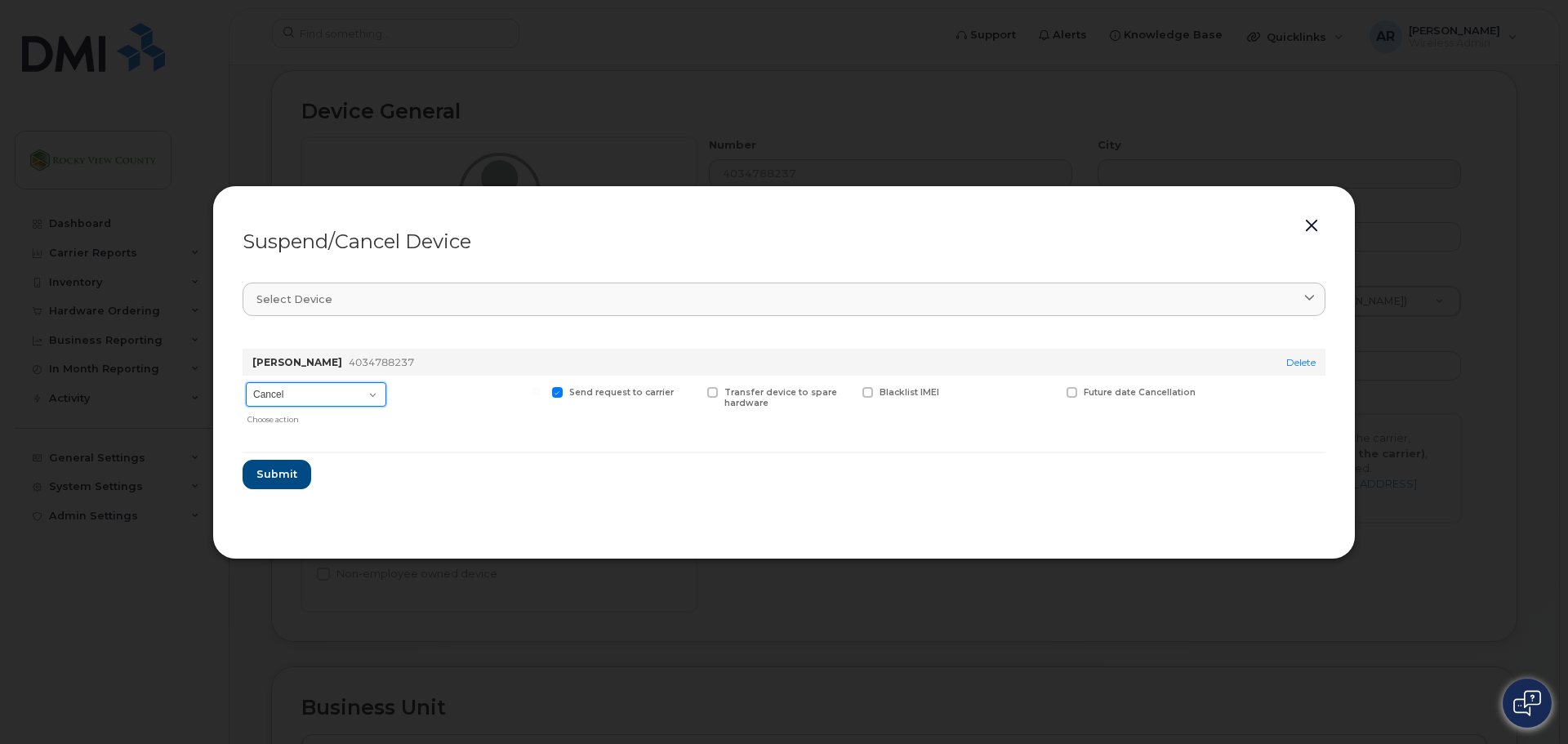
click at [342, 386] on select "Cancel Suspend - Extend Suspension Suspend - Reduced Rate Suspend - Full Rate S…" at bounding box center [316, 393] width 140 height 24
select select "[object Object]"
click at [245, 382] on select "Cancel Suspend - Extend Suspension Suspend - Reduced Rate Suspend - Full Rate S…" at bounding box center [316, 393] width 140 height 24
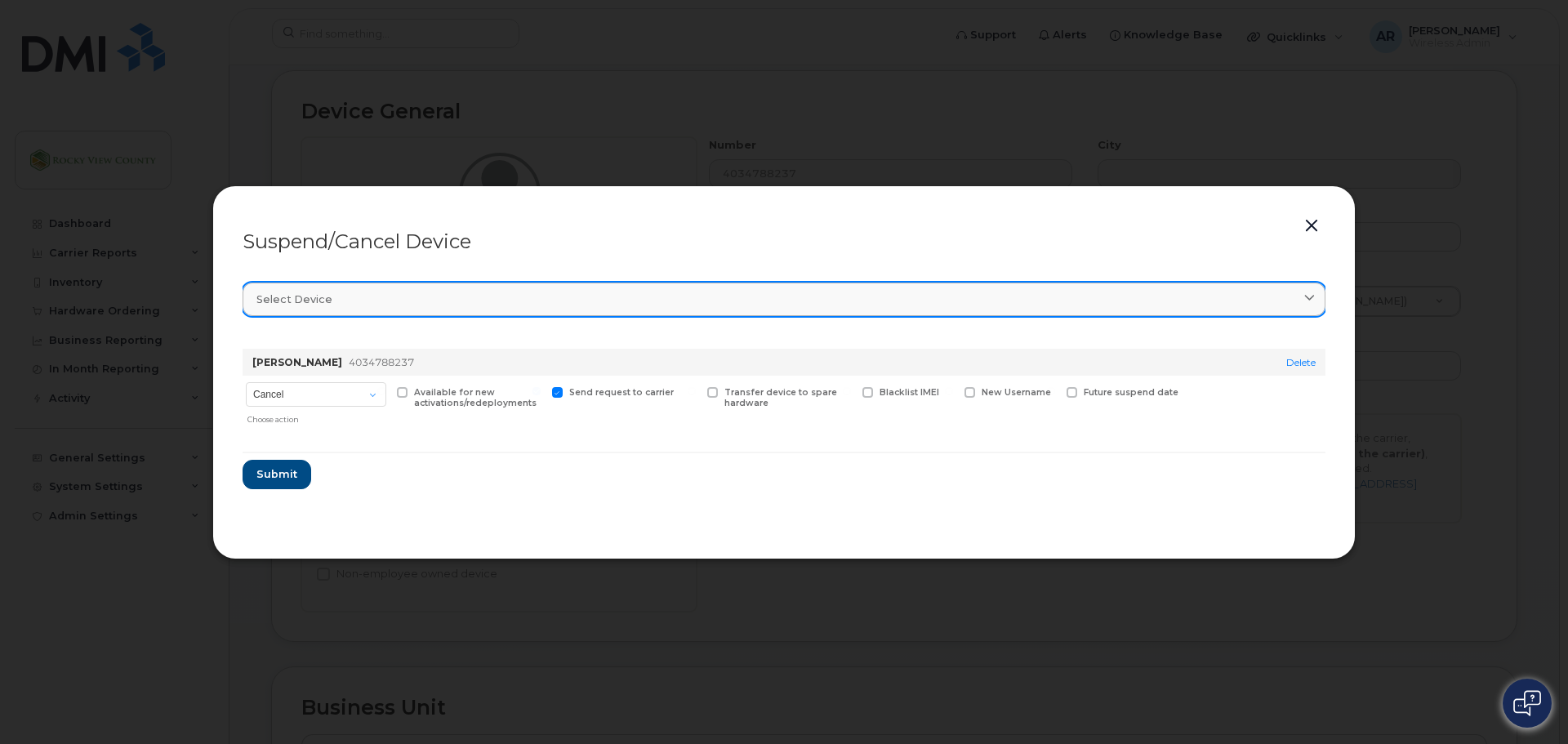
click at [319, 310] on link "Select device" at bounding box center [784, 299] width 1083 height 33
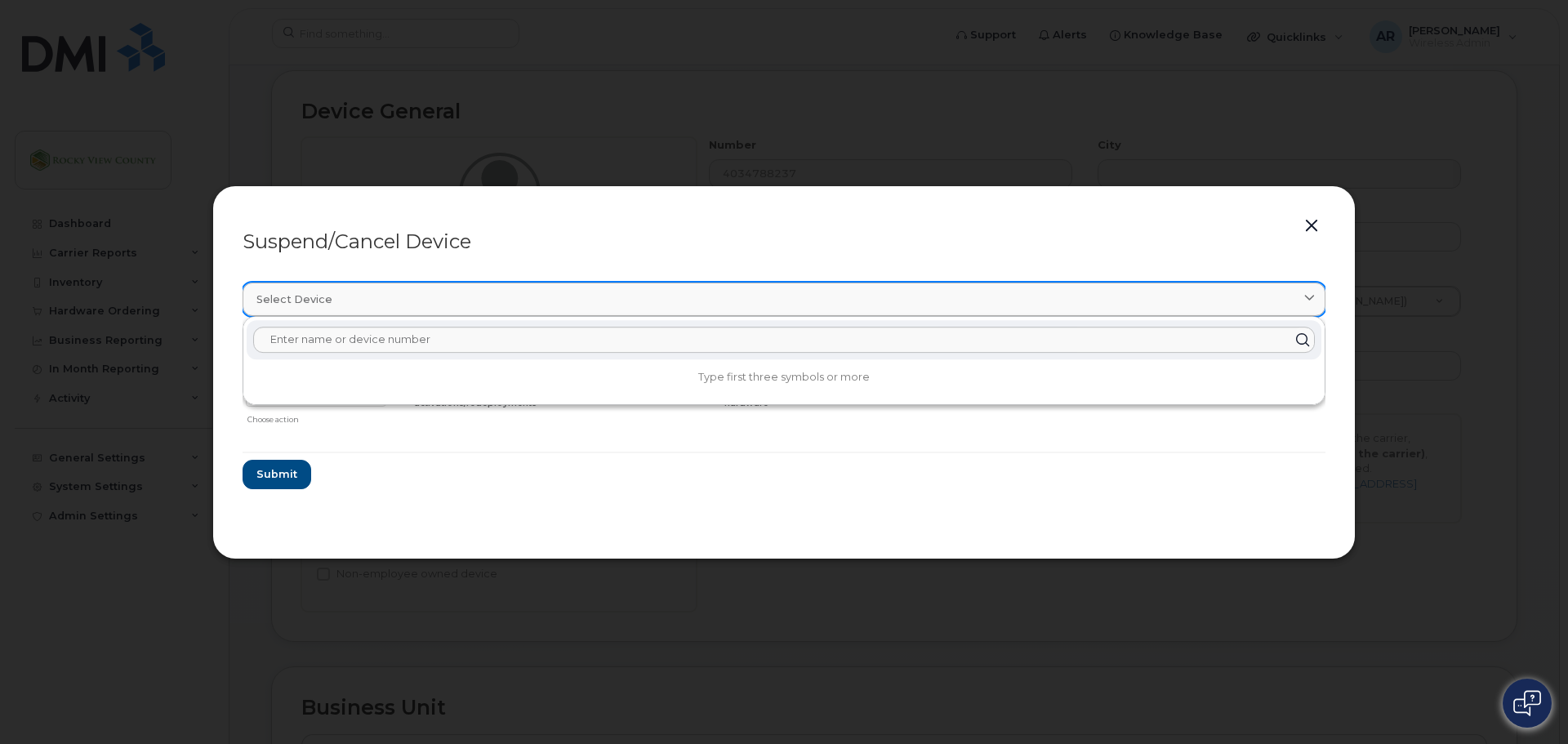
click at [319, 310] on link "Select device" at bounding box center [784, 299] width 1083 height 33
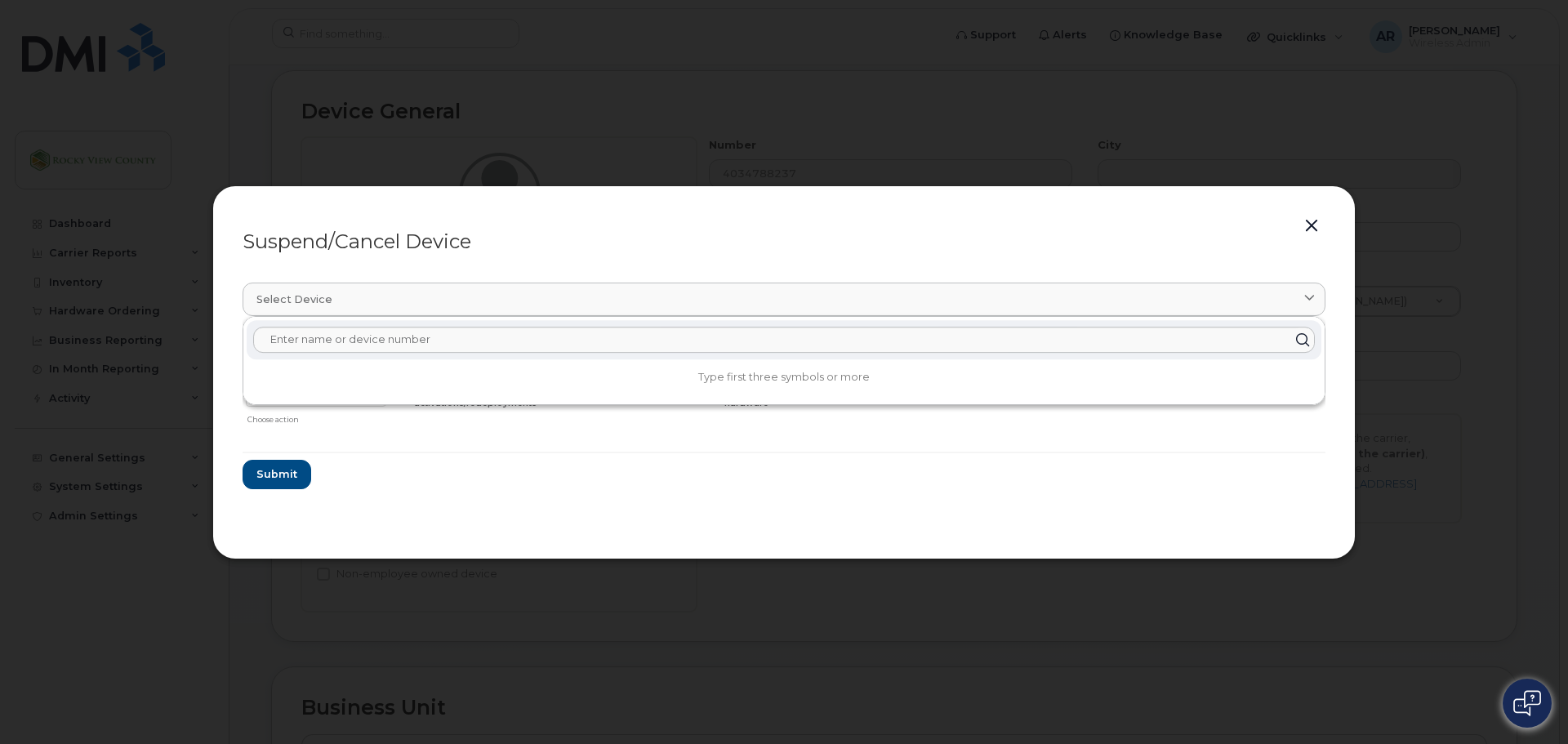
click at [421, 481] on form "Jordan McGinnis 4034788237 Delete Cancel Suspend - Extend Suspension Suspend - …" at bounding box center [784, 413] width 1083 height 154
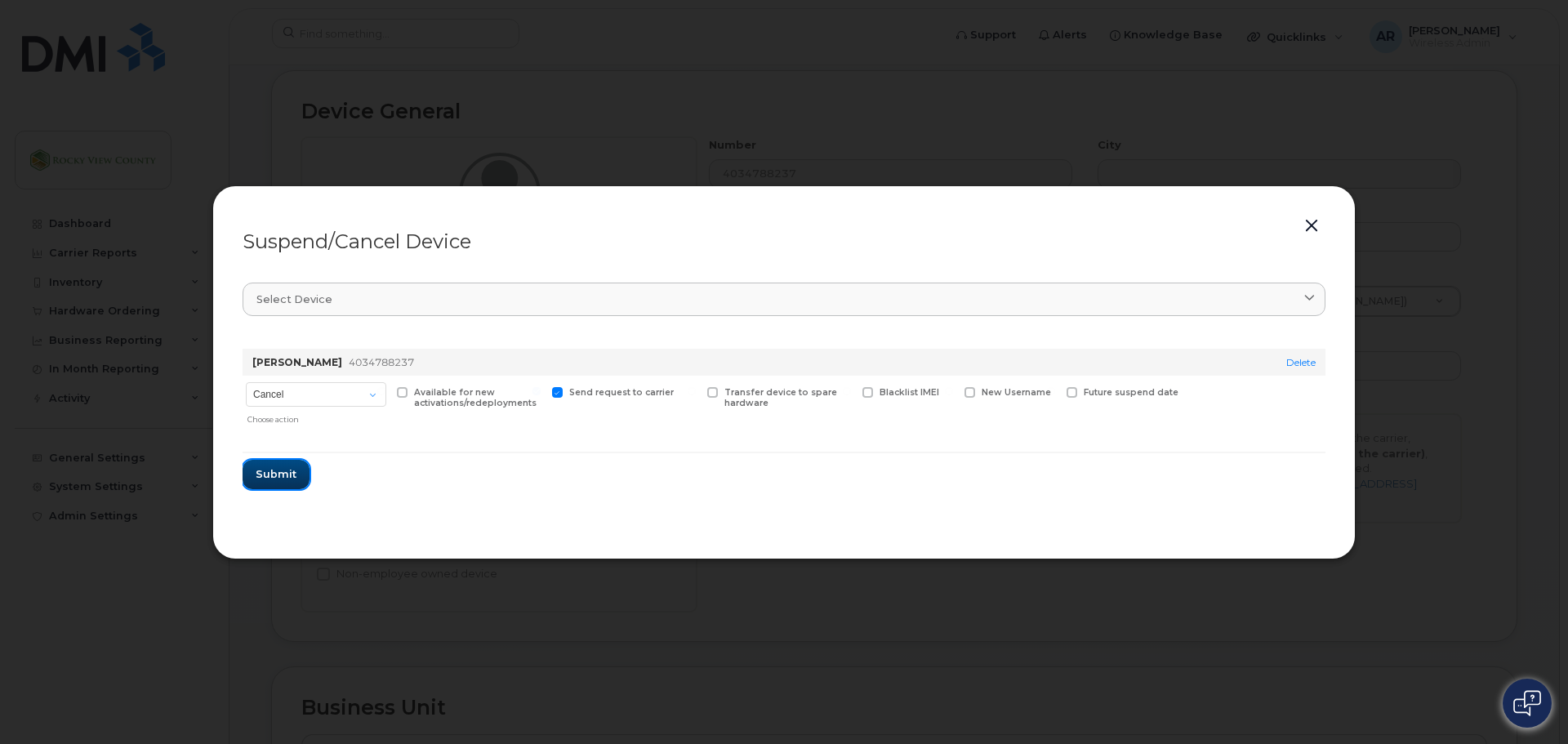
click at [292, 480] on span "Submit" at bounding box center [276, 474] width 41 height 16
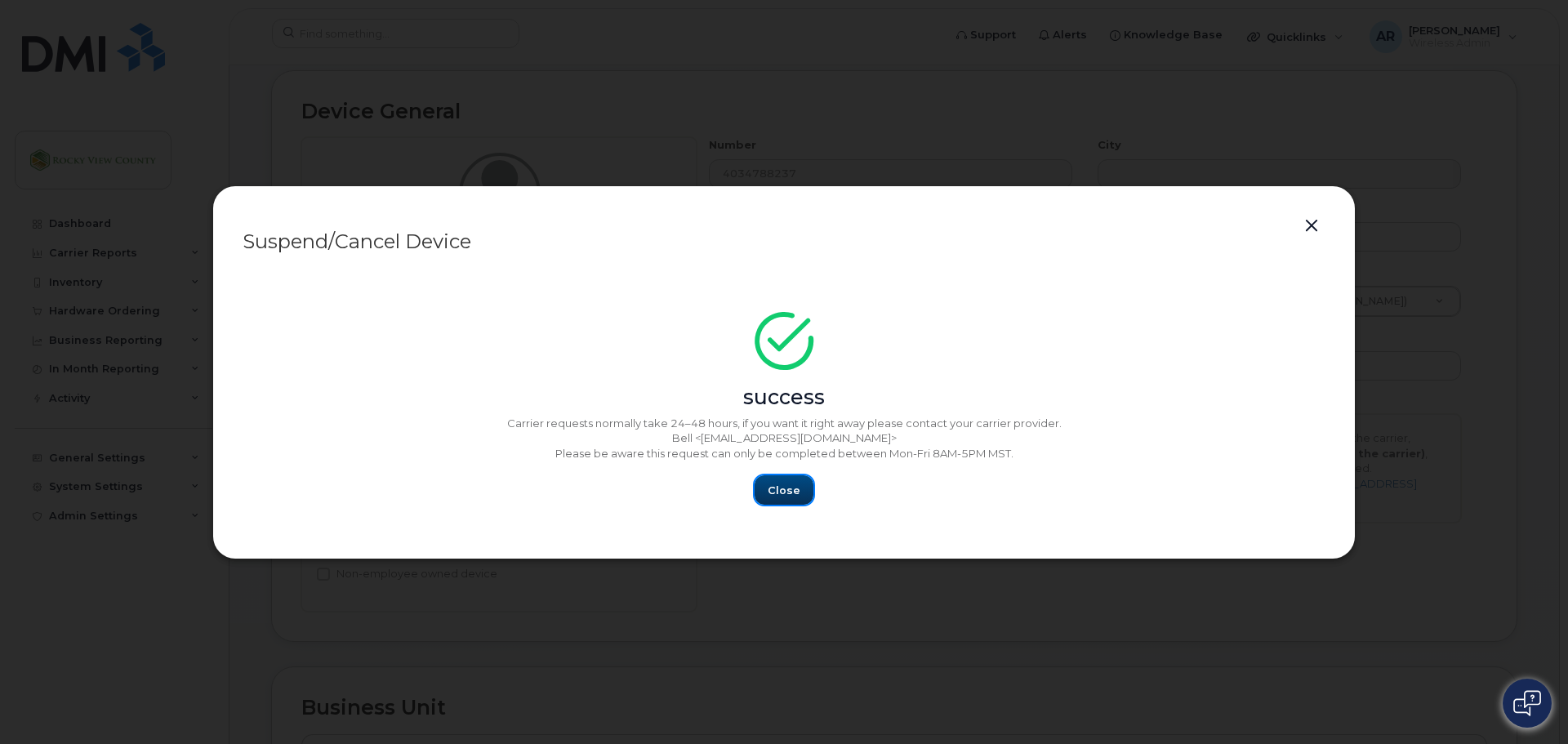
click at [771, 489] on span "Close" at bounding box center [784, 491] width 33 height 16
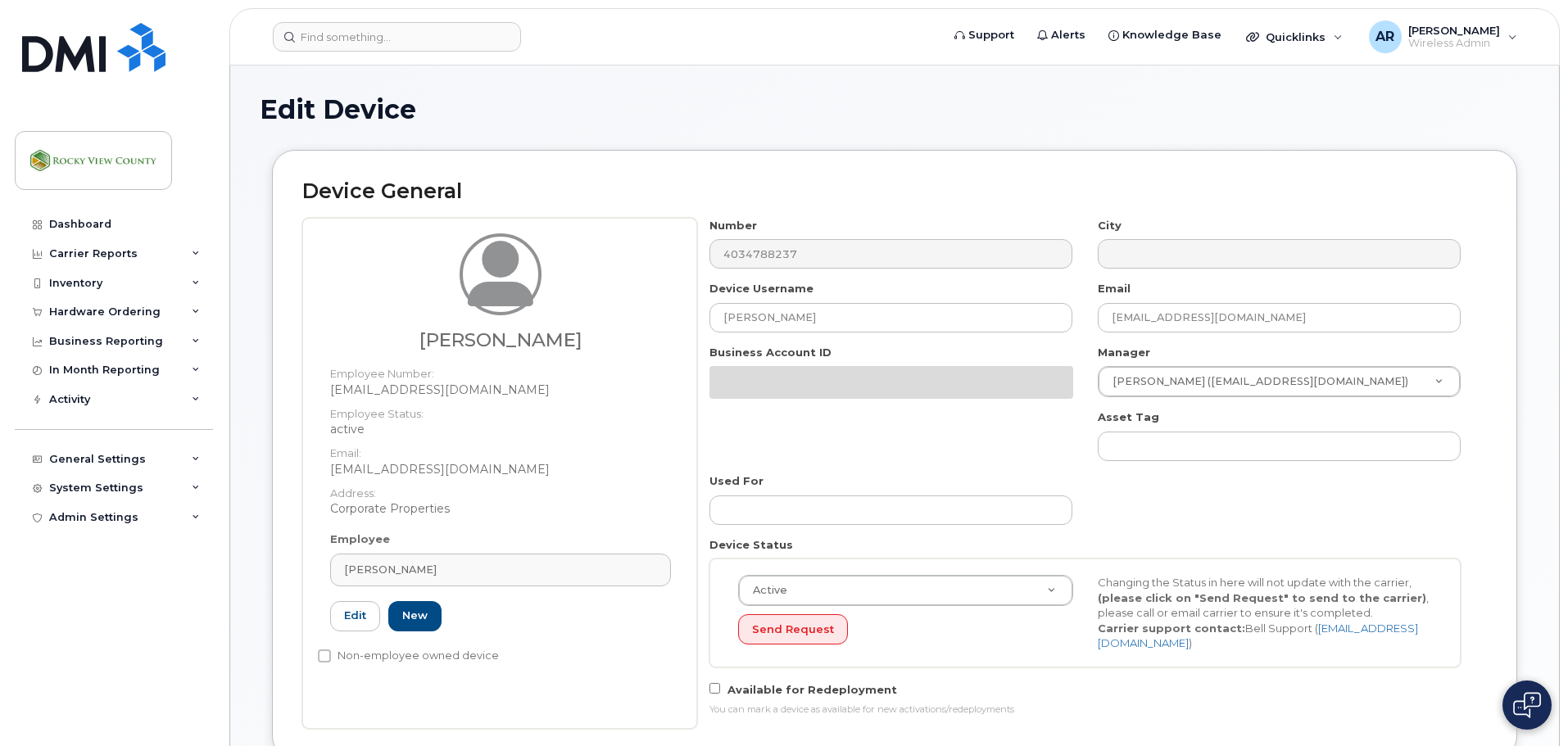
select select "29629296"
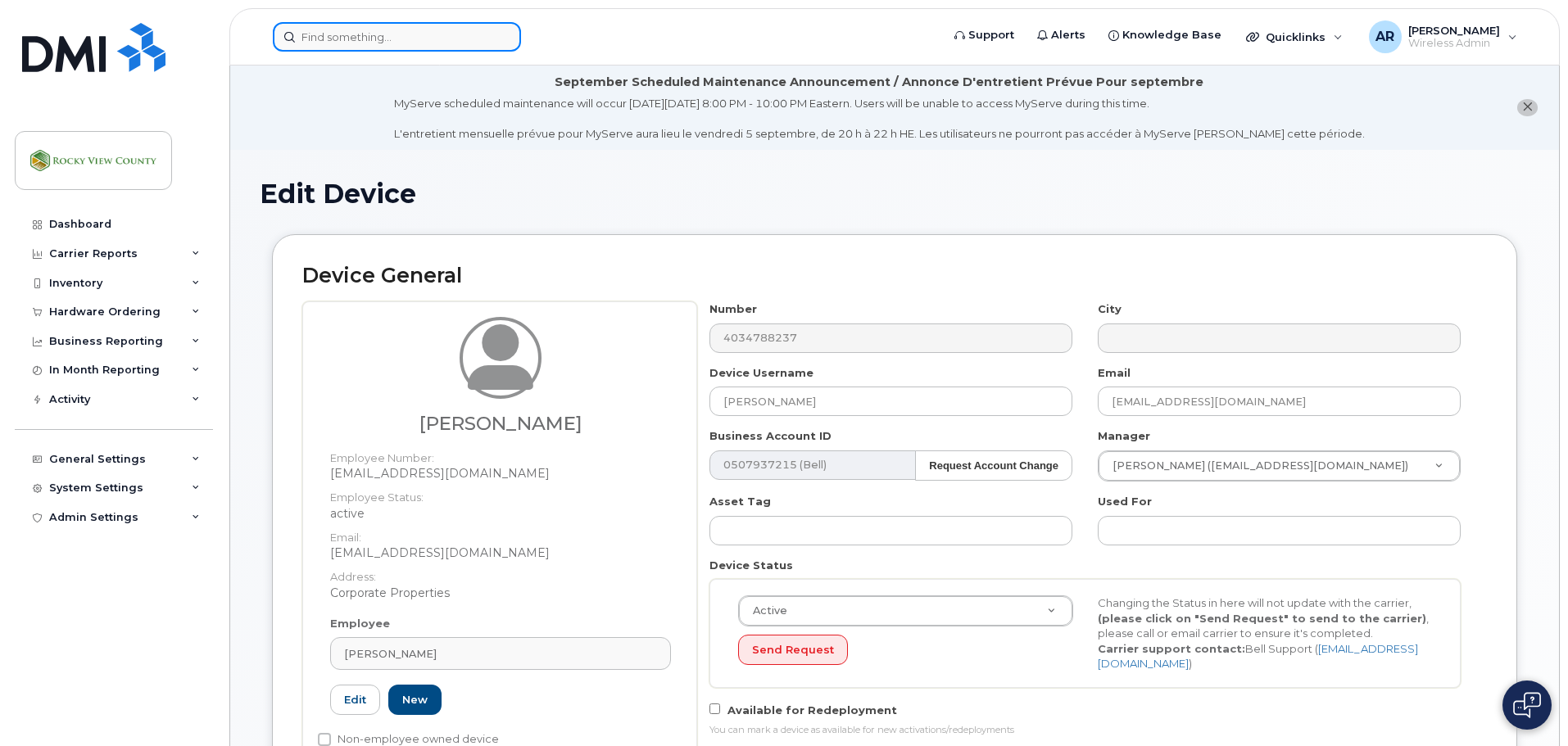
click at [456, 26] on input at bounding box center [397, 37] width 248 height 29
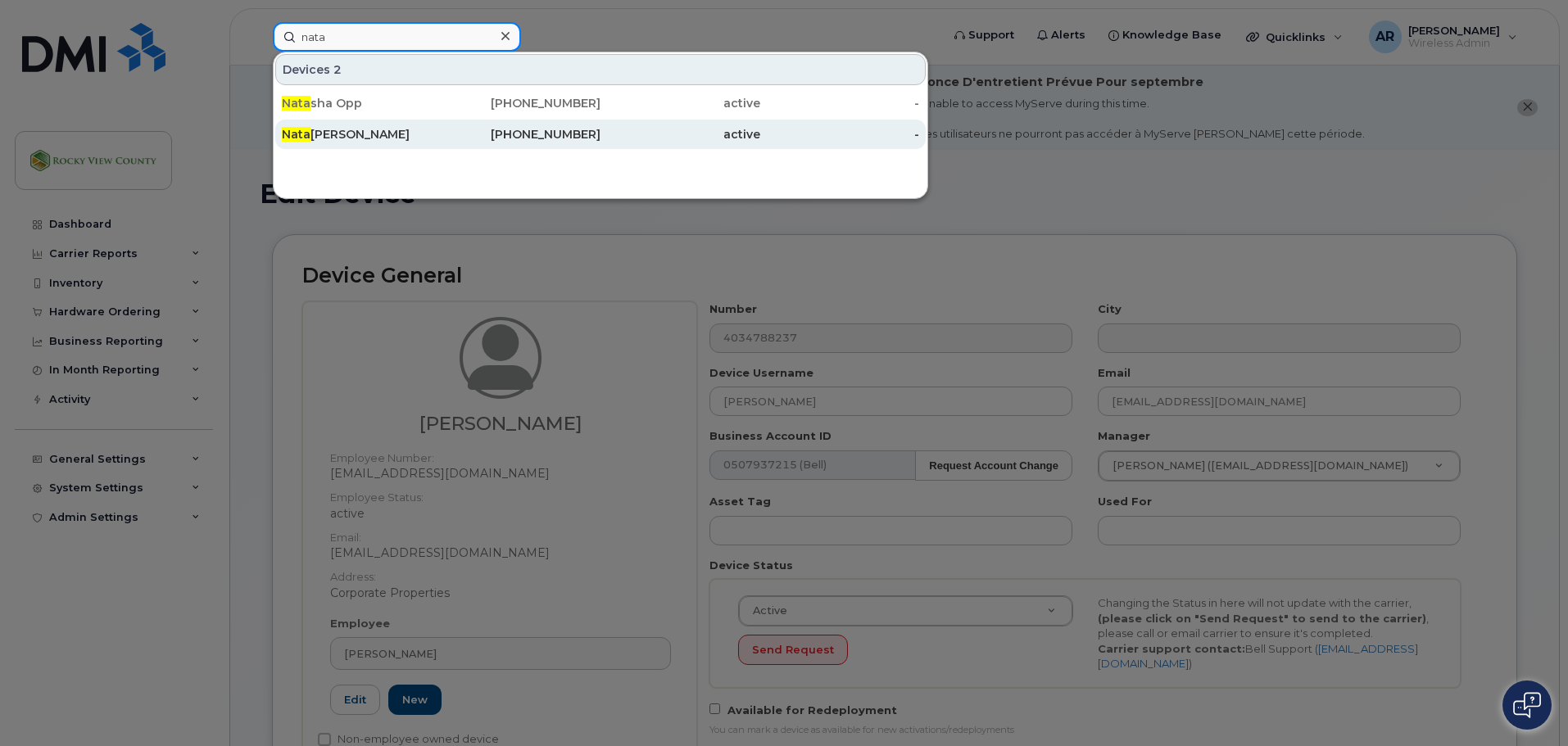
type input "nata"
drag, startPoint x: 348, startPoint y: 133, endPoint x: 362, endPoint y: 135, distance: 14.1
click at [348, 133] on div "Nata sha Fuerstenberg" at bounding box center [361, 134] width 160 height 17
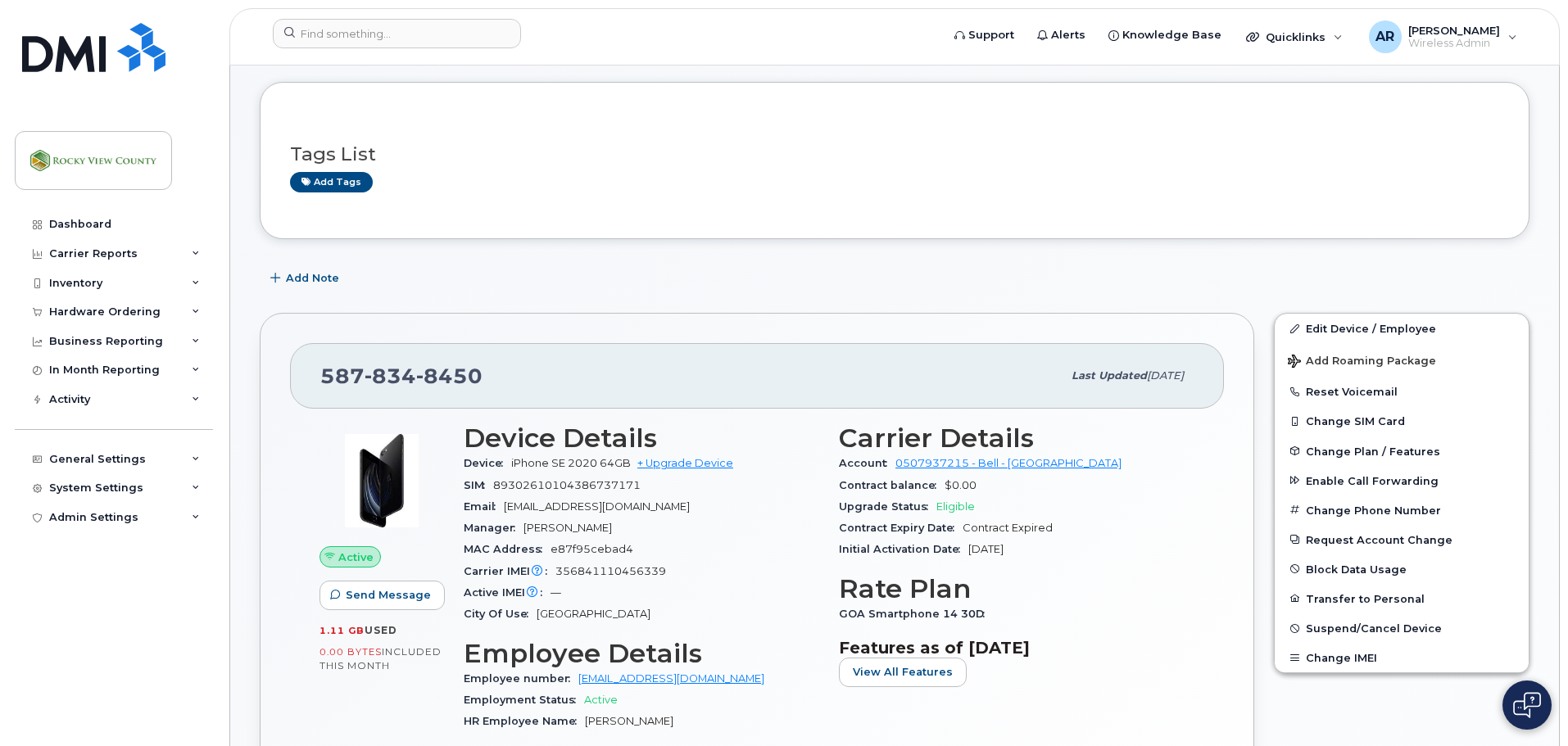
scroll to position [164, 0]
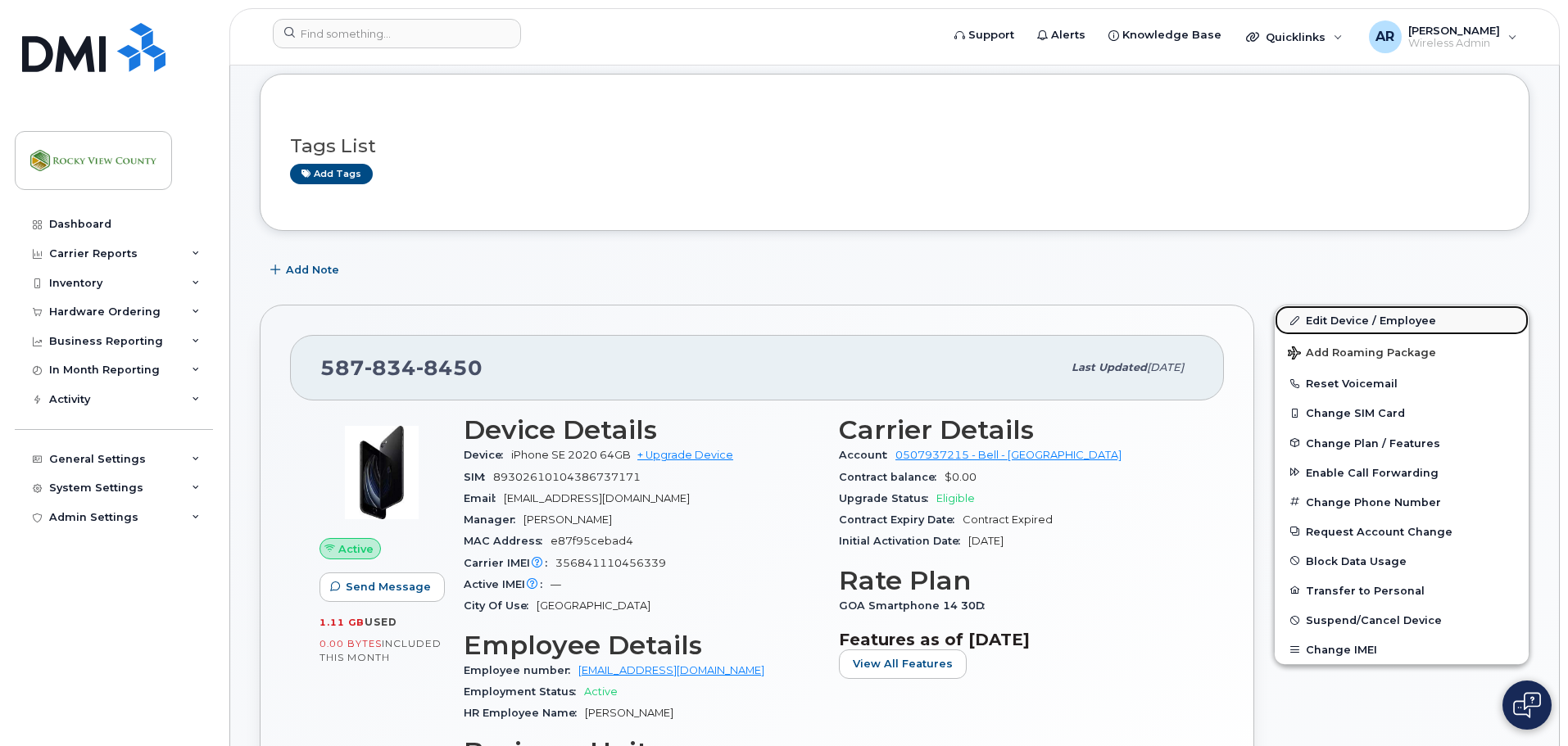
click at [1382, 327] on link "Edit Device / Employee" at bounding box center [1402, 320] width 254 height 29
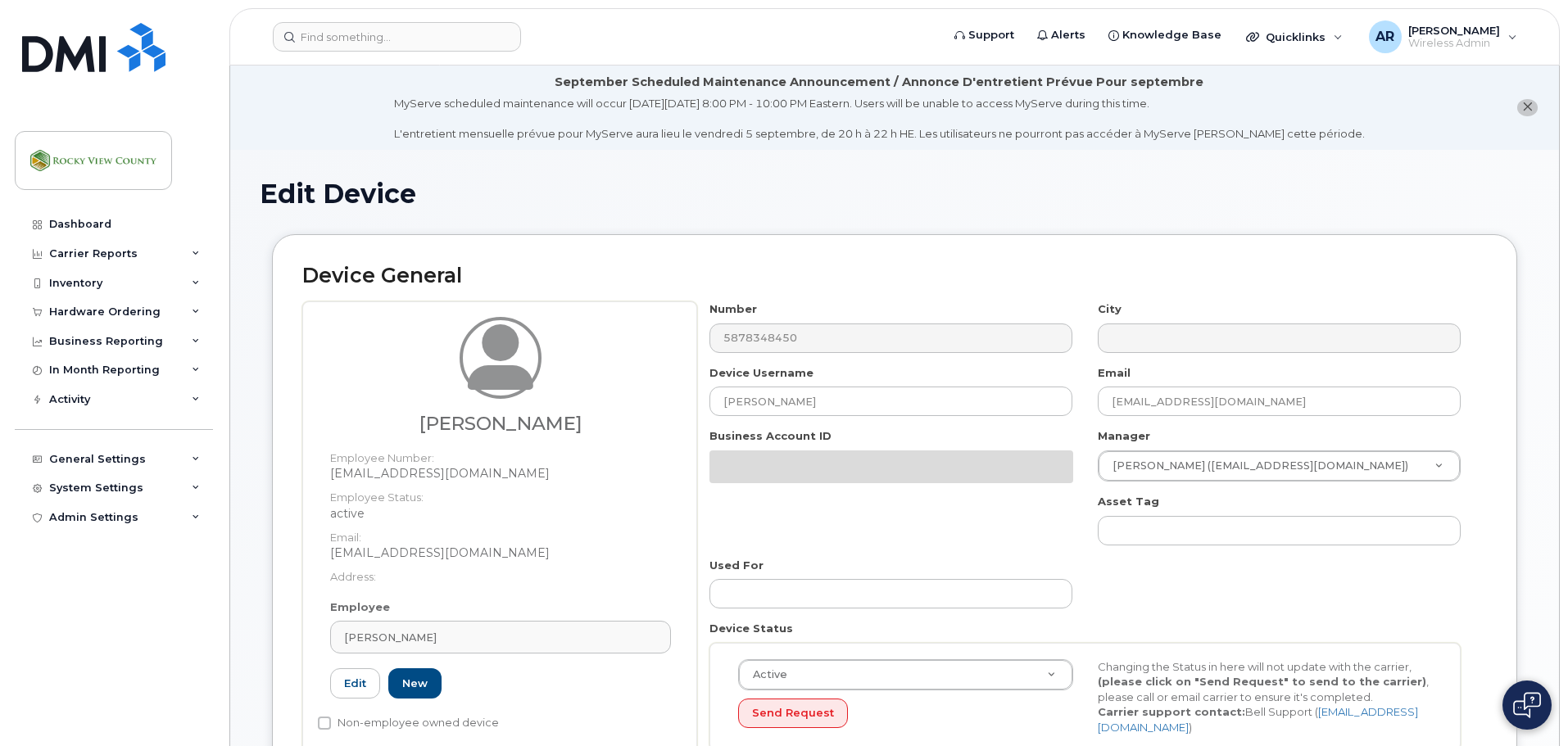
select select "29629296"
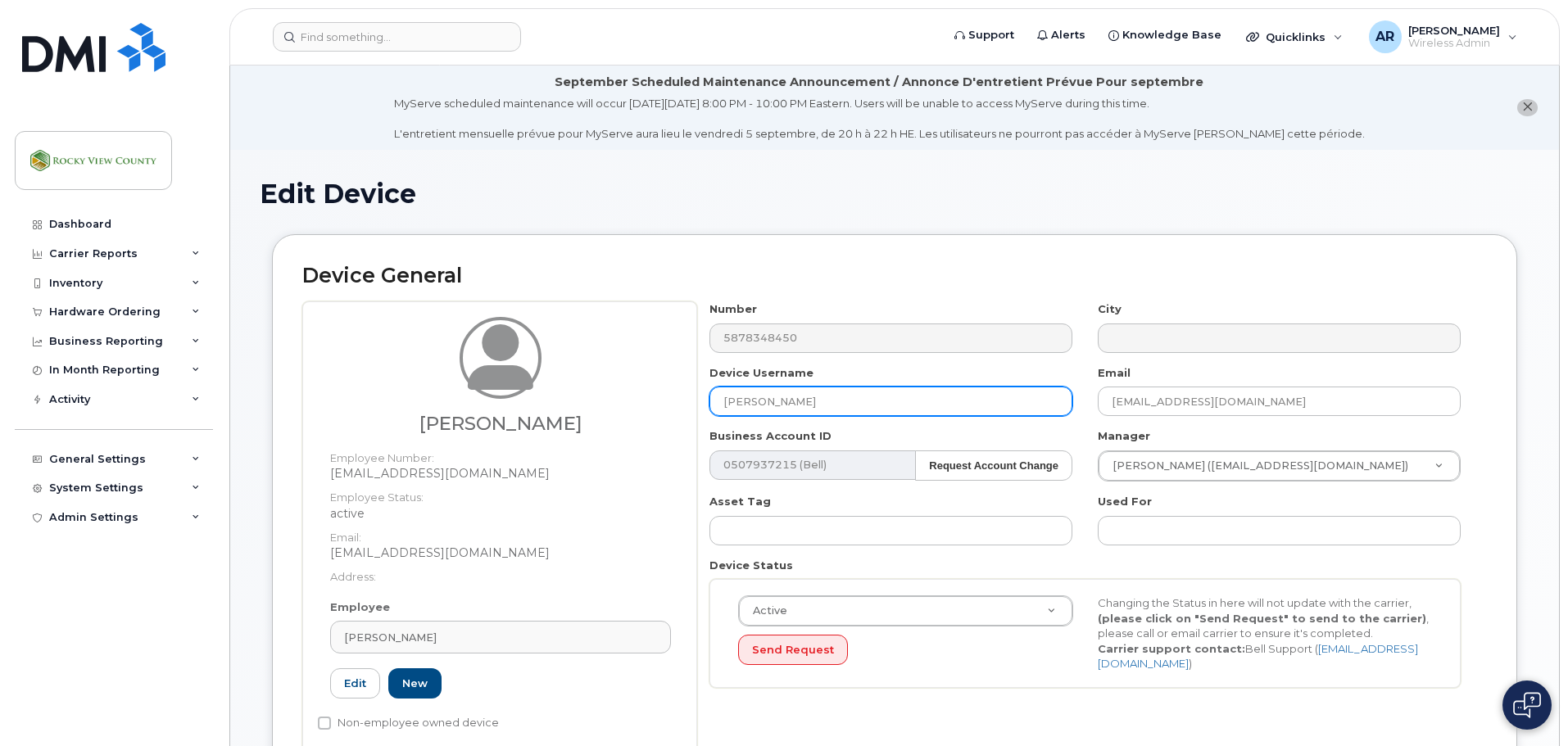
drag, startPoint x: 854, startPoint y: 407, endPoint x: 488, endPoint y: 394, distance: 366.2
click at [503, 394] on div "[PERSON_NAME] Employee Number: [EMAIL_ADDRESS][DOMAIN_NAME] Employee Status: ac…" at bounding box center [894, 531] width 1185 height 459
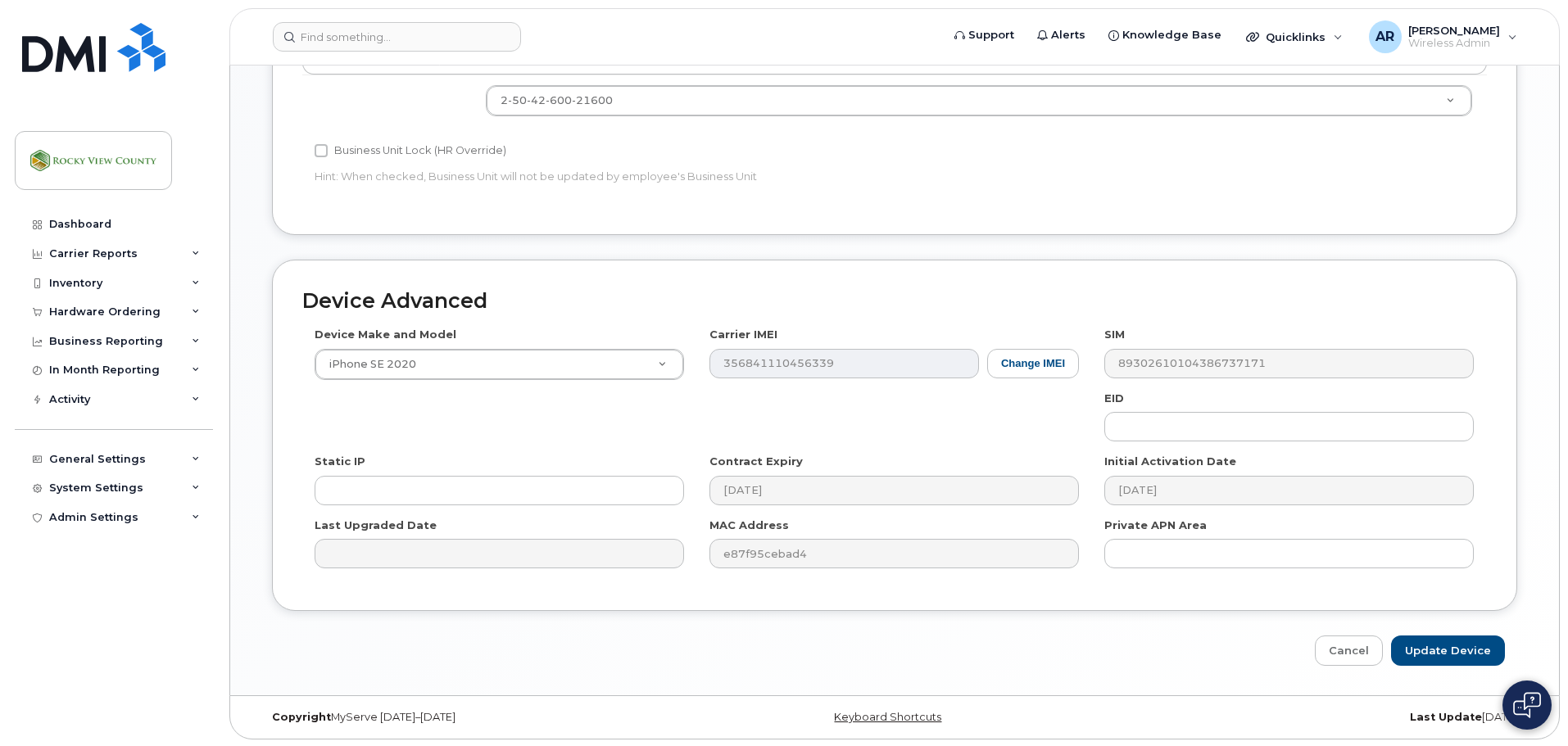
scroll to position [840, 0]
type input "VACANT Corp. Properties"
click at [1448, 646] on input "Update Device" at bounding box center [1448, 648] width 114 height 30
type input "Saving..."
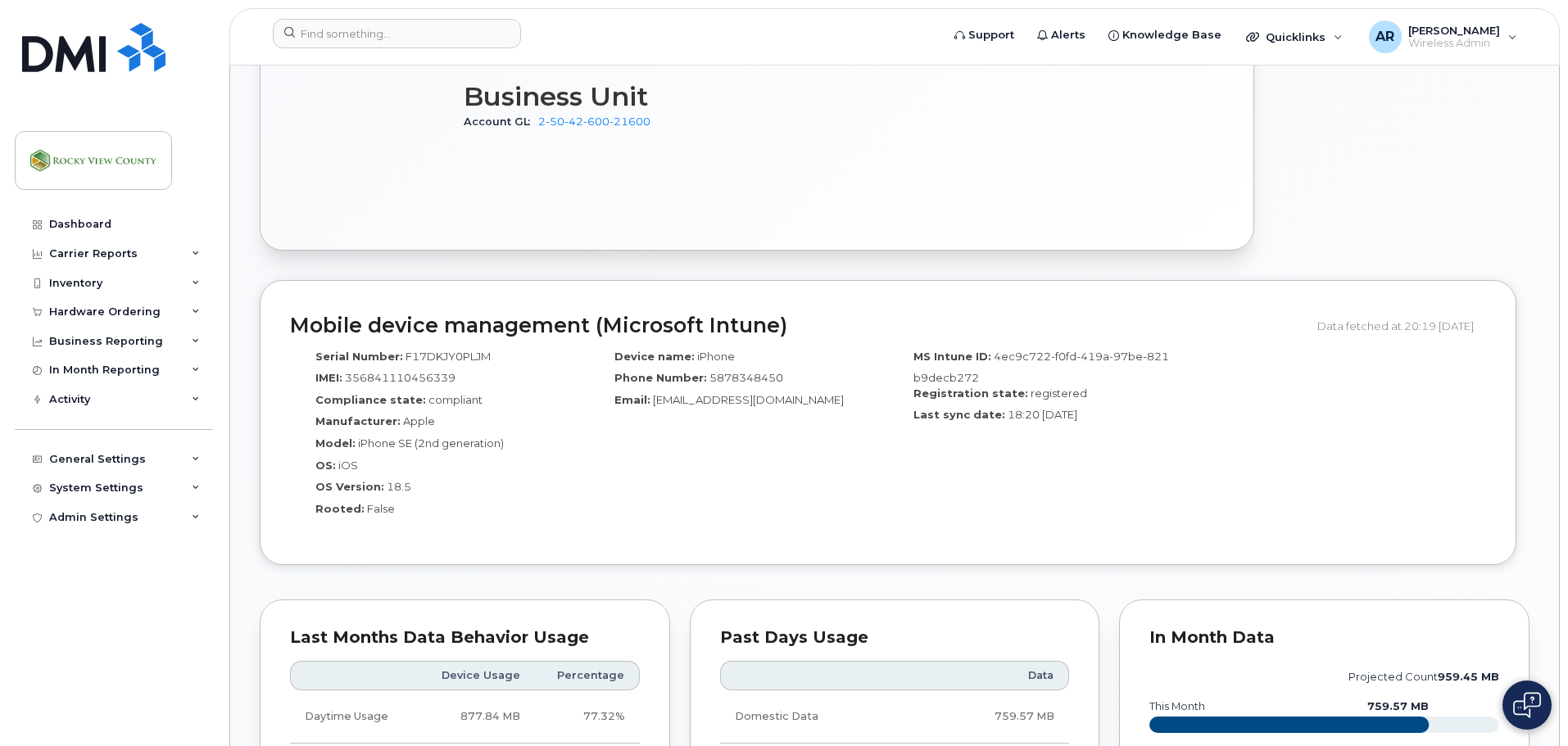
scroll to position [246, 0]
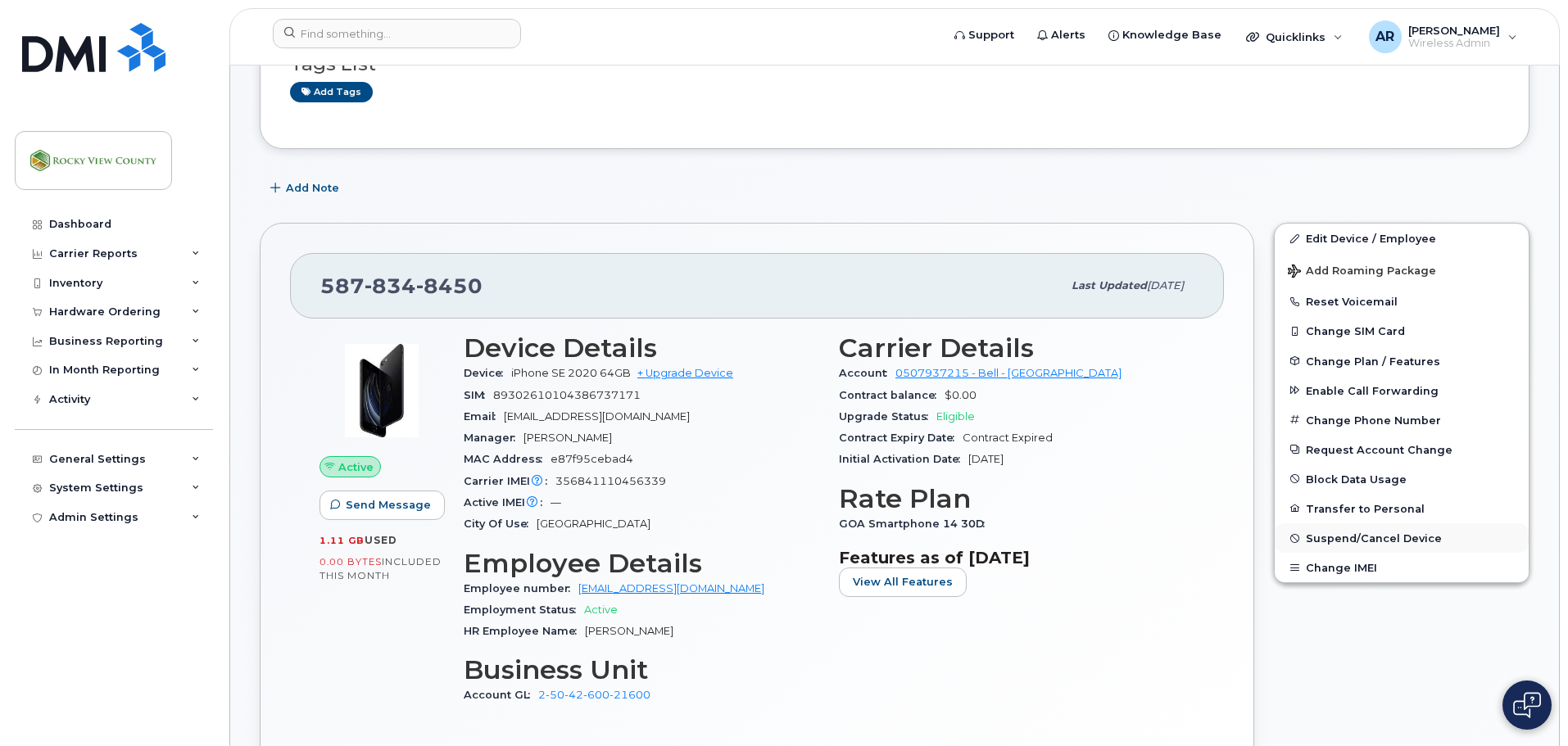
click at [1351, 541] on span "Suspend/Cancel Device" at bounding box center [1374, 538] width 136 height 13
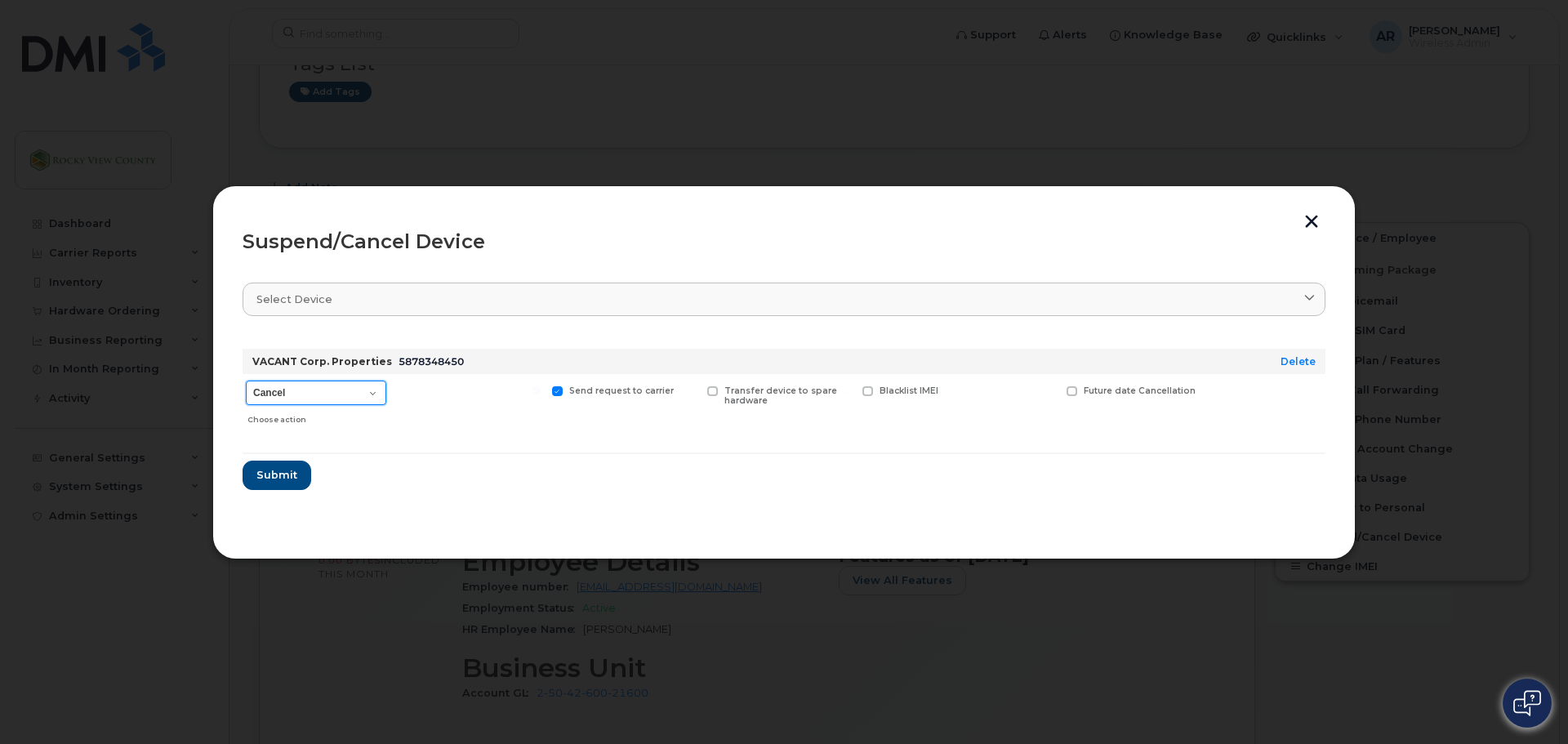
click at [288, 395] on select "Cancel Suspend - Extend Suspension Suspend - Reduced Rate Suspend - Full Rate S…" at bounding box center [316, 392] width 140 height 24
select select "[object Object]"
click at [245, 381] on select "Cancel Suspend - Extend Suspension Suspend - Reduced Rate Suspend - Full Rate S…" at bounding box center [316, 392] width 140 height 24
click at [285, 482] on span "Submit" at bounding box center [276, 475] width 41 height 16
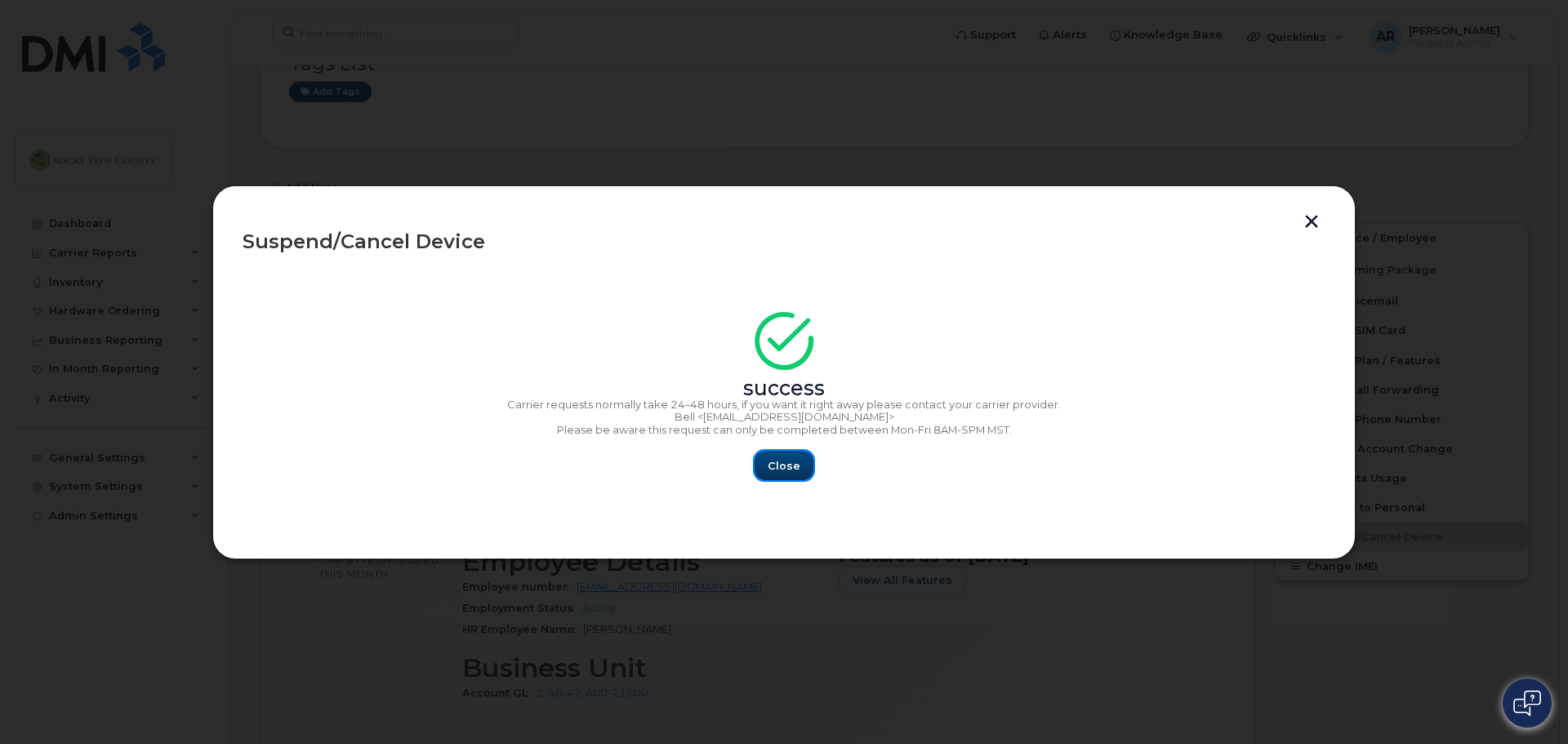
drag, startPoint x: 782, startPoint y: 458, endPoint x: 772, endPoint y: 459, distance: 10.0
click at [780, 459] on span "Close" at bounding box center [784, 465] width 33 height 16
